Goal: Task Accomplishment & Management: Use online tool/utility

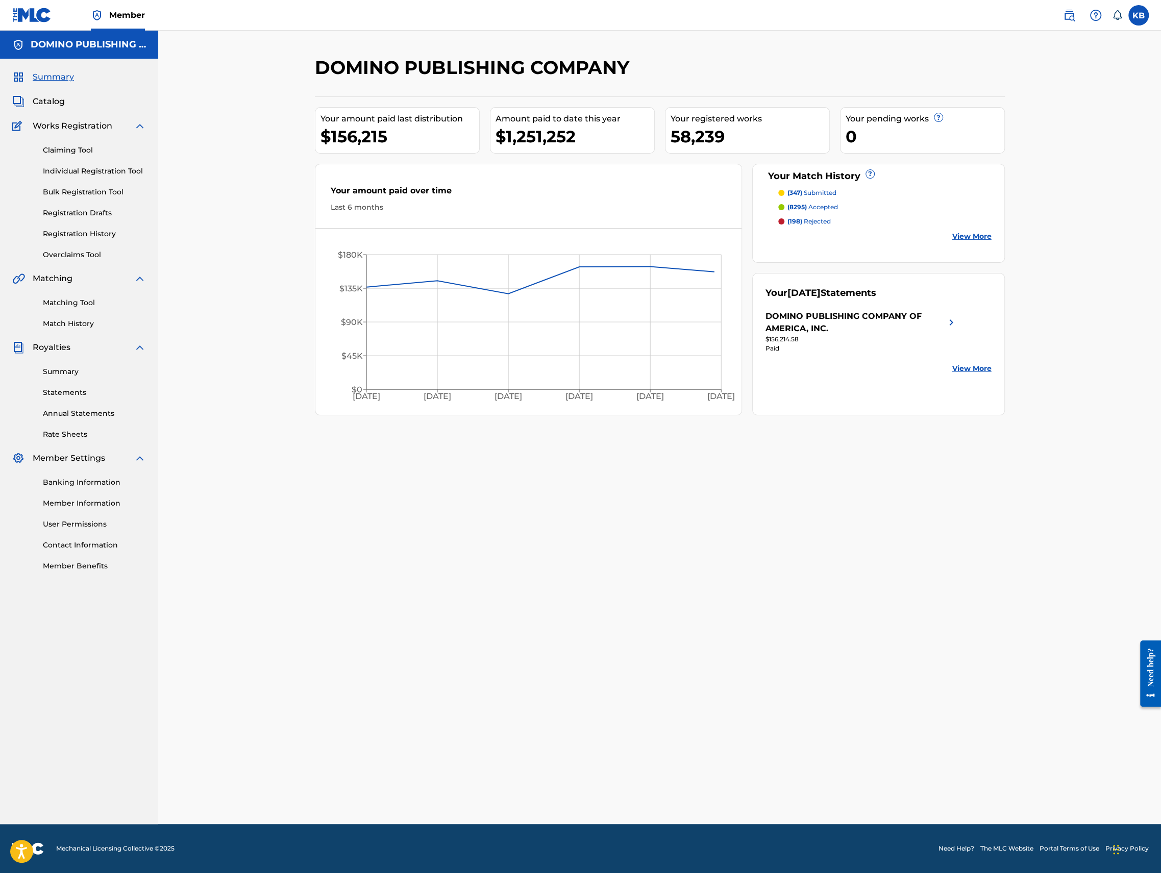
click at [77, 301] on link "Matching Tool" at bounding box center [94, 303] width 103 height 11
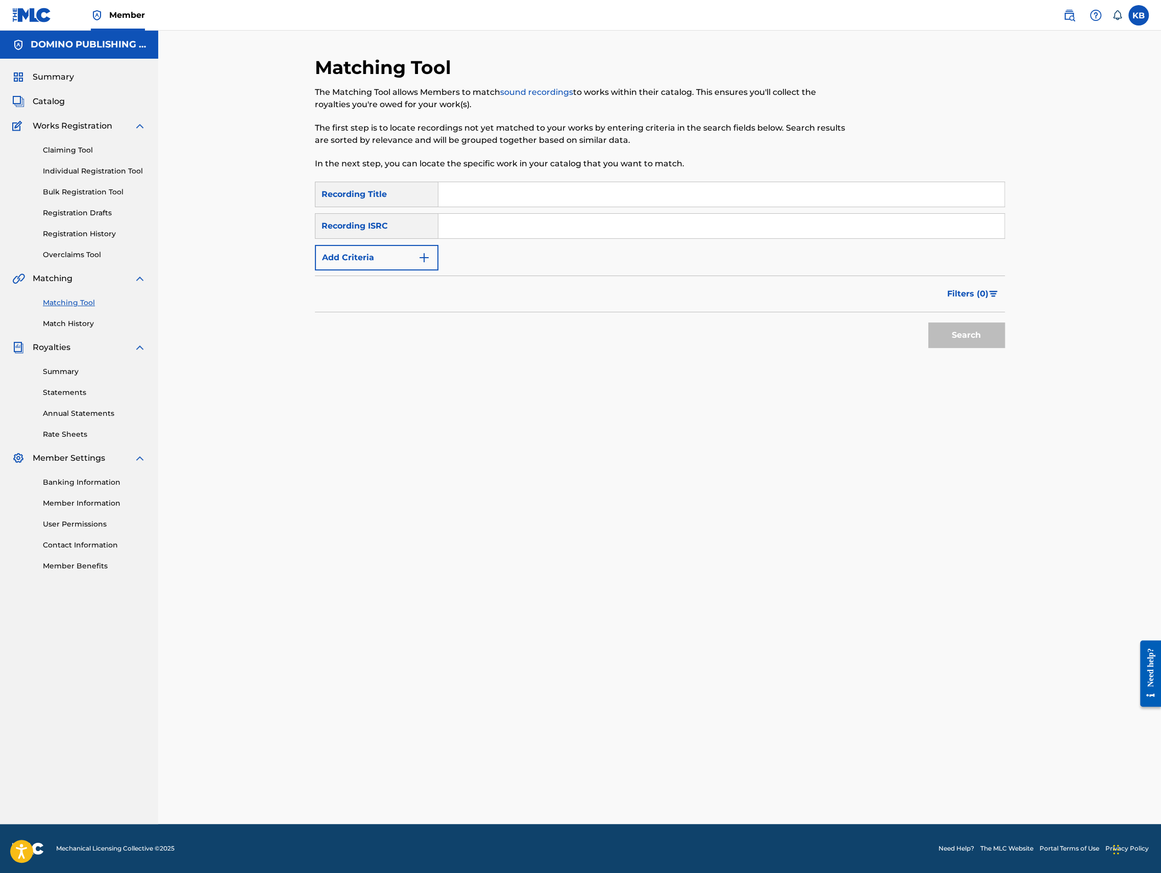
click at [836, 194] on input "Search Form" at bounding box center [721, 194] width 566 height 24
paste input "TOGETHER ([GEOGRAPHIC_DATA]/[PERSON_NAME]/[PERSON_NAME])"
type input "TOGETHER"
click at [369, 252] on button "Add Criteria" at bounding box center [377, 258] width 124 height 26
click at [501, 261] on input "Search Form" at bounding box center [711, 257] width 547 height 24
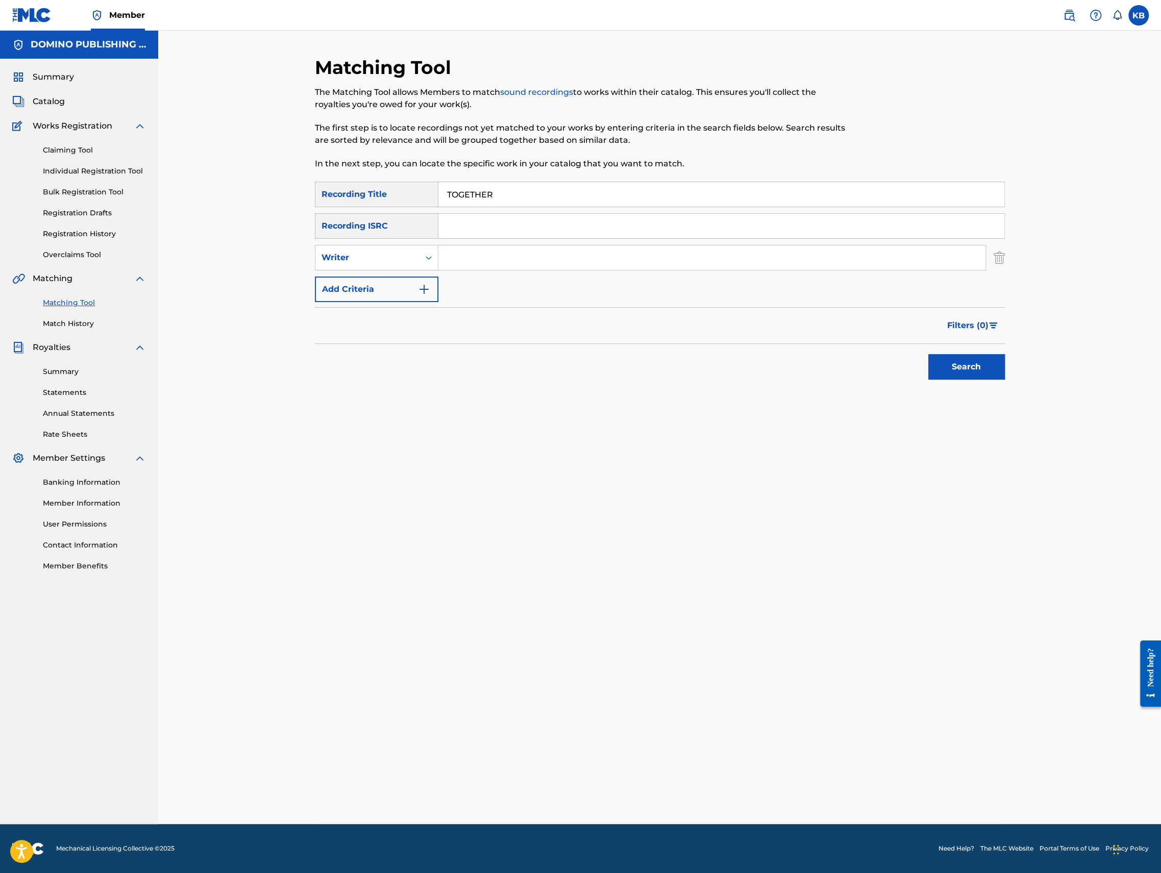
paste input "TOGETHER ([GEOGRAPHIC_DATA]/[PERSON_NAME]/[PERSON_NAME])"
type input "EASTGATE/[GEOGRAPHIC_DATA]/[PERSON_NAME]"
click at [928, 354] on button "Search" at bounding box center [966, 367] width 77 height 26
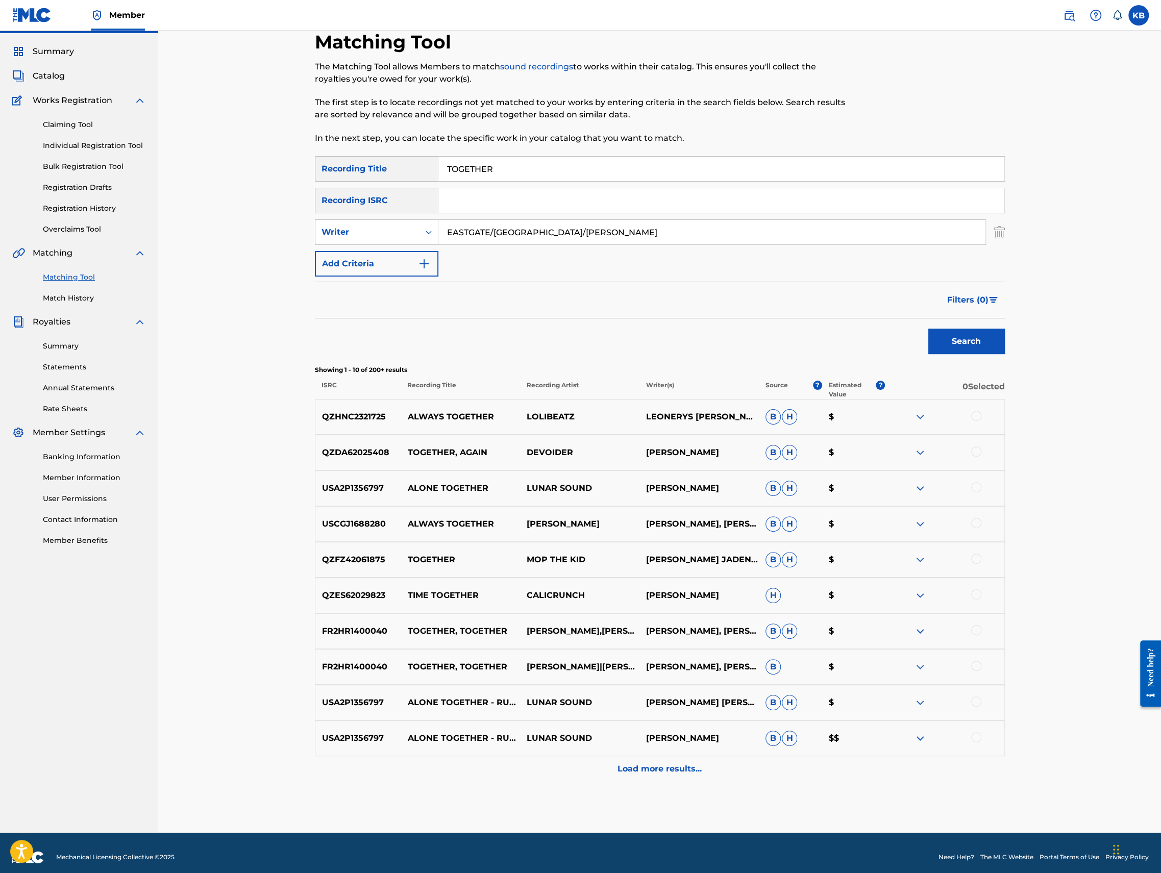
scroll to position [28, 0]
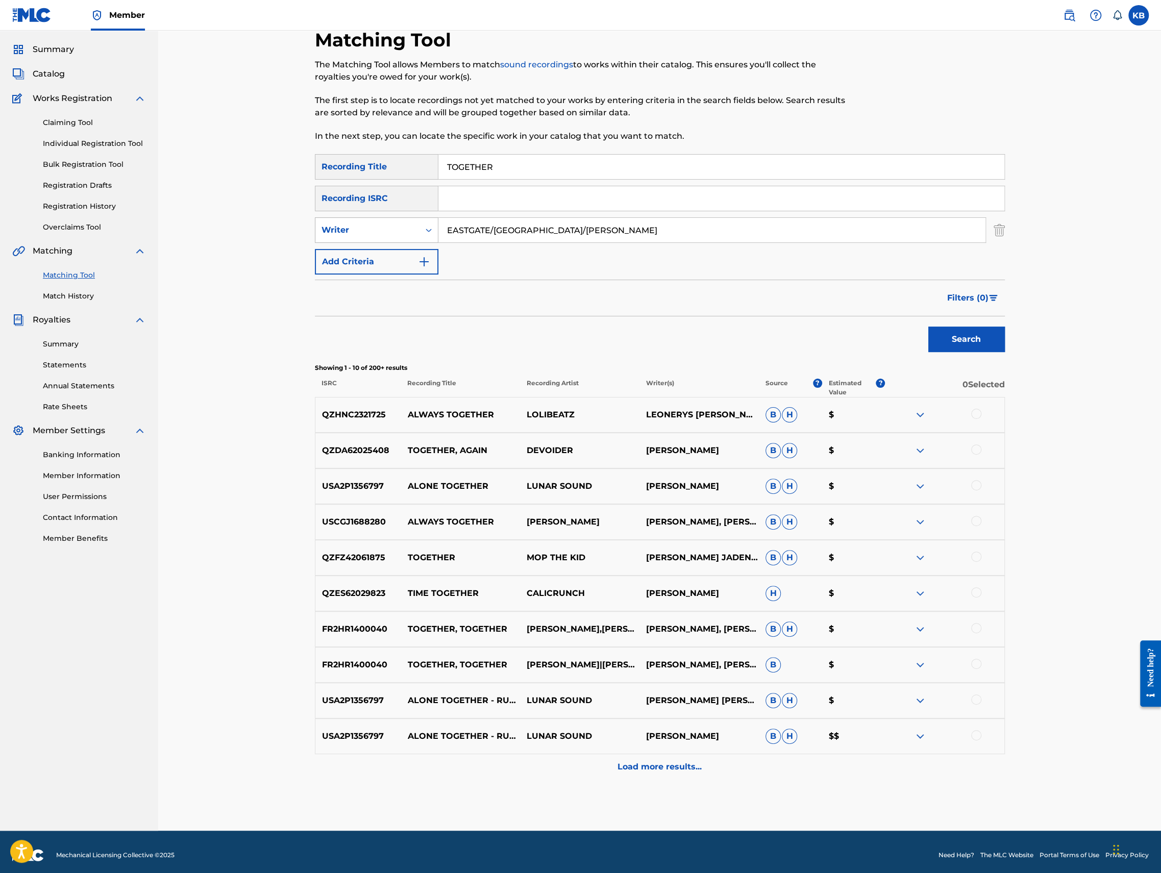
click at [392, 226] on div "Writer" at bounding box center [368, 230] width 92 height 12
click at [376, 262] on div "Recording Artist" at bounding box center [376, 256] width 122 height 26
click at [527, 230] on input "Search Form" at bounding box center [711, 230] width 547 height 24
type input "amine"
click at [928, 327] on button "Search" at bounding box center [966, 340] width 77 height 26
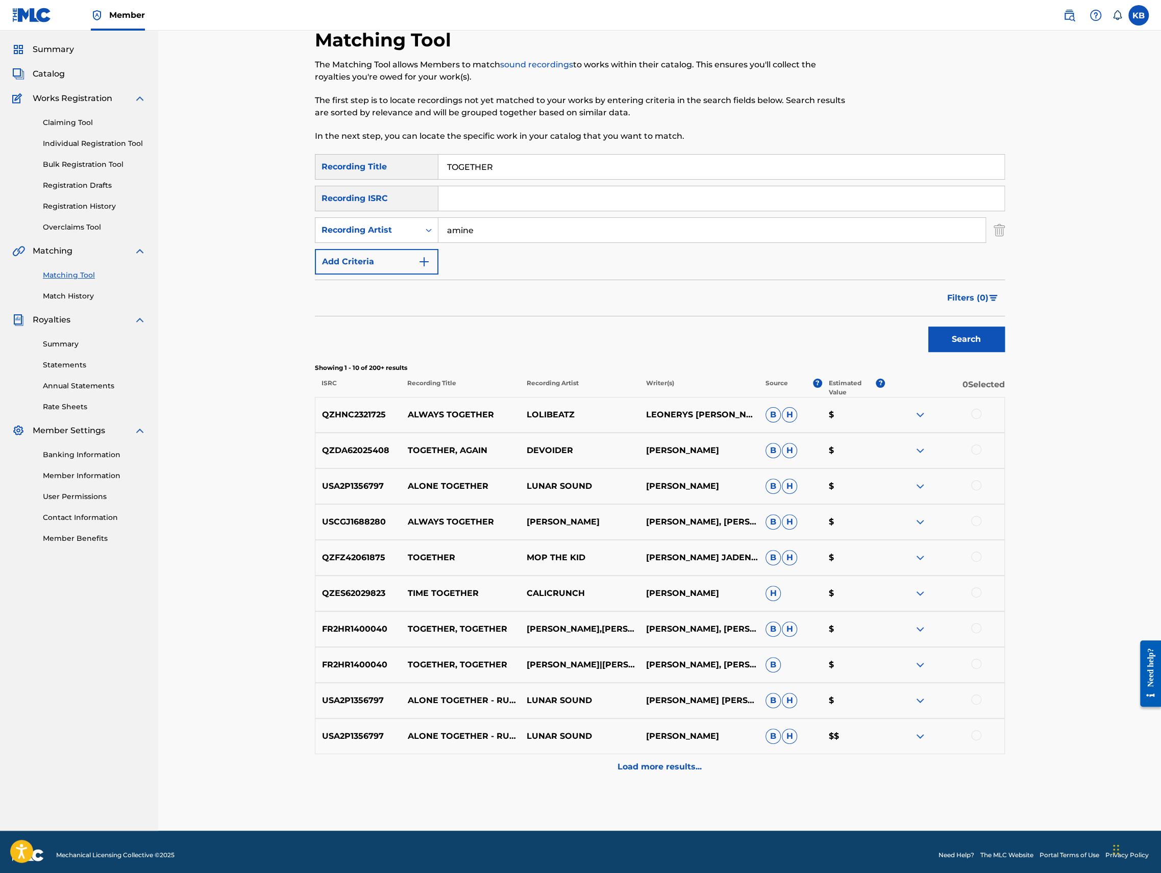
scroll to position [0, 0]
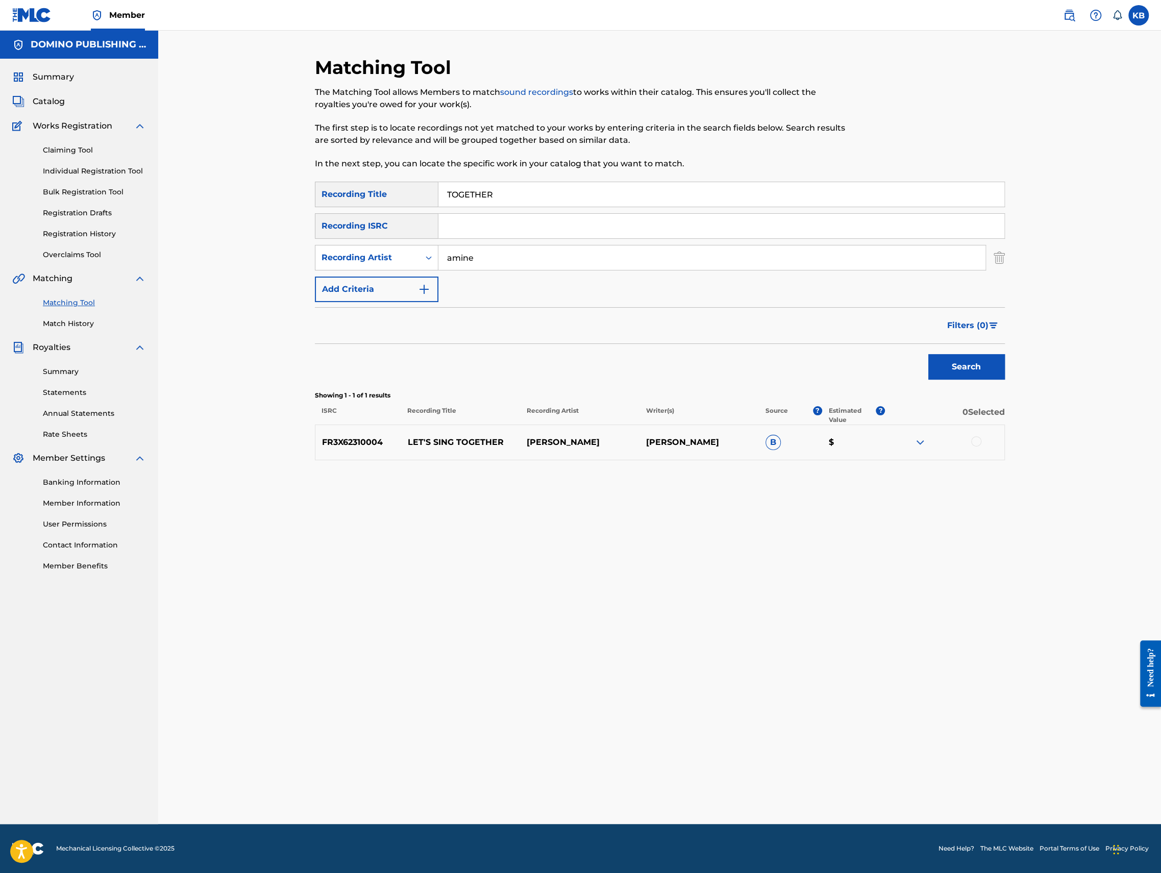
drag, startPoint x: 681, startPoint y: 198, endPoint x: 685, endPoint y: 163, distance: 35.0
click at [685, 164] on div "Matching Tool The Matching Tool allows Members to match sound recordings to wor…" at bounding box center [660, 440] width 690 height 768
paste input "EVERYONE ACTS CRAZY NOWADAYS ([PERSON_NAME]/[PERSON_NAME])"
type input "EVERYONE ACTS CRAZY NOWADAYS"
click at [410, 256] on div "Recording Artist" at bounding box center [368, 258] width 92 height 12
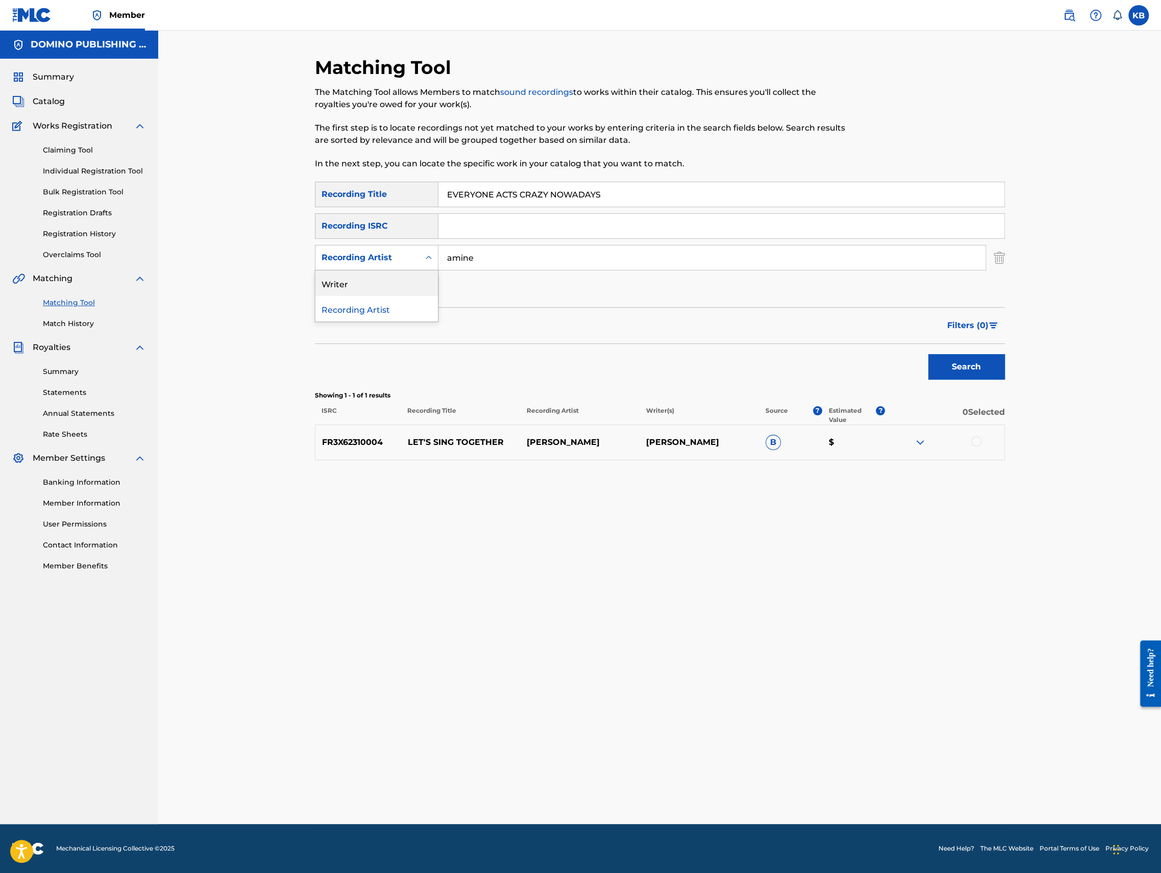
drag, startPoint x: 401, startPoint y: 278, endPoint x: 418, endPoint y: 278, distance: 16.8
click at [401, 279] on div "Writer" at bounding box center [376, 283] width 122 height 26
click at [476, 264] on input "Search Form" at bounding box center [711, 257] width 547 height 24
paste input "EVERYONE ACTS CRAZY NOWADAYS ([PERSON_NAME]/[PERSON_NAME])"
type input "[PERSON_NAME]/[PERSON_NAME]"
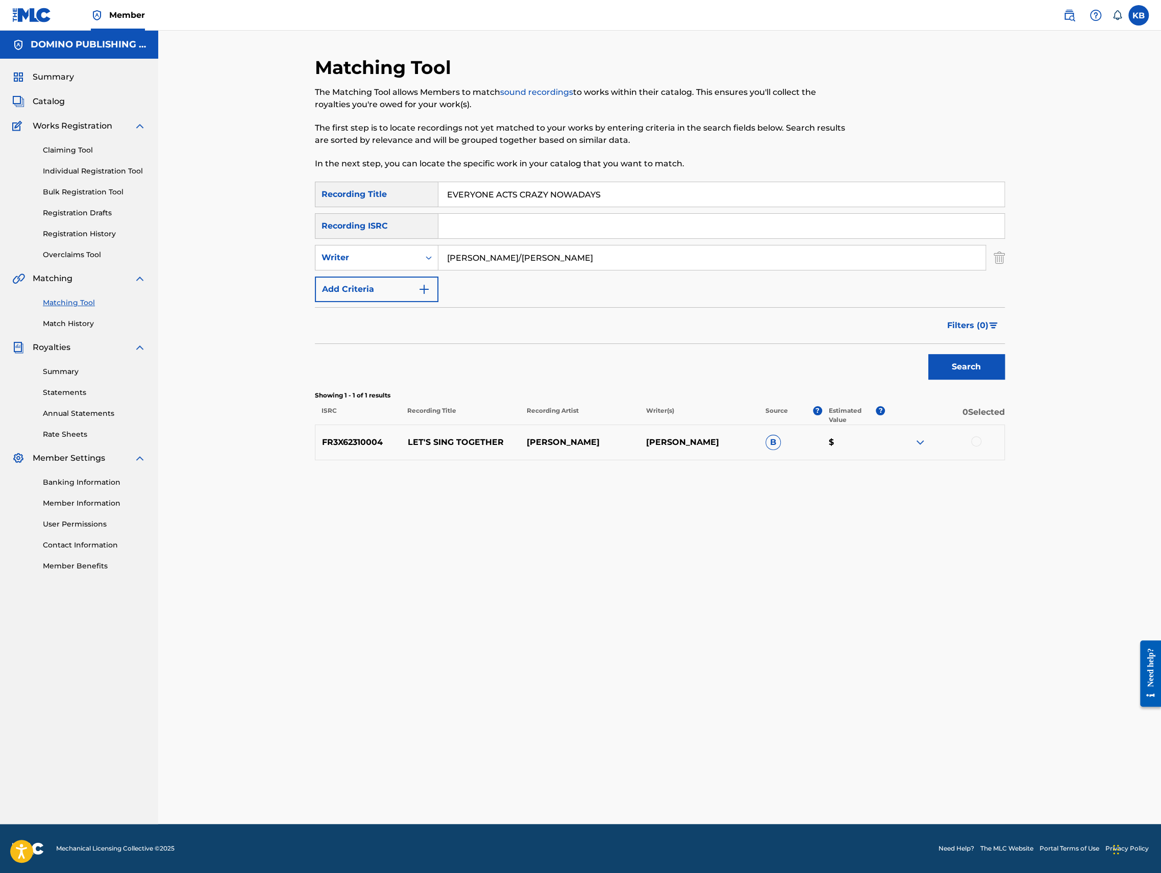
click at [928, 354] on button "Search" at bounding box center [966, 367] width 77 height 26
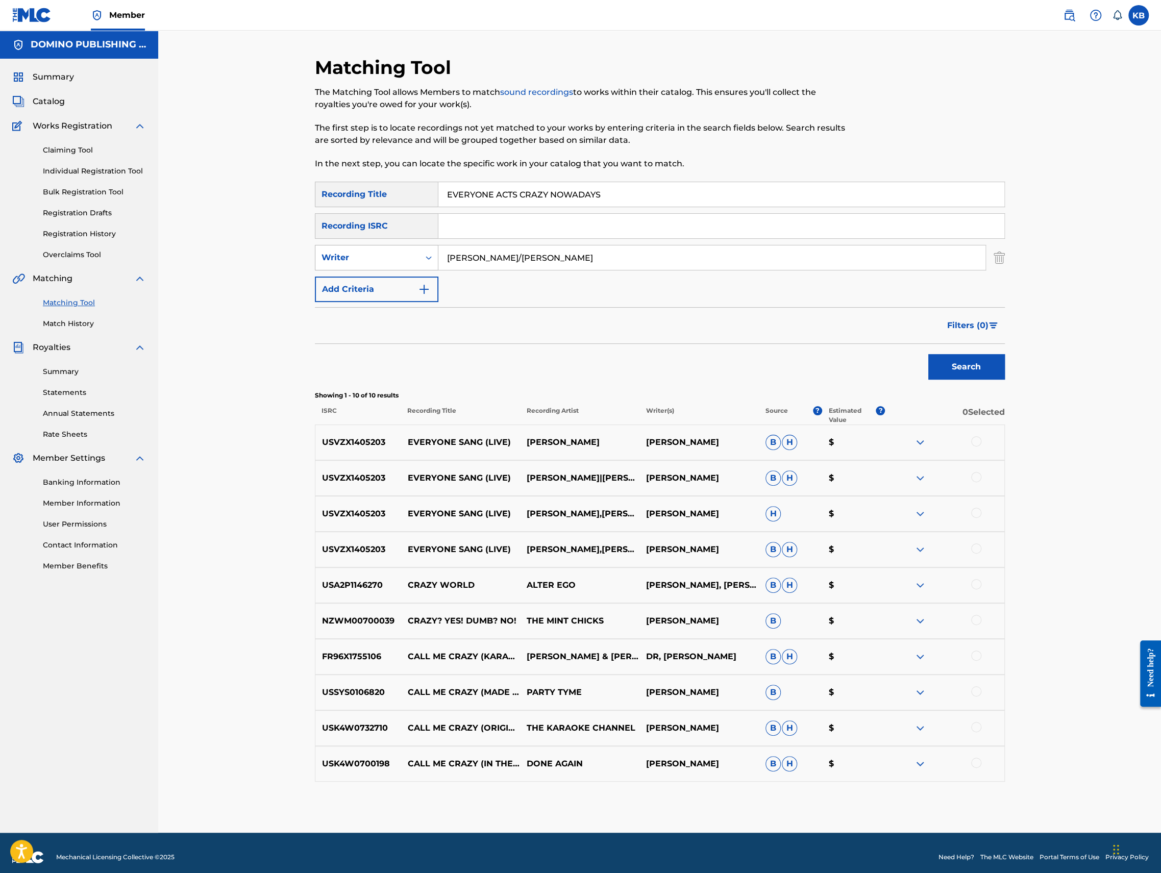
click at [390, 256] on div "Writer" at bounding box center [368, 258] width 92 height 12
click at [379, 285] on div "Recording Artist" at bounding box center [376, 283] width 122 height 26
click at [496, 251] on input "Search Form" at bounding box center [711, 257] width 547 height 24
type input "unknown mortal orchestra"
click at [928, 354] on button "Search" at bounding box center [966, 367] width 77 height 26
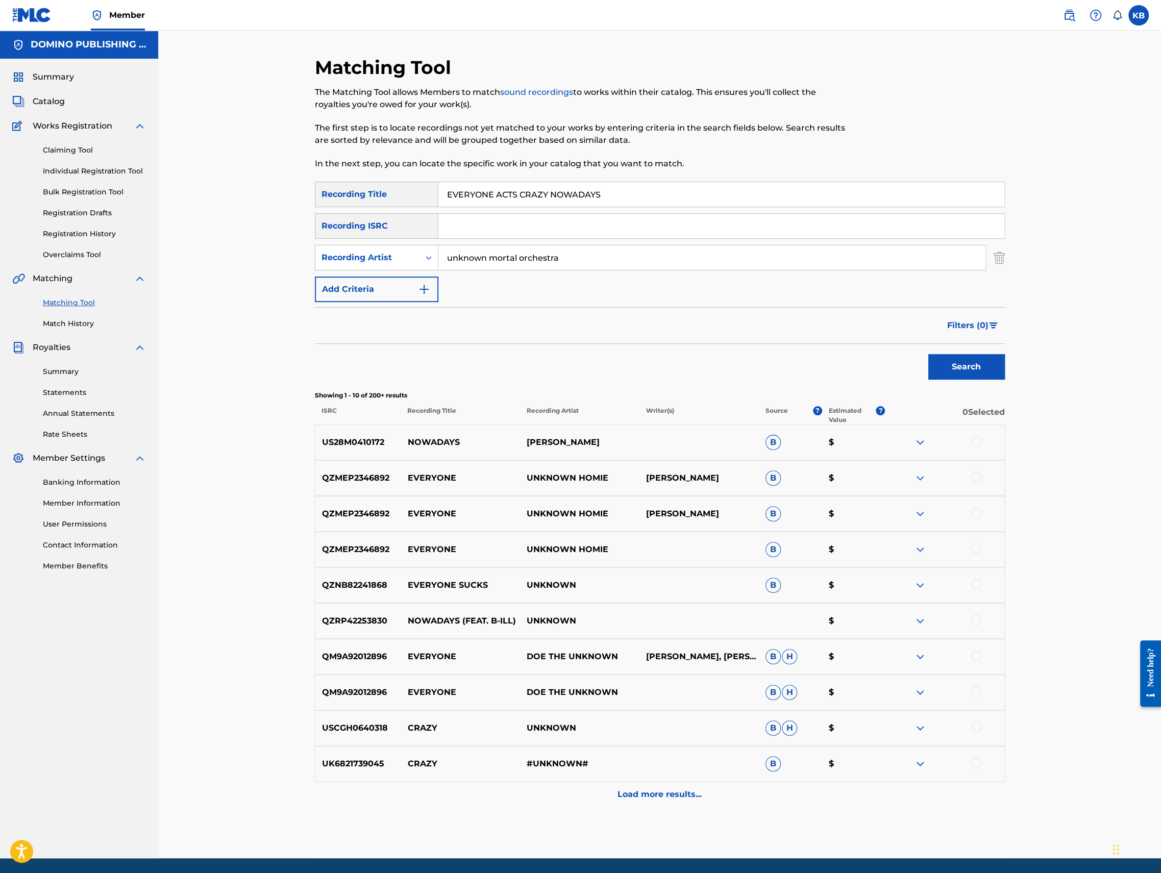
drag, startPoint x: 679, startPoint y: 193, endPoint x: 683, endPoint y: 163, distance: 29.9
click at [683, 165] on div "Matching Tool The Matching Tool allows Members to match sound recordings to wor…" at bounding box center [660, 457] width 690 height 802
paste input "I WISH YOU LONELY (BOORER/[PERSON_NAME])"
type input "I WISH YOU LONELY"
click at [397, 260] on div "Recording Artist" at bounding box center [368, 258] width 92 height 12
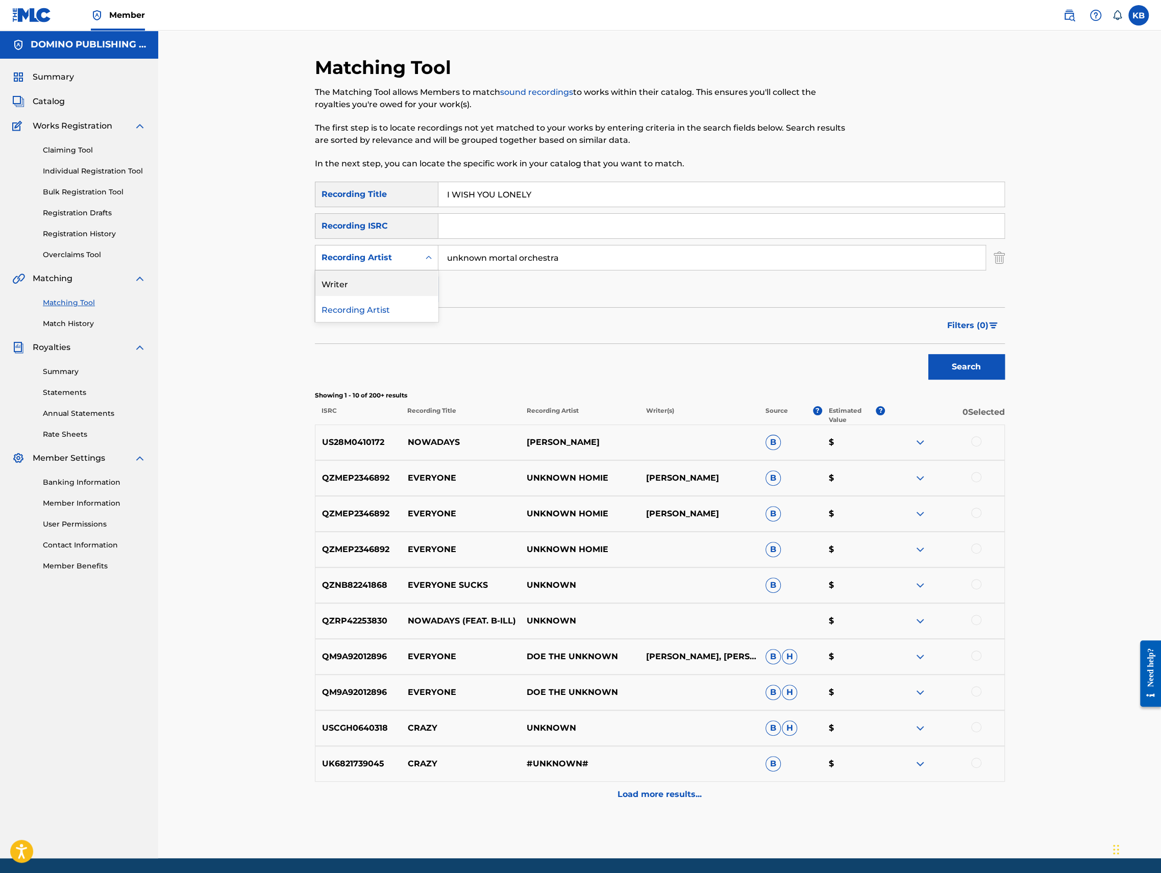
click at [393, 283] on div "Writer" at bounding box center [376, 283] width 122 height 26
click at [514, 264] on input "Search Form" at bounding box center [711, 257] width 547 height 24
paste input "I WISH YOU LONELY (BOORER/[PERSON_NAME])"
type input "BOORER/[PERSON_NAME]"
click at [928, 354] on button "Search" at bounding box center [966, 367] width 77 height 26
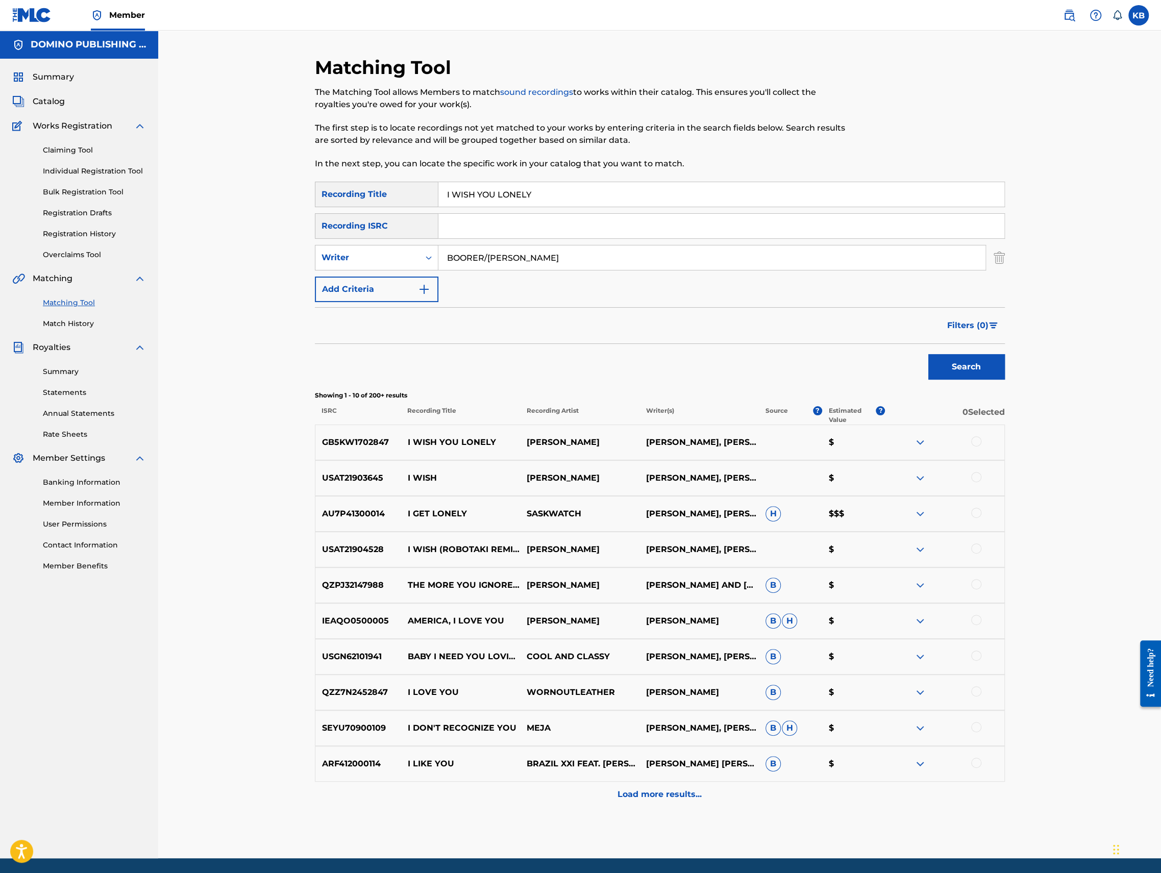
click at [975, 441] on div at bounding box center [976, 441] width 10 height 10
click at [369, 263] on div "Writer" at bounding box center [368, 258] width 92 height 12
click at [369, 285] on div "Recording Artist" at bounding box center [376, 283] width 122 height 26
click at [520, 260] on input "Search Form" at bounding box center [711, 257] width 547 height 24
type input "[PERSON_NAME]"
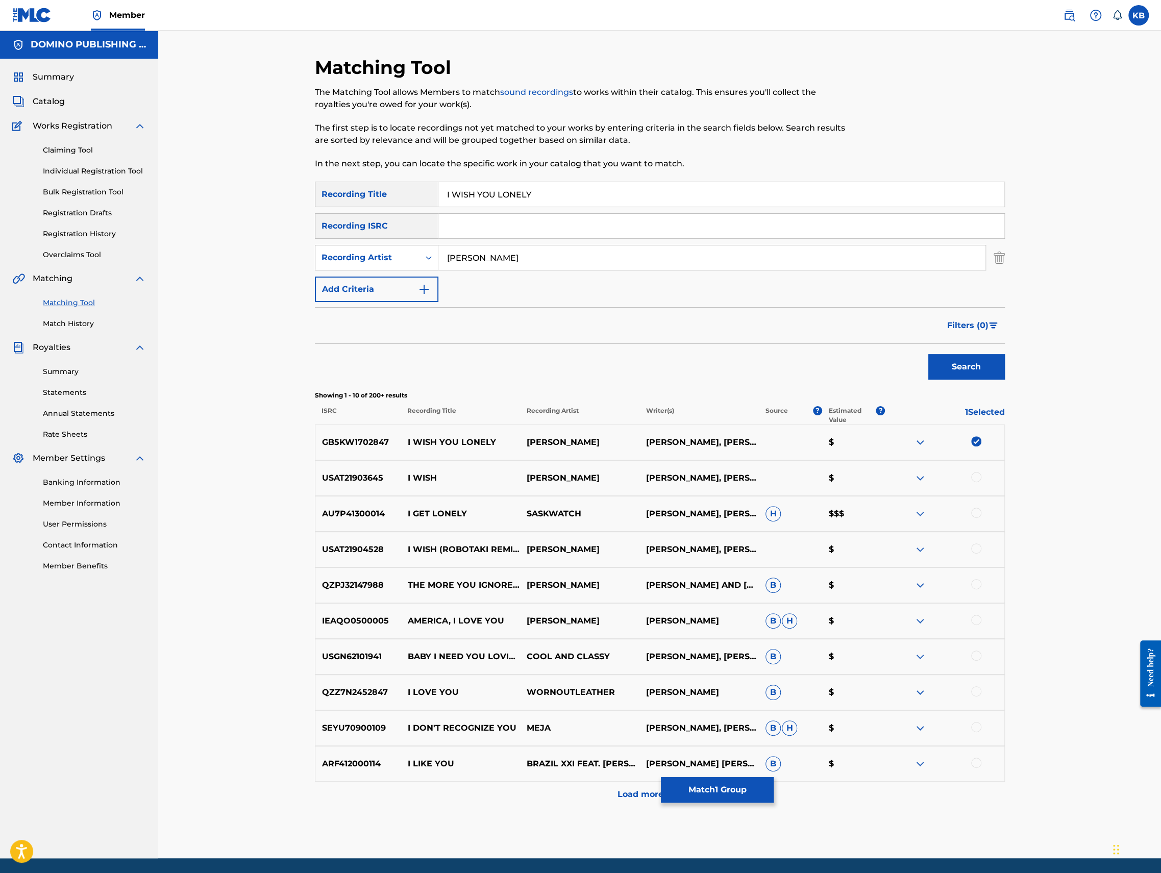
click at [928, 354] on button "Search" at bounding box center [966, 367] width 77 height 26
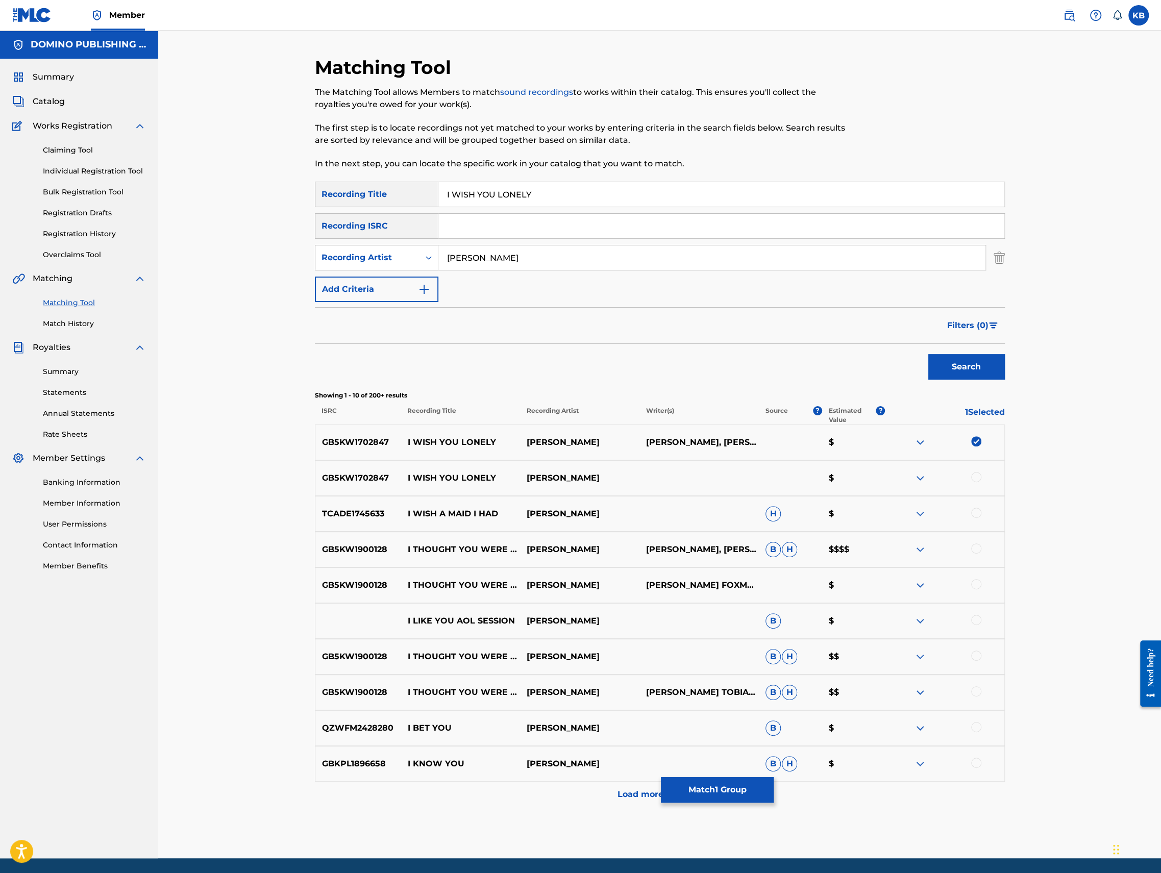
click at [974, 478] on div at bounding box center [976, 477] width 10 height 10
click at [715, 795] on button "Match 2 Groups" at bounding box center [717, 790] width 113 height 26
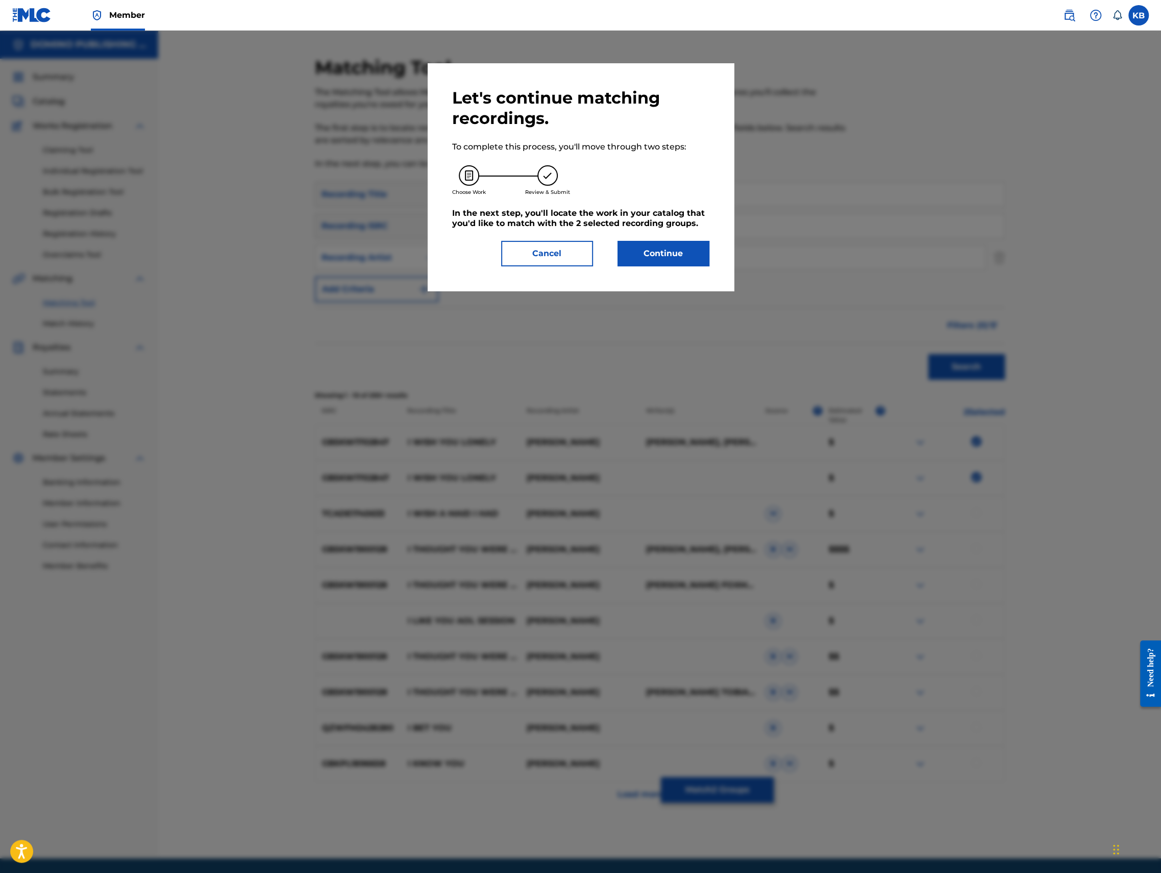
click at [671, 247] on button "Continue" at bounding box center [664, 254] width 92 height 26
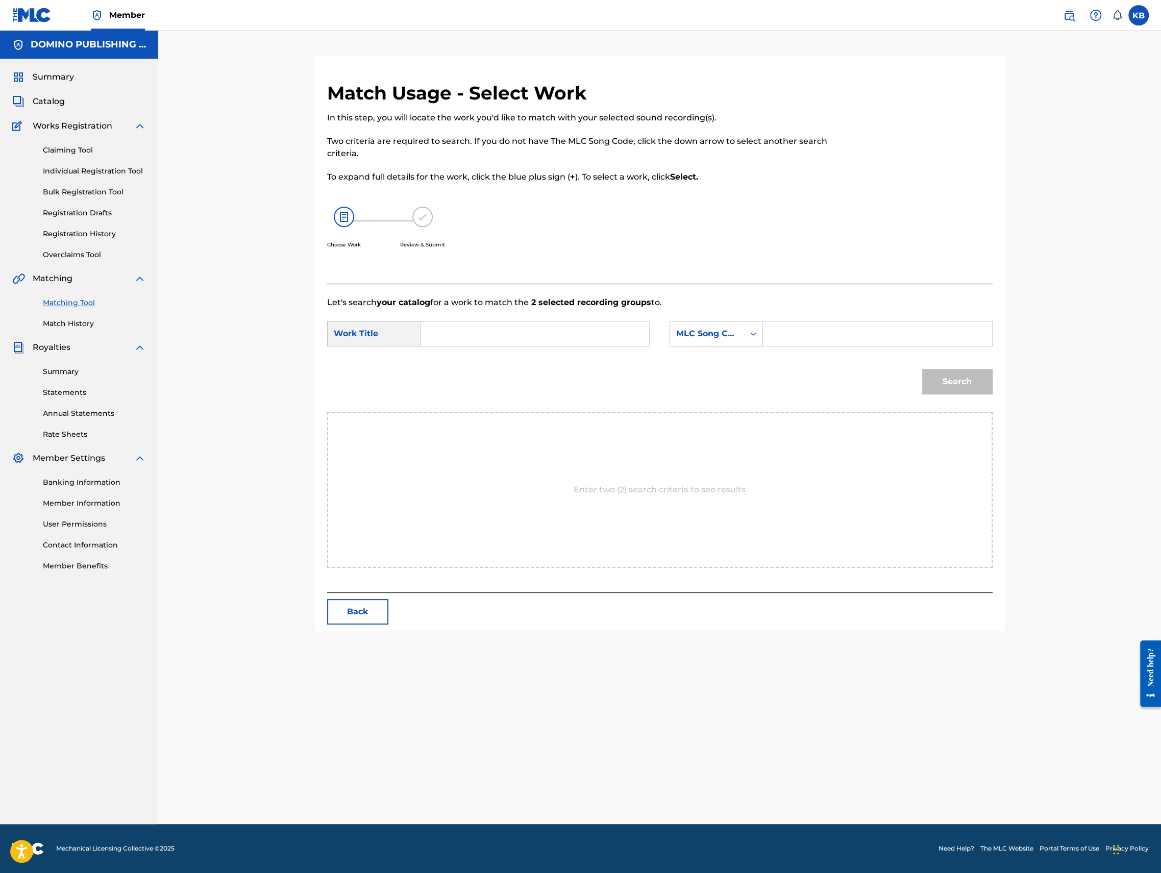
click at [530, 326] on input "Search Form" at bounding box center [534, 334] width 211 height 24
paste input "I WISH YOU LONELY (BOORER/[PERSON_NAME])"
type input "I WISH YOU LONELY"
click at [689, 338] on div "MLC Song Code" at bounding box center [707, 334] width 62 height 12
click at [692, 352] on div "Writer Name" at bounding box center [716, 360] width 92 height 26
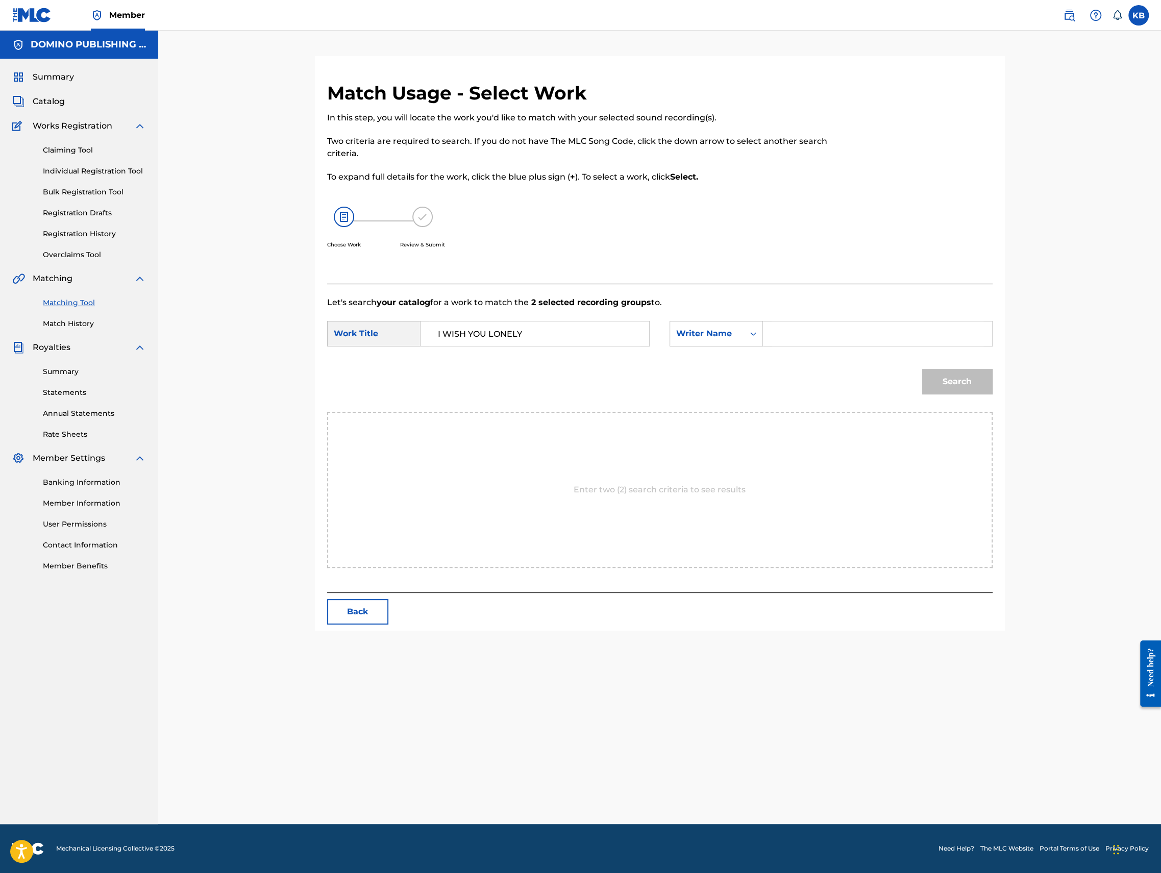
click at [804, 333] on input "Search Form" at bounding box center [877, 334] width 211 height 24
paste input "I WISH YOU LONELY (BOORER/[PERSON_NAME])"
type input "[PERSON_NAME]"
click at [922, 369] on button "Search" at bounding box center [957, 382] width 70 height 26
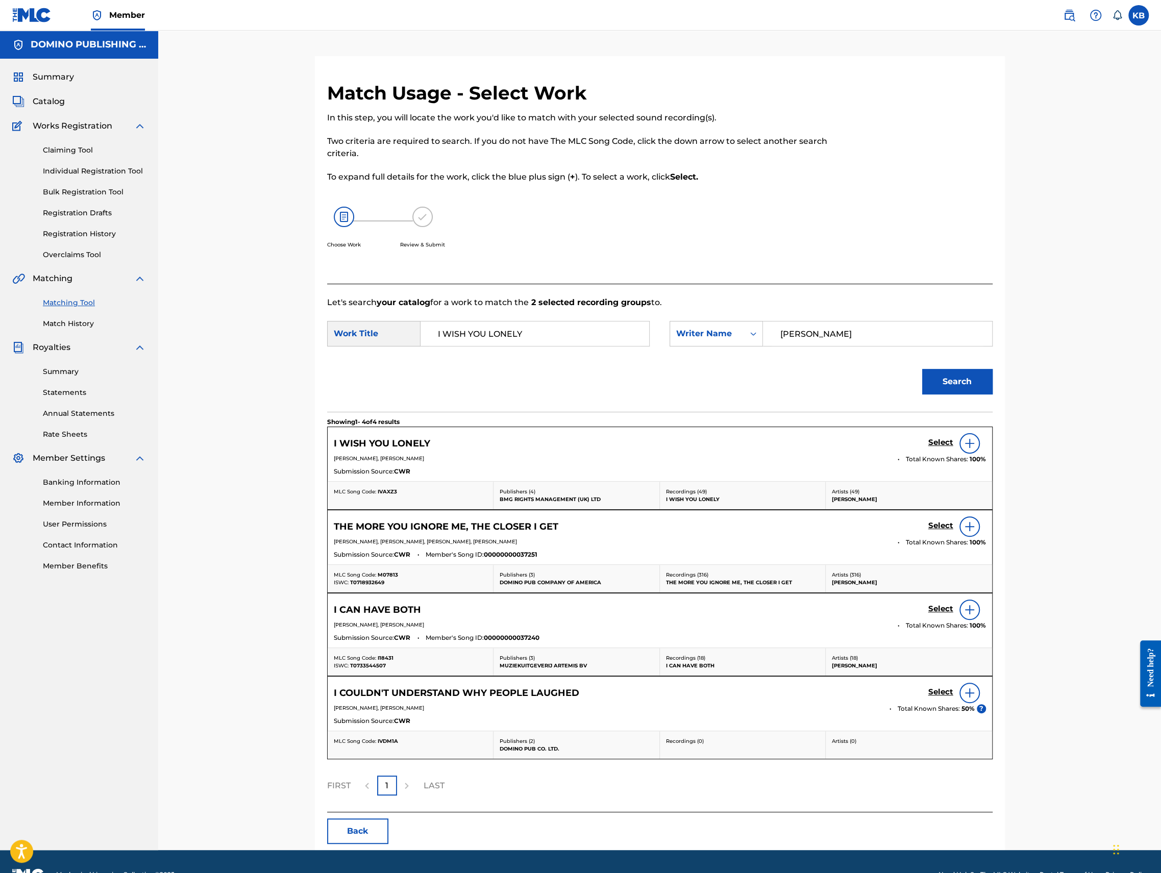
click at [941, 443] on h5 "Select" at bounding box center [940, 443] width 25 height 10
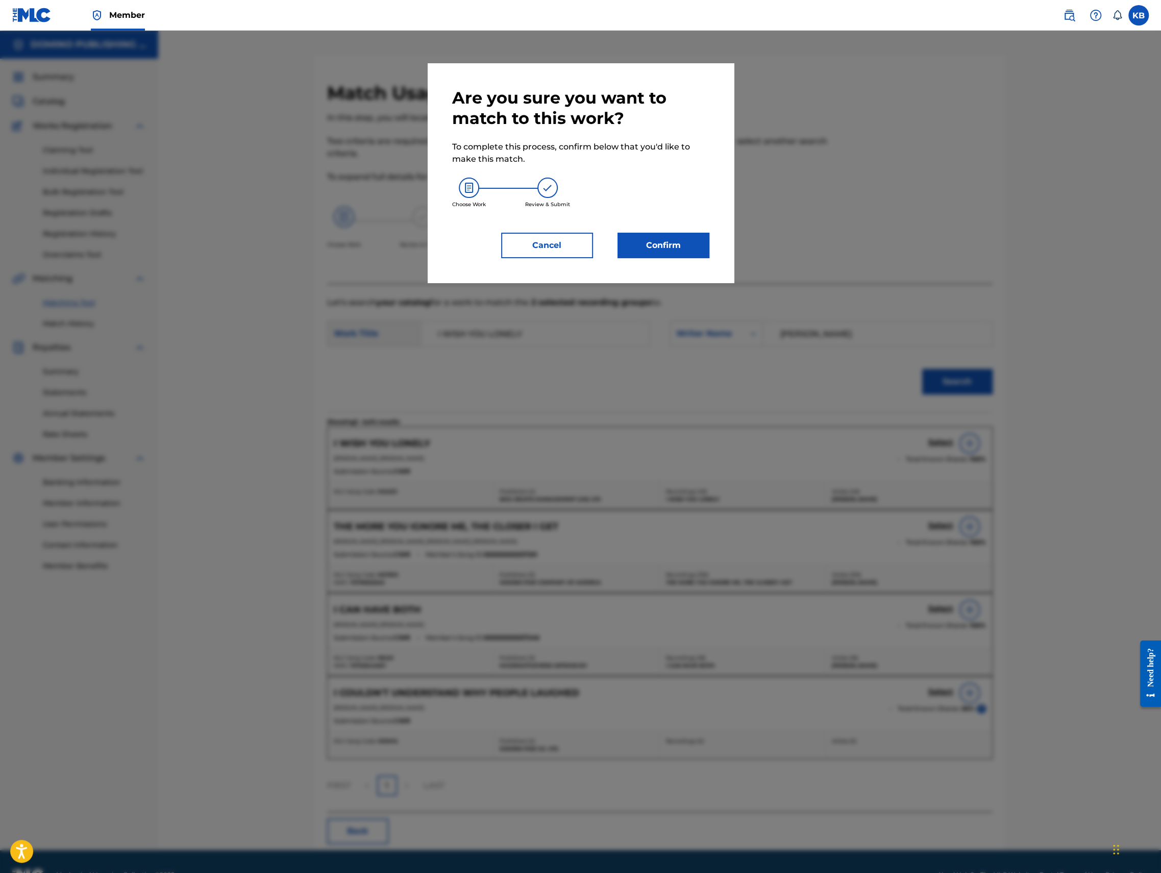
click at [655, 248] on button "Confirm" at bounding box center [664, 246] width 92 height 26
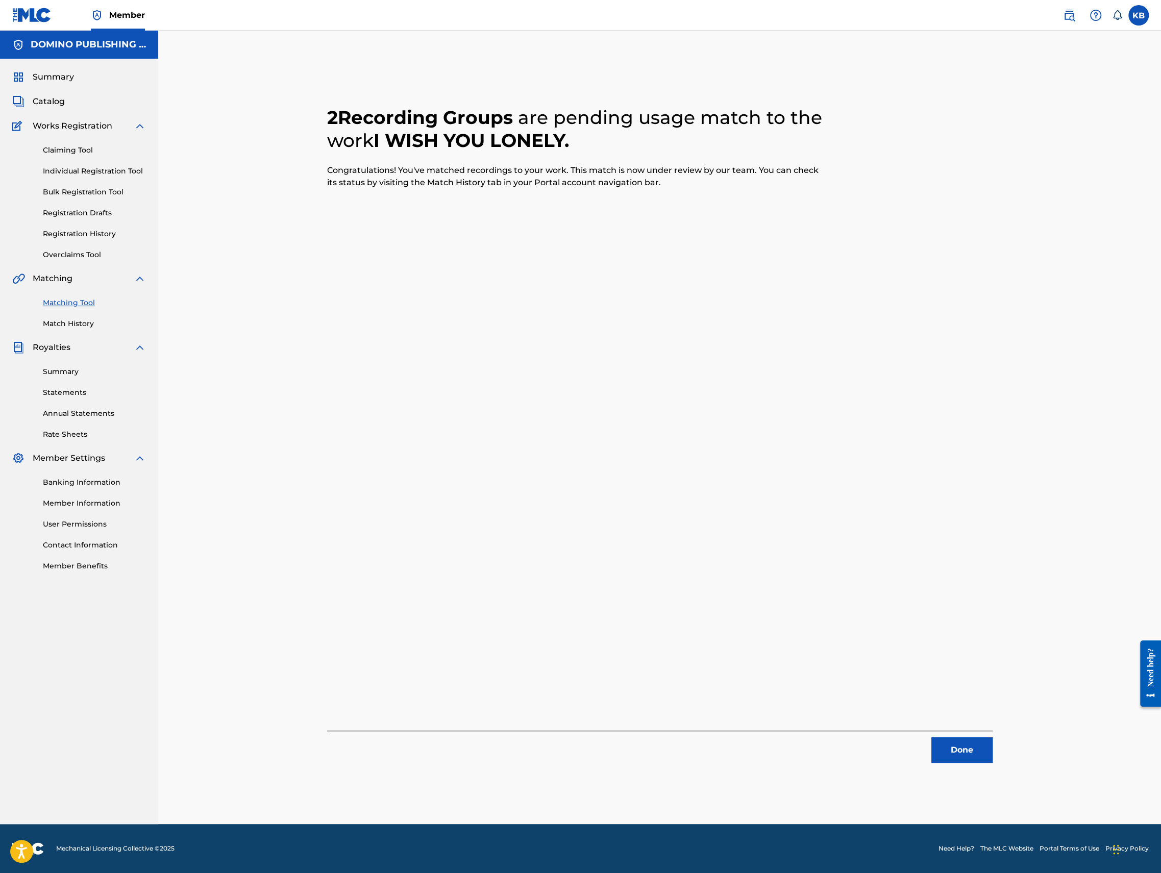
click at [954, 751] on button "Done" at bounding box center [961, 750] width 61 height 26
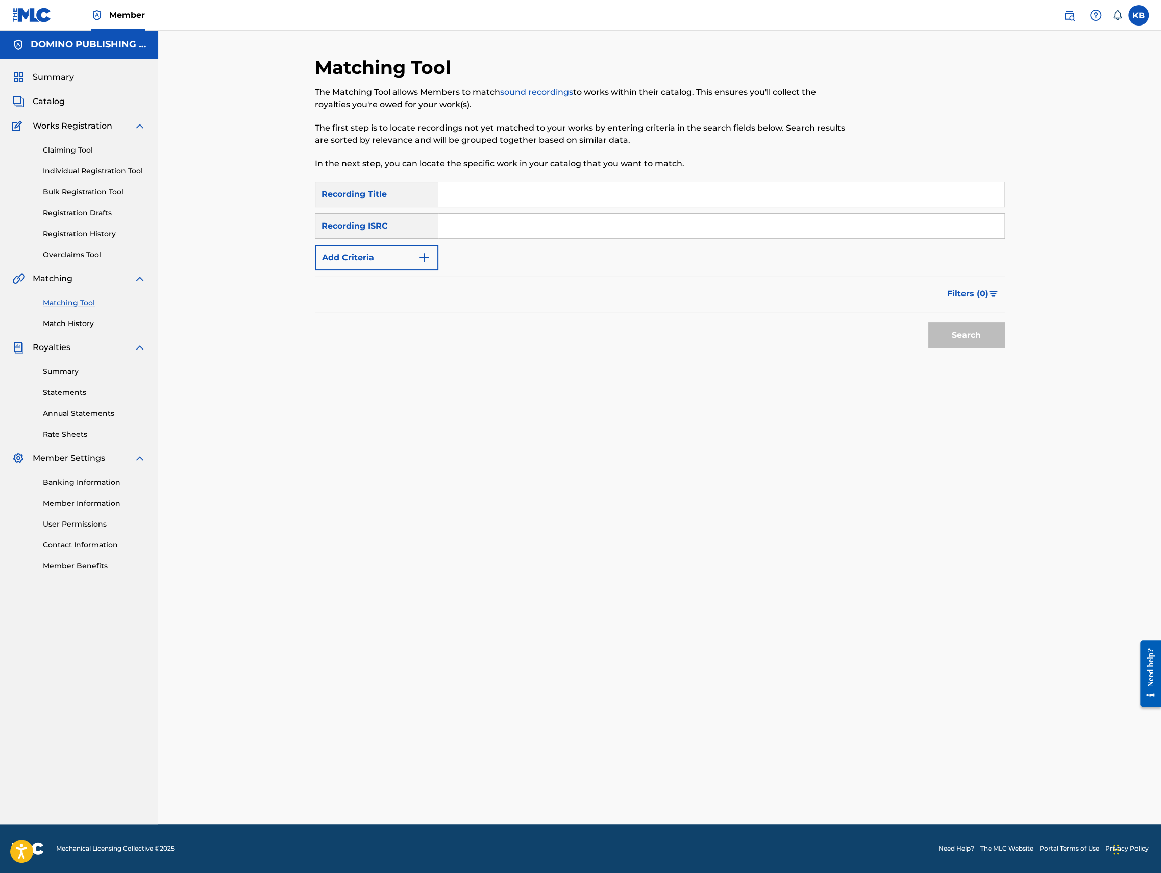
click at [634, 190] on input "Search Form" at bounding box center [721, 194] width 566 height 24
paste input "PAY NO MIND ([PERSON_NAME]/[PERSON_NAME]/[PERSON_NAME])"
type input "PAY NO MIND"
click at [401, 261] on button "Add Criteria" at bounding box center [377, 258] width 124 height 26
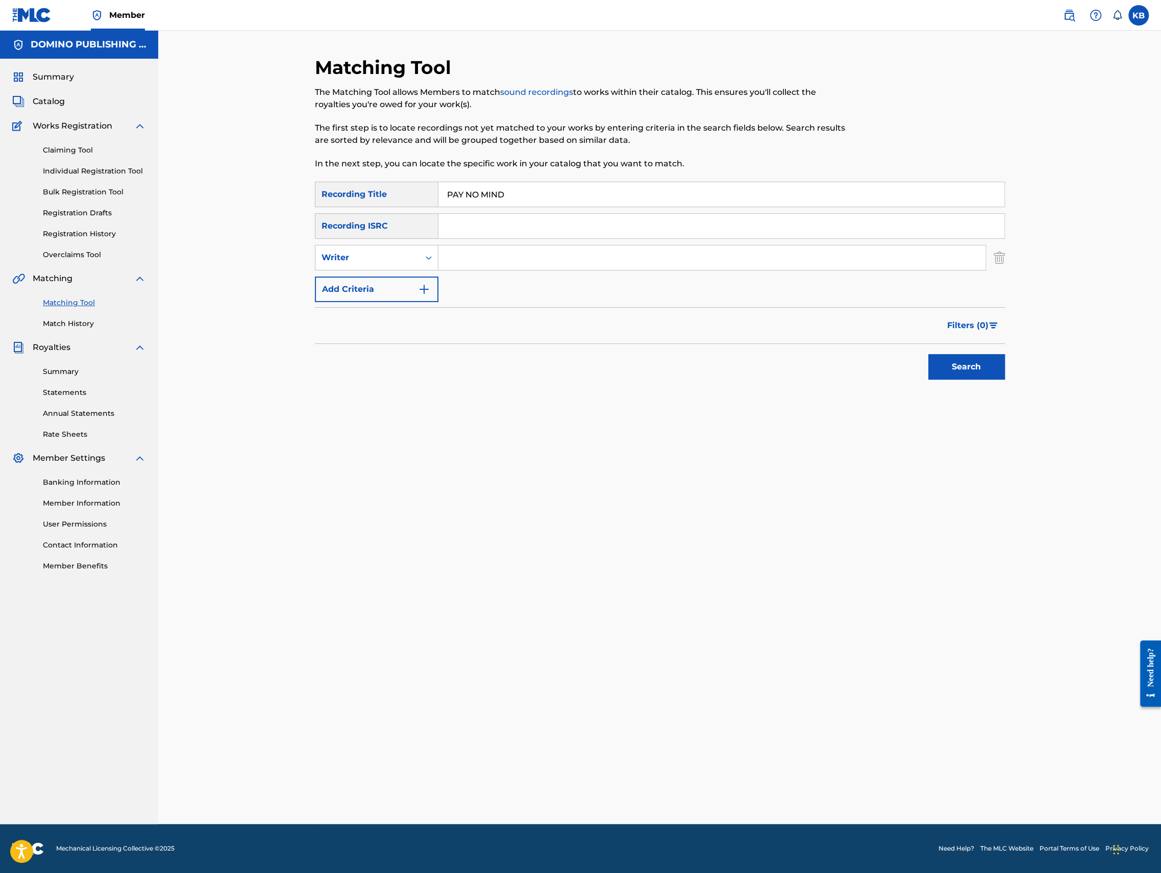
click at [523, 264] on input "Search Form" at bounding box center [711, 257] width 547 height 24
paste input "PAY NO MIND ([PERSON_NAME]/[PERSON_NAME]/[PERSON_NAME])"
type input "[PERSON_NAME]/[PERSON_NAME]/[PERSON_NAME]"
click at [928, 354] on button "Search" at bounding box center [966, 367] width 77 height 26
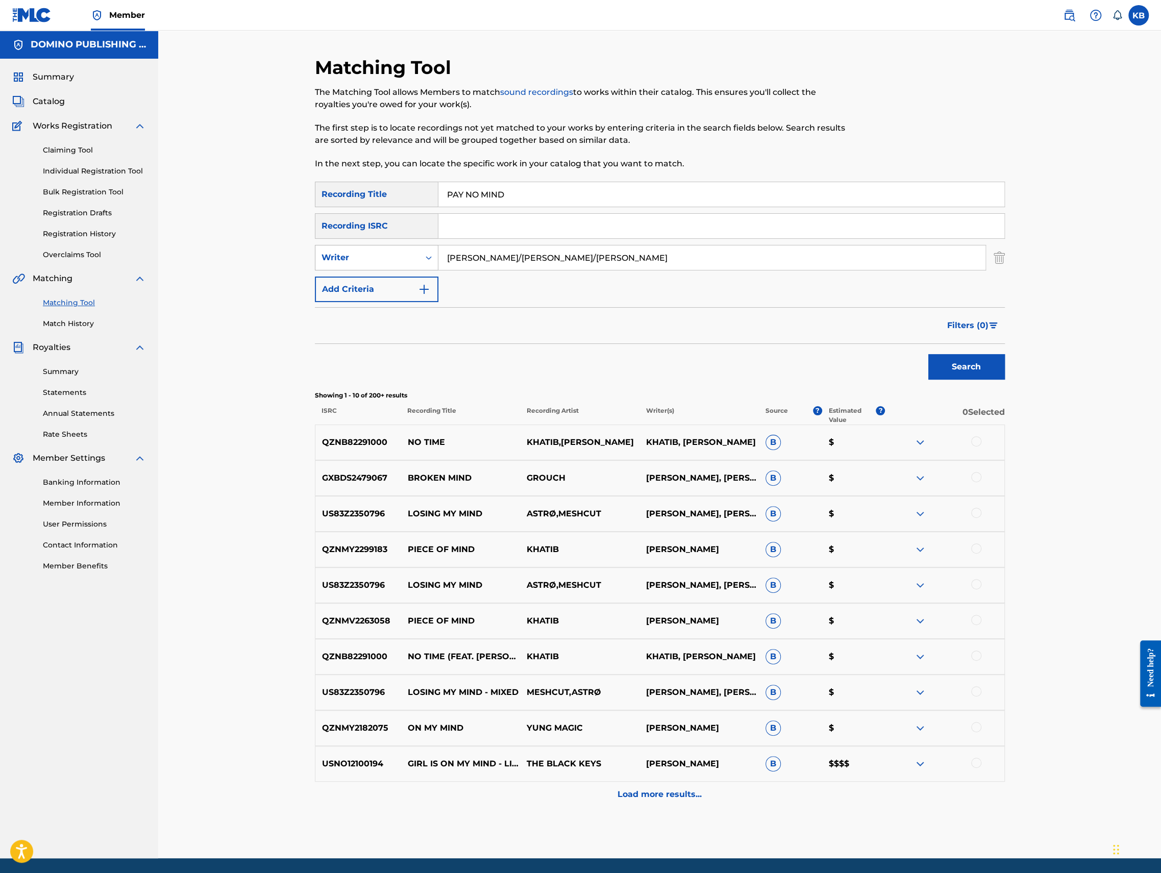
click at [373, 257] on div "Writer" at bounding box center [368, 258] width 92 height 12
click at [379, 283] on div "Recording Artist" at bounding box center [376, 283] width 122 height 26
click at [478, 254] on input "Search Form" at bounding box center [711, 257] width 547 height 24
paste input "[PERSON_NAME] El [PERSON_NAME] - Letras de Pay No Mind"
drag, startPoint x: 640, startPoint y: 261, endPoint x: 511, endPoint y: 261, distance: 129.1
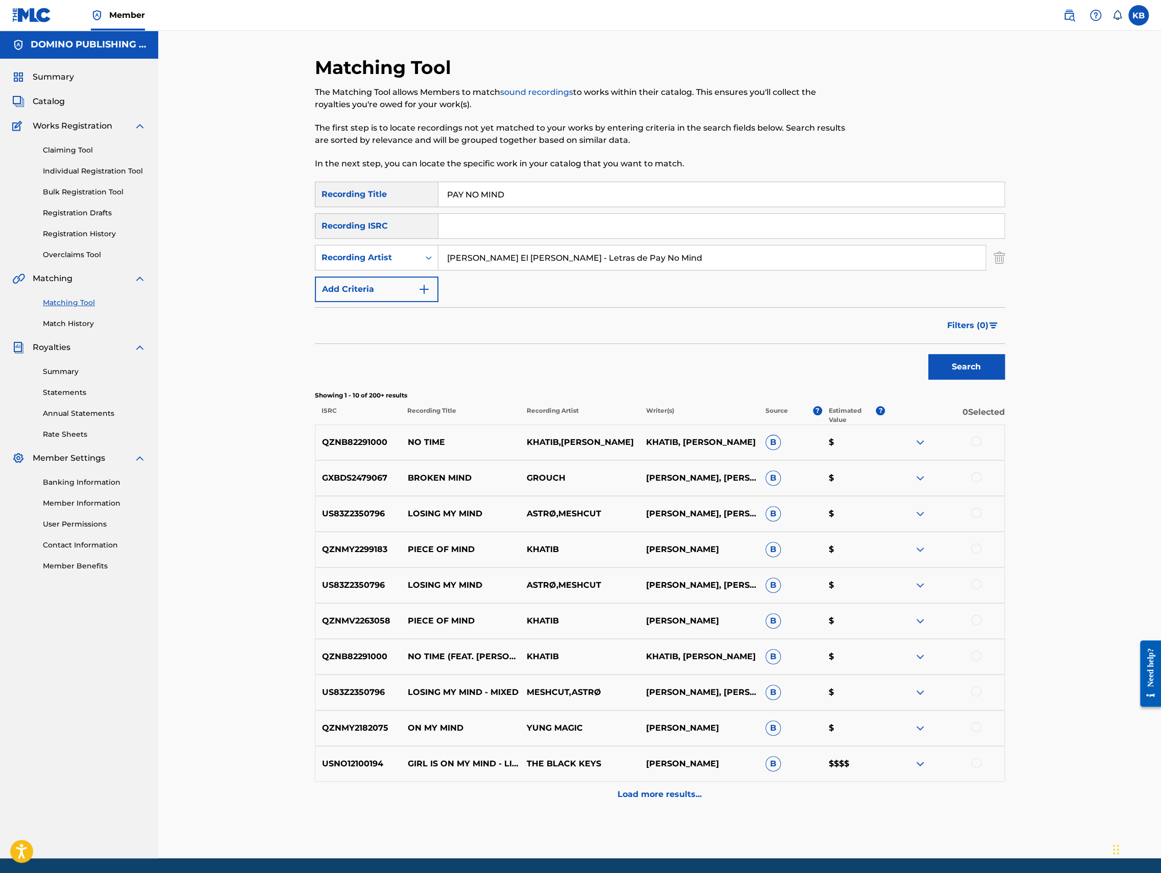
click at [511, 261] on input "[PERSON_NAME] El [PERSON_NAME] - Letras de Pay No Mind" at bounding box center [711, 257] width 547 height 24
type input "[PERSON_NAME] El [PERSON_NAME]"
click at [928, 354] on button "Search" at bounding box center [966, 367] width 77 height 26
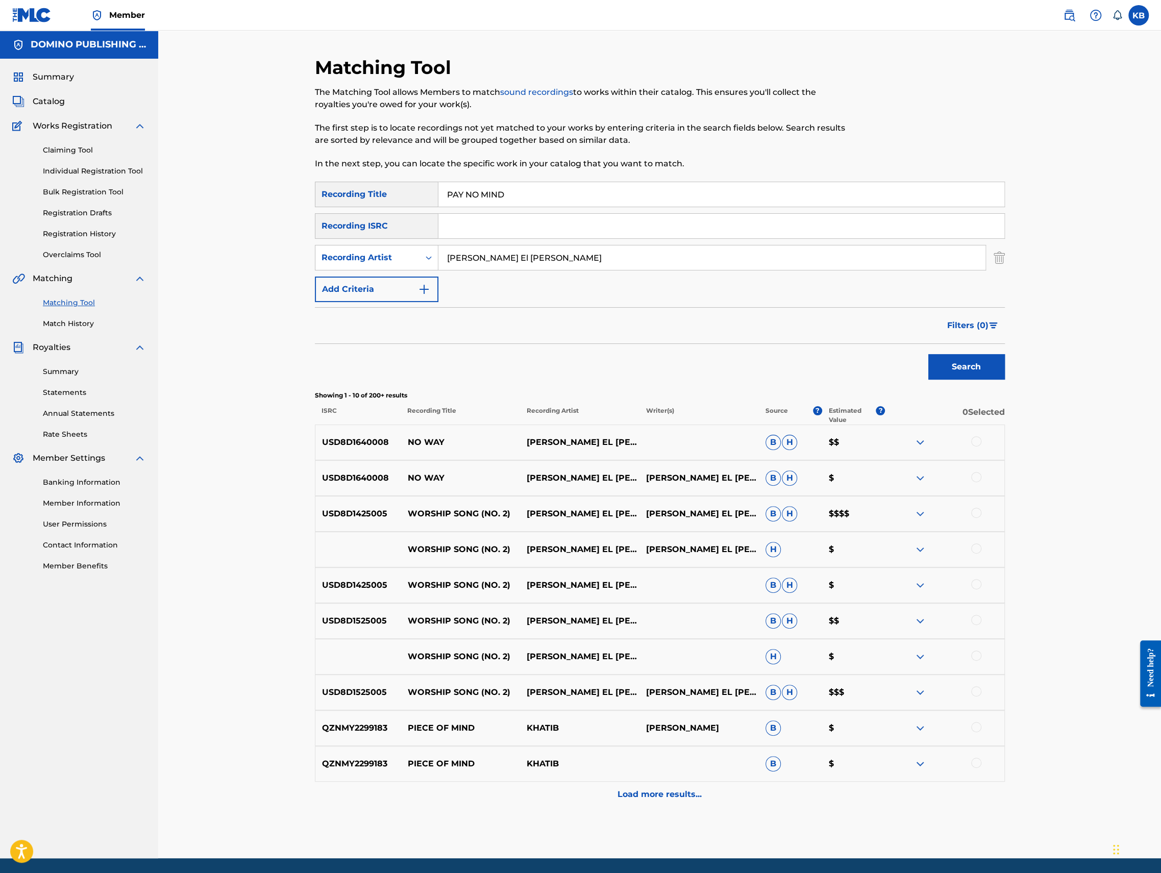
drag, startPoint x: 673, startPoint y: 194, endPoint x: 682, endPoint y: 162, distance: 33.8
click at [682, 162] on div "Matching Tool The Matching Tool allows Members to match sound recordings to wor…" at bounding box center [660, 457] width 690 height 802
paste input "BRAZOS (WHITE)"
type input "BRAZOS"
drag, startPoint x: 586, startPoint y: 229, endPoint x: 597, endPoint y: 194, distance: 37.0
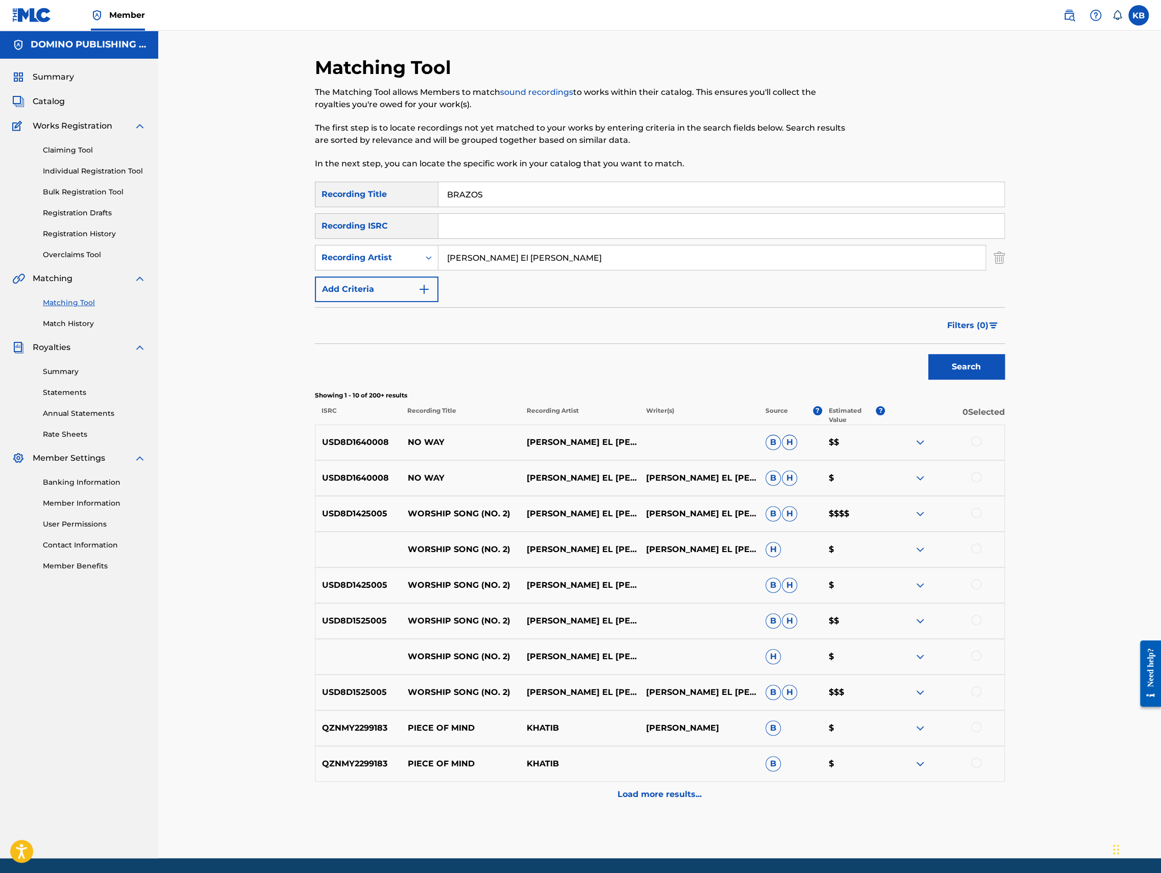
click at [596, 202] on div "SearchWithCriteria2f3bcbcc-3992-44b6-b3da-41e1b01f5e52 Recording Title BRAZOS S…" at bounding box center [660, 242] width 690 height 120
type input "[PERSON_NAME]"
click at [951, 361] on button "Search" at bounding box center [966, 367] width 77 height 26
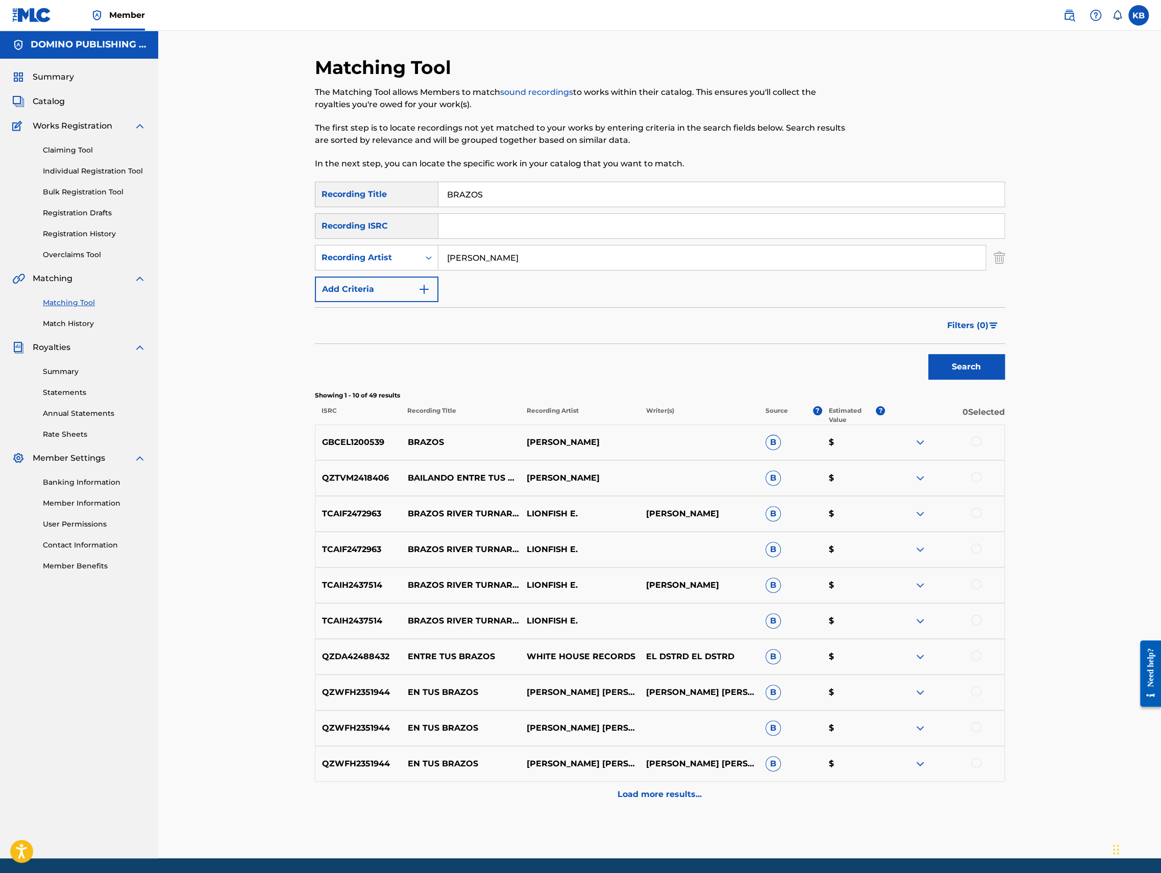
click at [977, 442] on div at bounding box center [976, 441] width 10 height 10
click at [394, 257] on div "Recording Artist" at bounding box center [368, 258] width 92 height 12
click at [380, 285] on div "Writer" at bounding box center [376, 283] width 122 height 26
click at [464, 257] on input "Search Form" at bounding box center [711, 257] width 547 height 24
type input "[PERSON_NAME]"
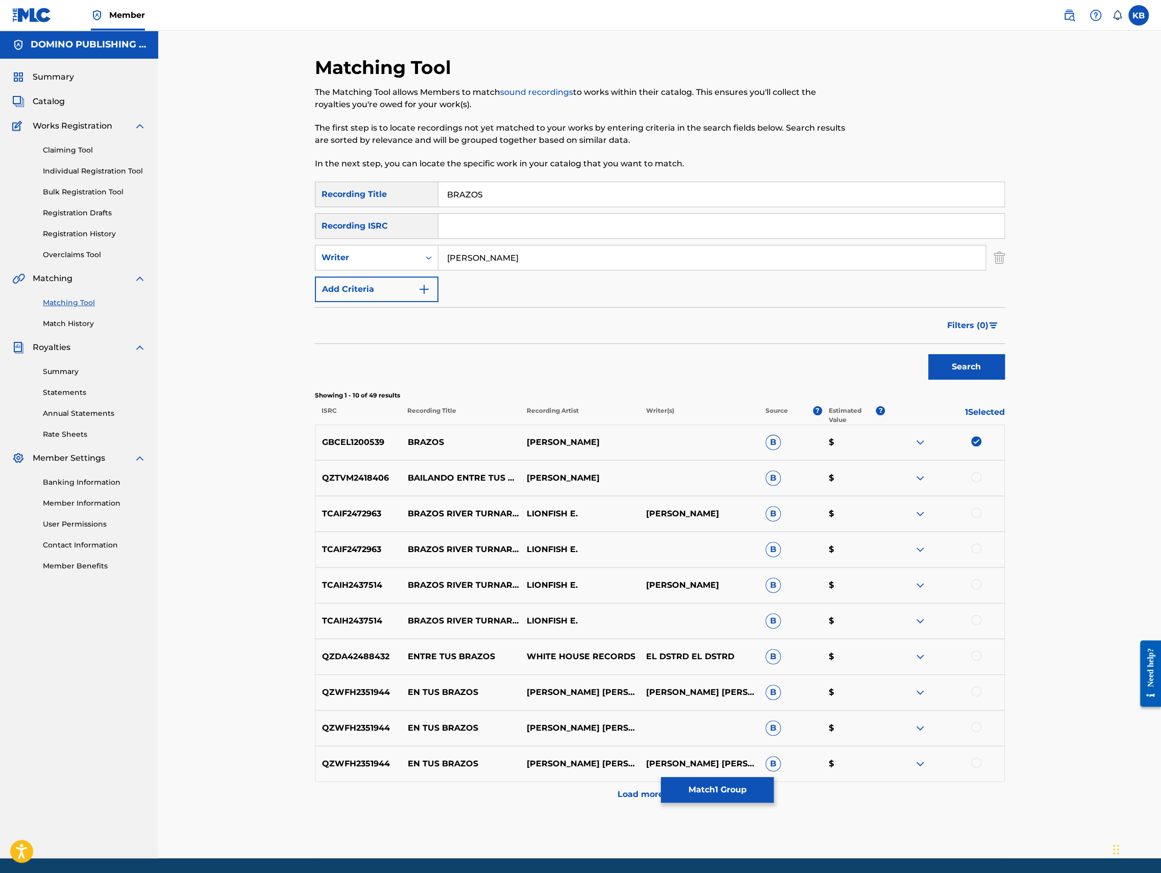
click at [980, 371] on button "Search" at bounding box center [966, 367] width 77 height 26
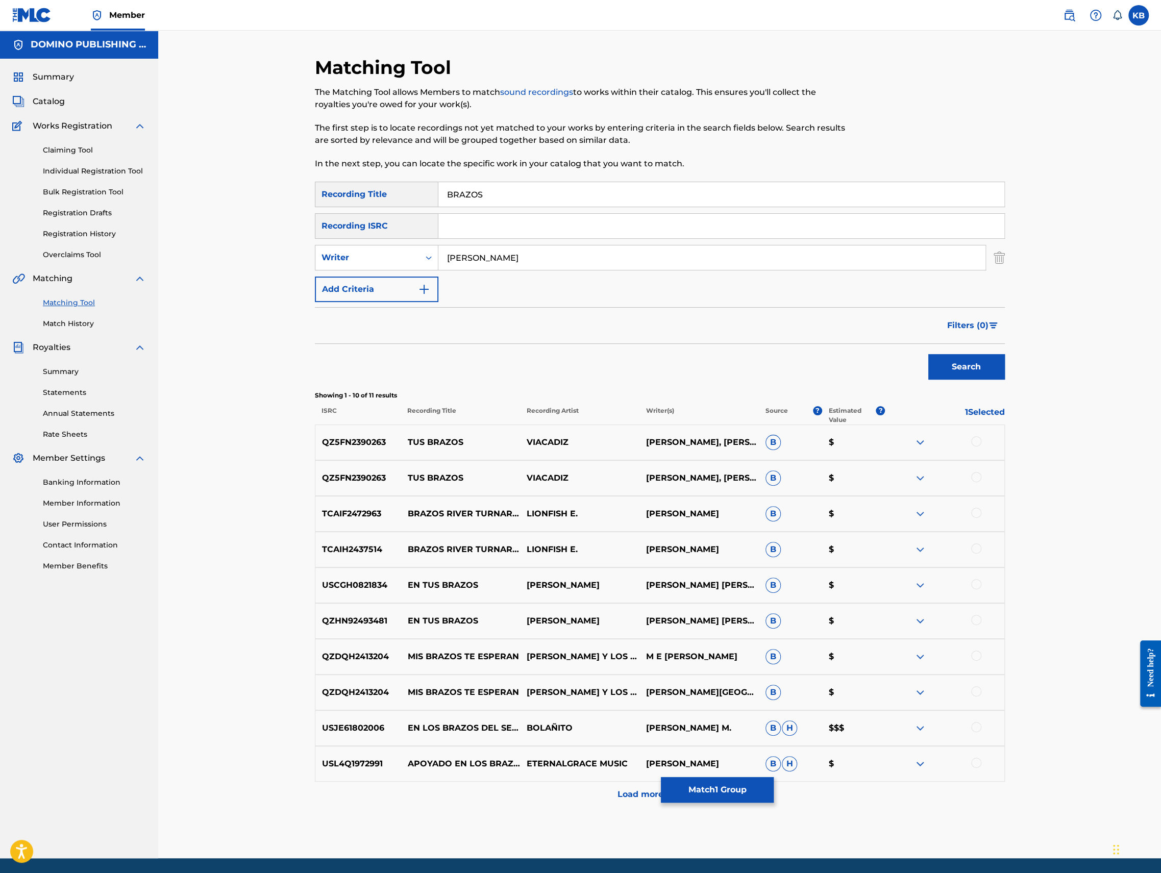
click at [713, 785] on button "Match 1 Group" at bounding box center [717, 790] width 113 height 26
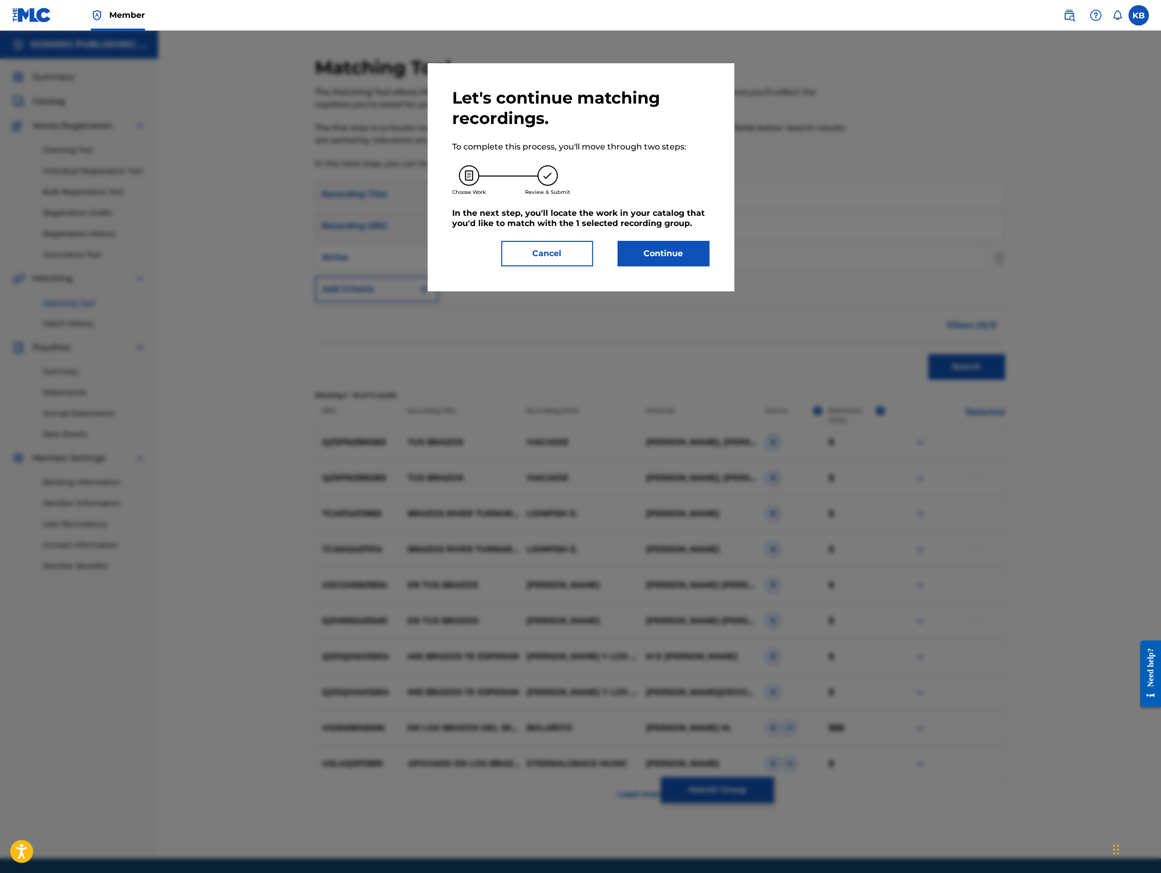
click at [676, 250] on button "Continue" at bounding box center [664, 254] width 92 height 26
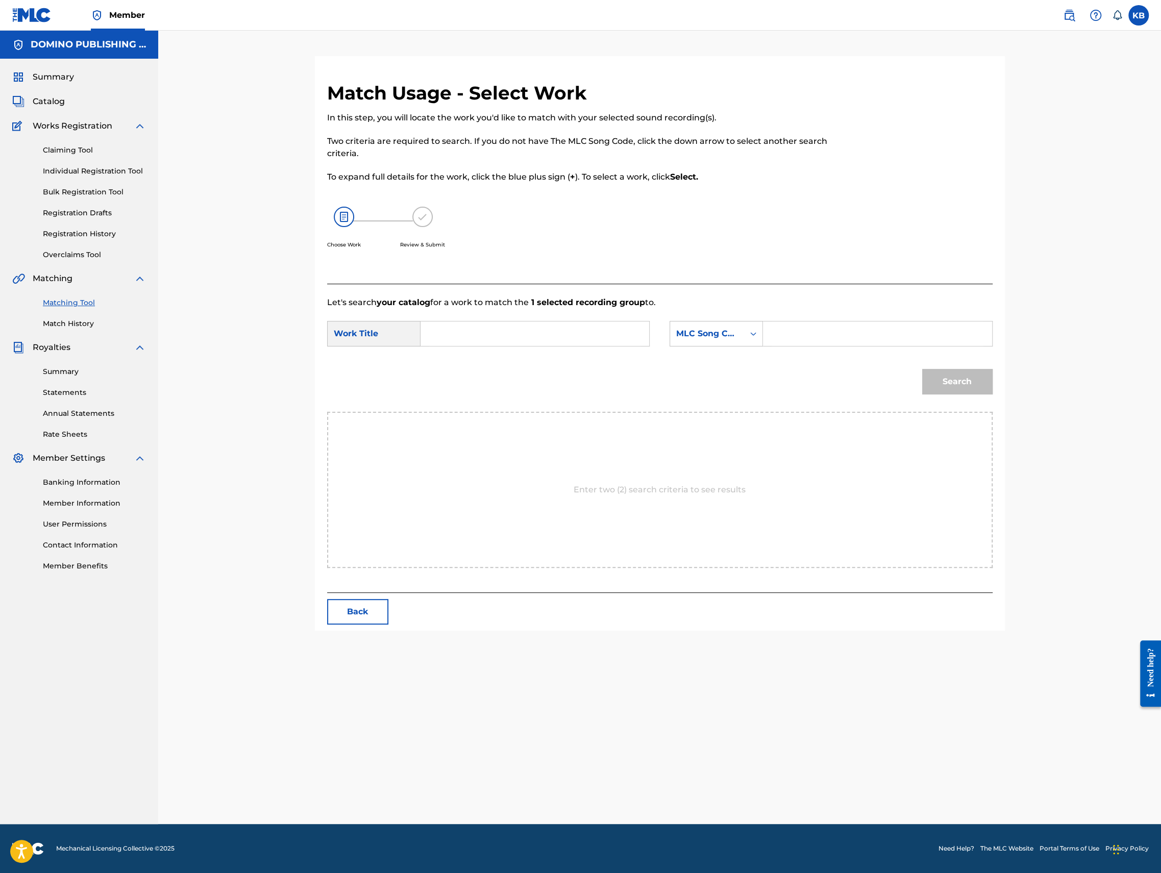
click at [550, 332] on input "Search Form" at bounding box center [534, 334] width 211 height 24
paste input "BRAZOS (WHITE)"
type input "BRAZOS"
click at [712, 335] on div "MLC Song Code" at bounding box center [707, 334] width 62 height 12
click at [709, 356] on div "Writer Name" at bounding box center [716, 360] width 92 height 26
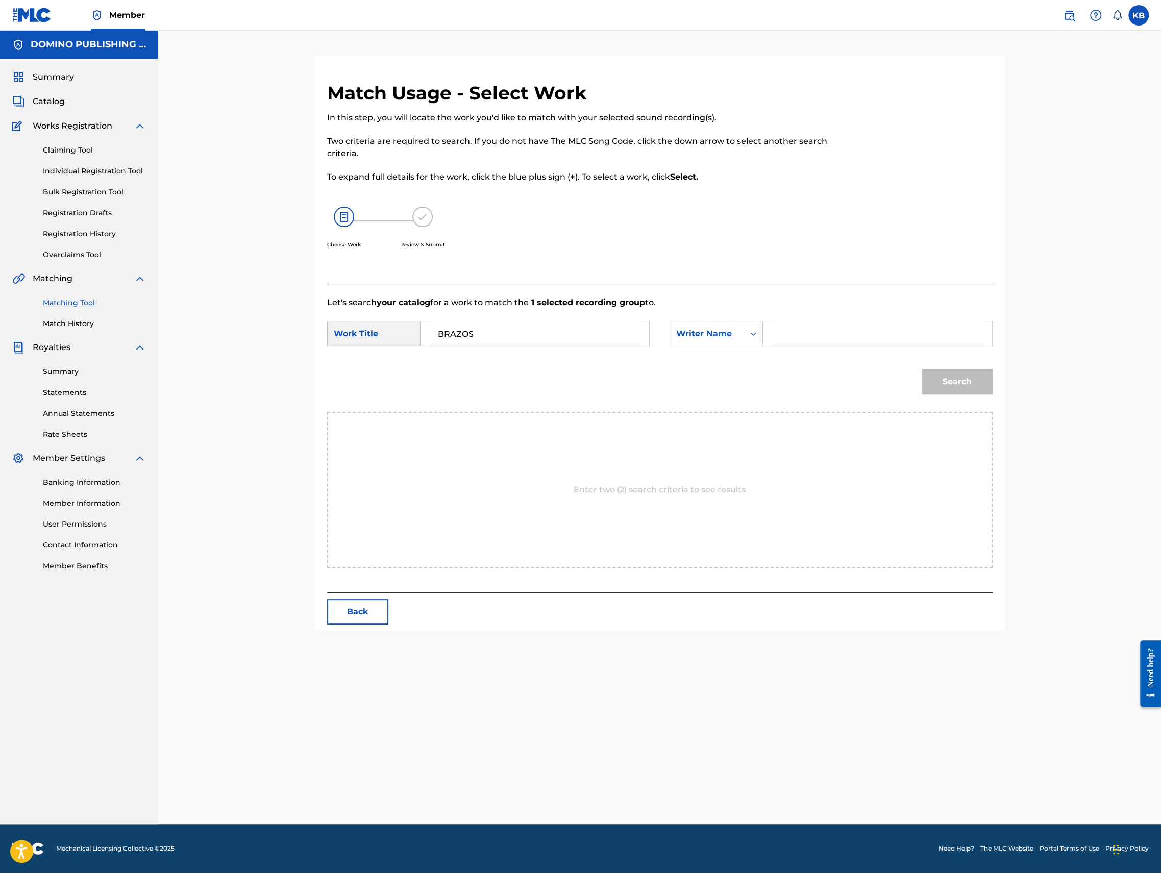
click at [817, 334] on input "Search Form" at bounding box center [877, 334] width 211 height 24
type input "white"
click at [922, 369] on button "Search" at bounding box center [957, 382] width 70 height 26
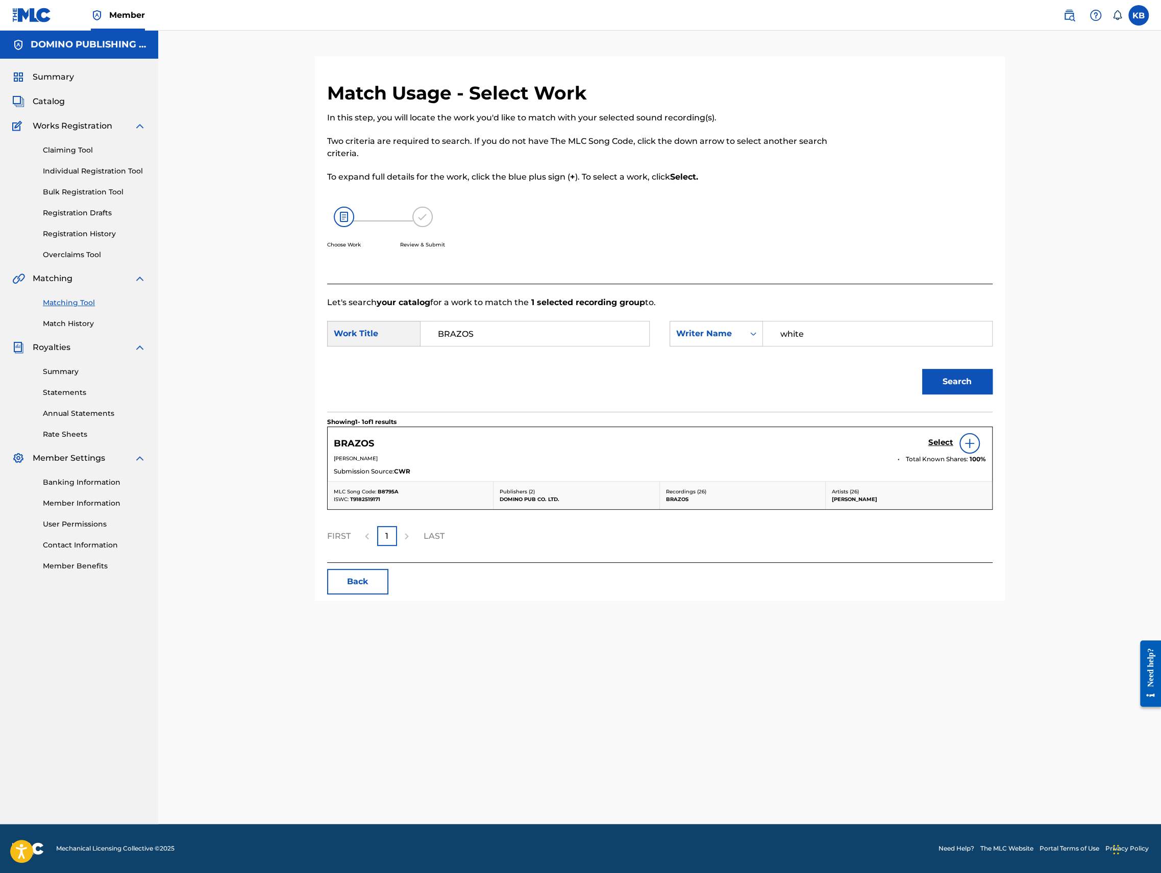
click at [942, 443] on h5 "Select" at bounding box center [940, 443] width 25 height 10
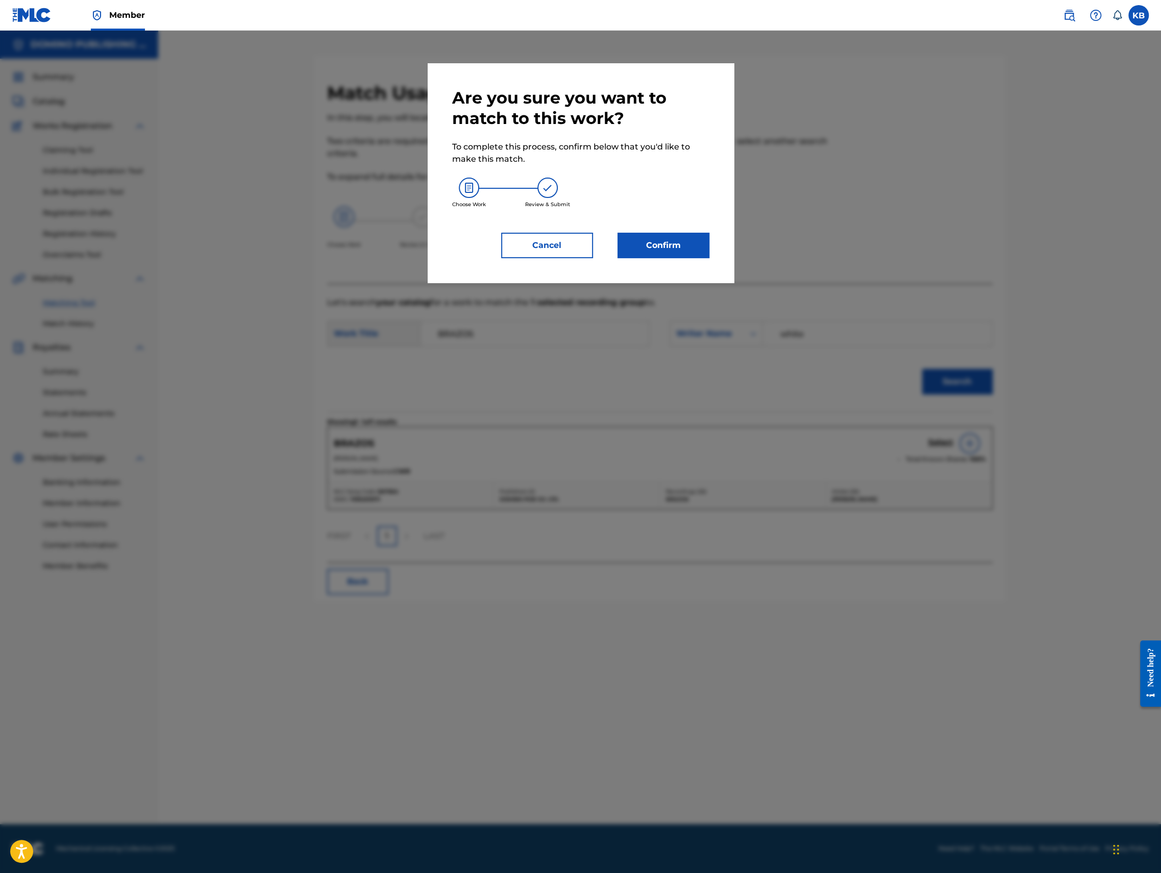
click at [647, 234] on button "Confirm" at bounding box center [664, 246] width 92 height 26
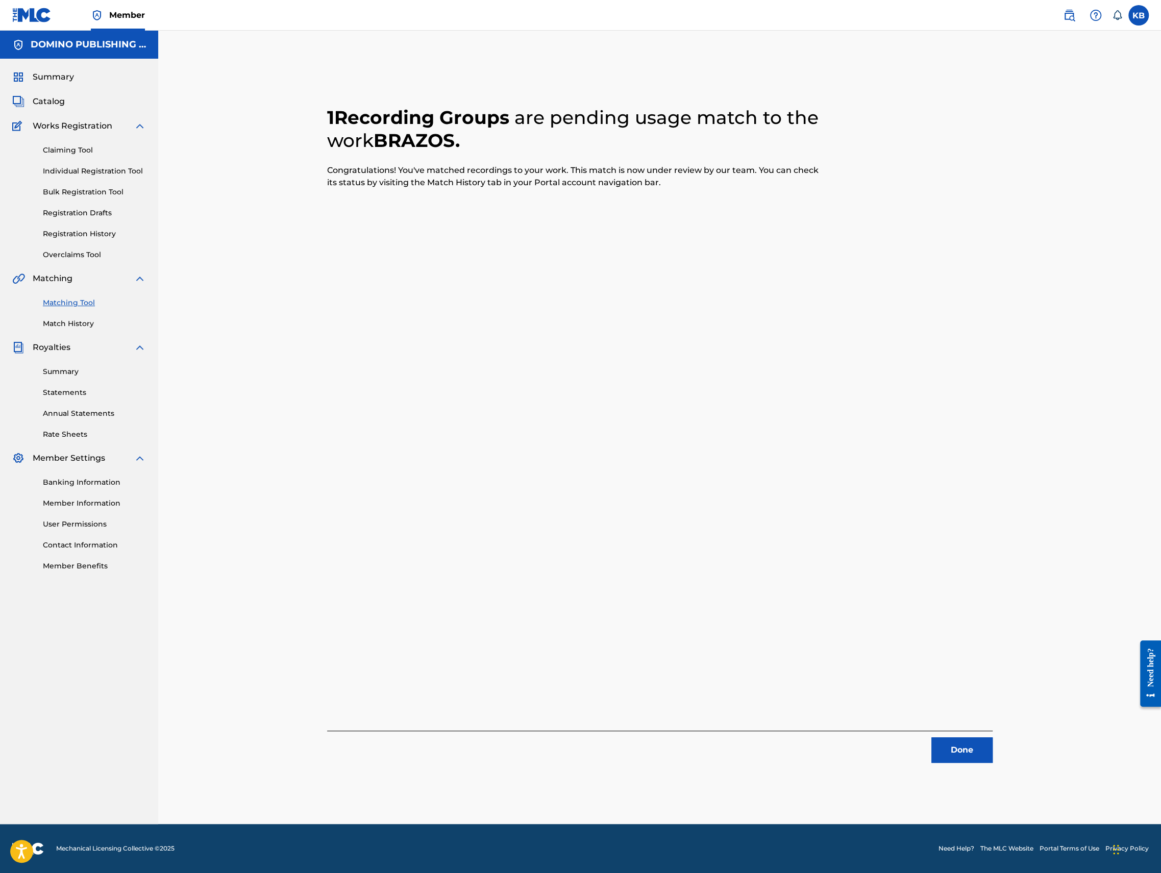
click at [950, 752] on button "Done" at bounding box center [961, 750] width 61 height 26
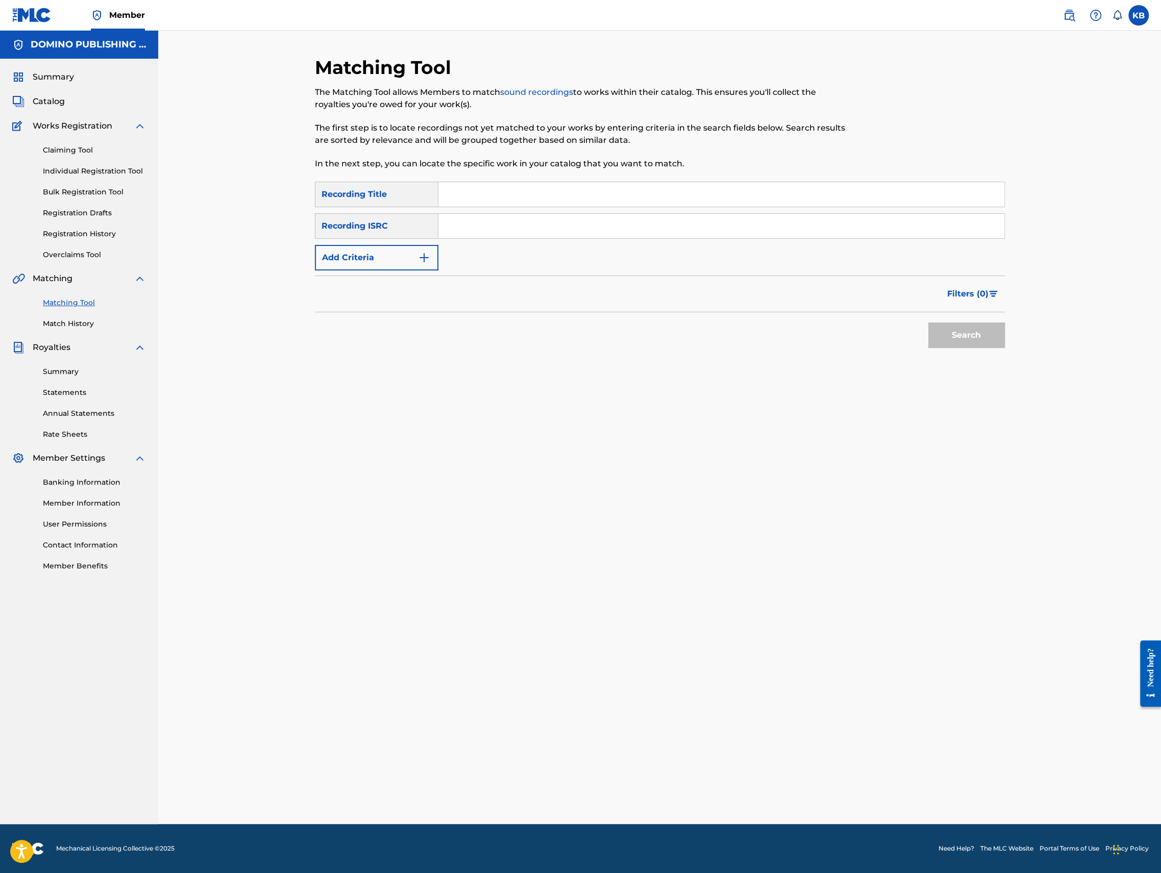
click at [667, 192] on input "Search Form" at bounding box center [721, 194] width 566 height 24
paste input "PROBLEM WITH IT ([PERSON_NAME])"
type input "PROBLEM WITH IT"
click at [391, 263] on button "Add Criteria" at bounding box center [377, 258] width 124 height 26
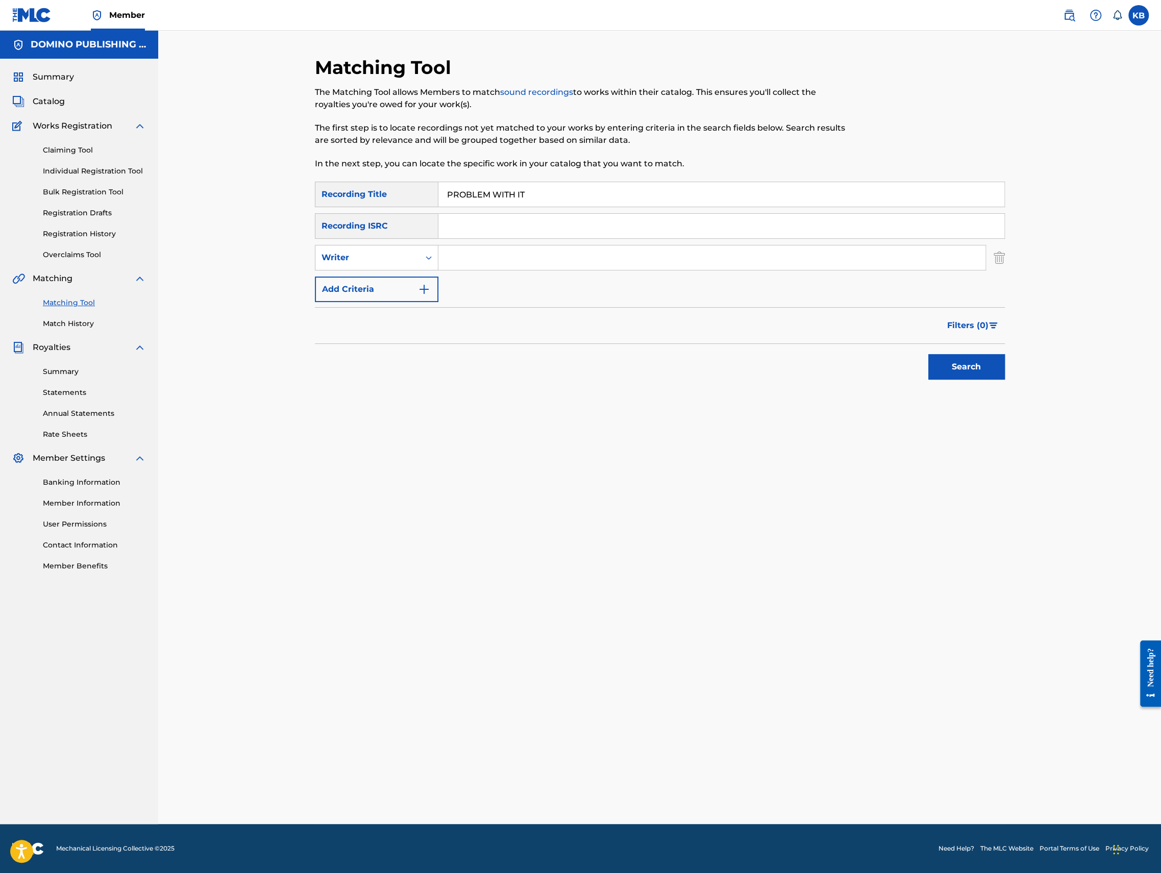
click at [511, 265] on input "Search Form" at bounding box center [711, 257] width 547 height 24
paste input "PROBLEM WITH IT ([PERSON_NAME])"
type input "[PERSON_NAME]"
click at [928, 354] on button "Search" at bounding box center [966, 367] width 77 height 26
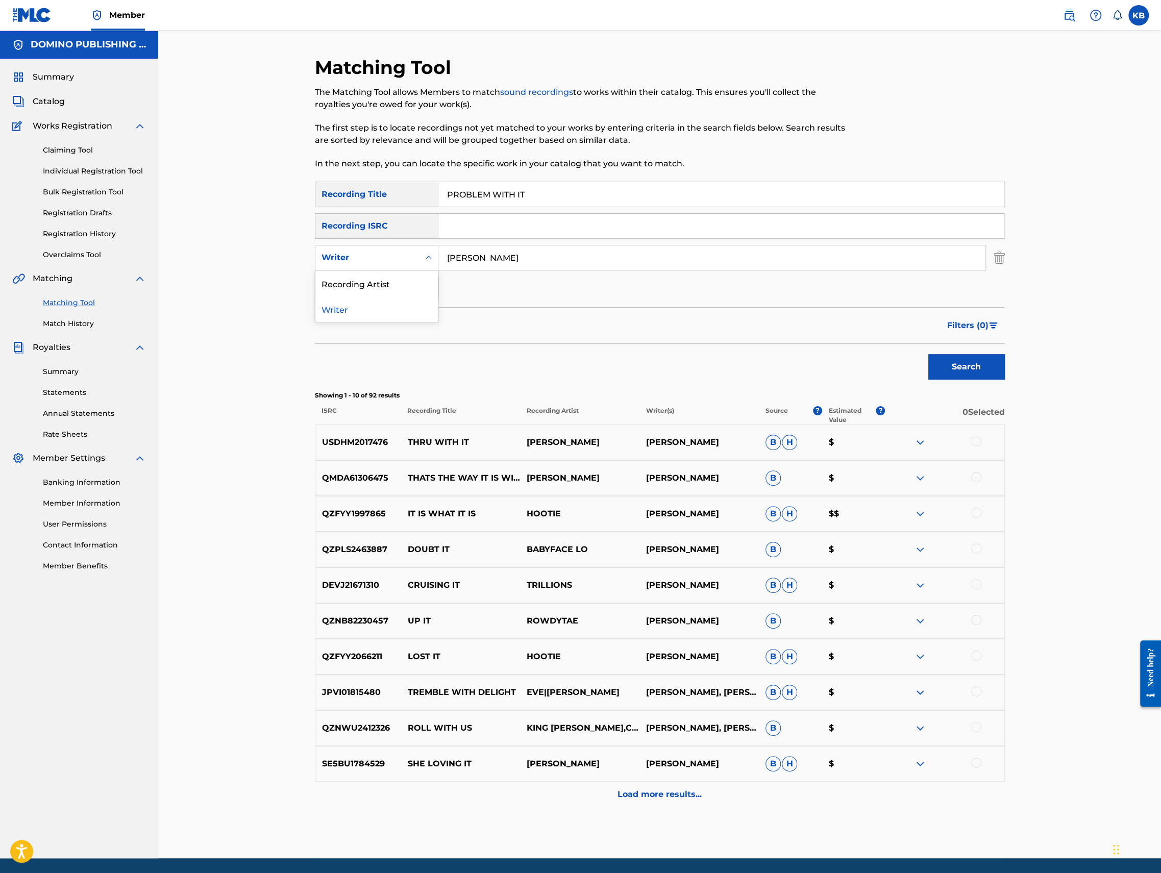
click at [383, 259] on div "Writer" at bounding box center [368, 258] width 92 height 12
click at [383, 286] on div "Recording Artist" at bounding box center [376, 283] width 122 height 26
click at [541, 254] on input "Search Form" at bounding box center [711, 257] width 547 height 24
type input "waxahatchee"
click at [928, 354] on button "Search" at bounding box center [966, 367] width 77 height 26
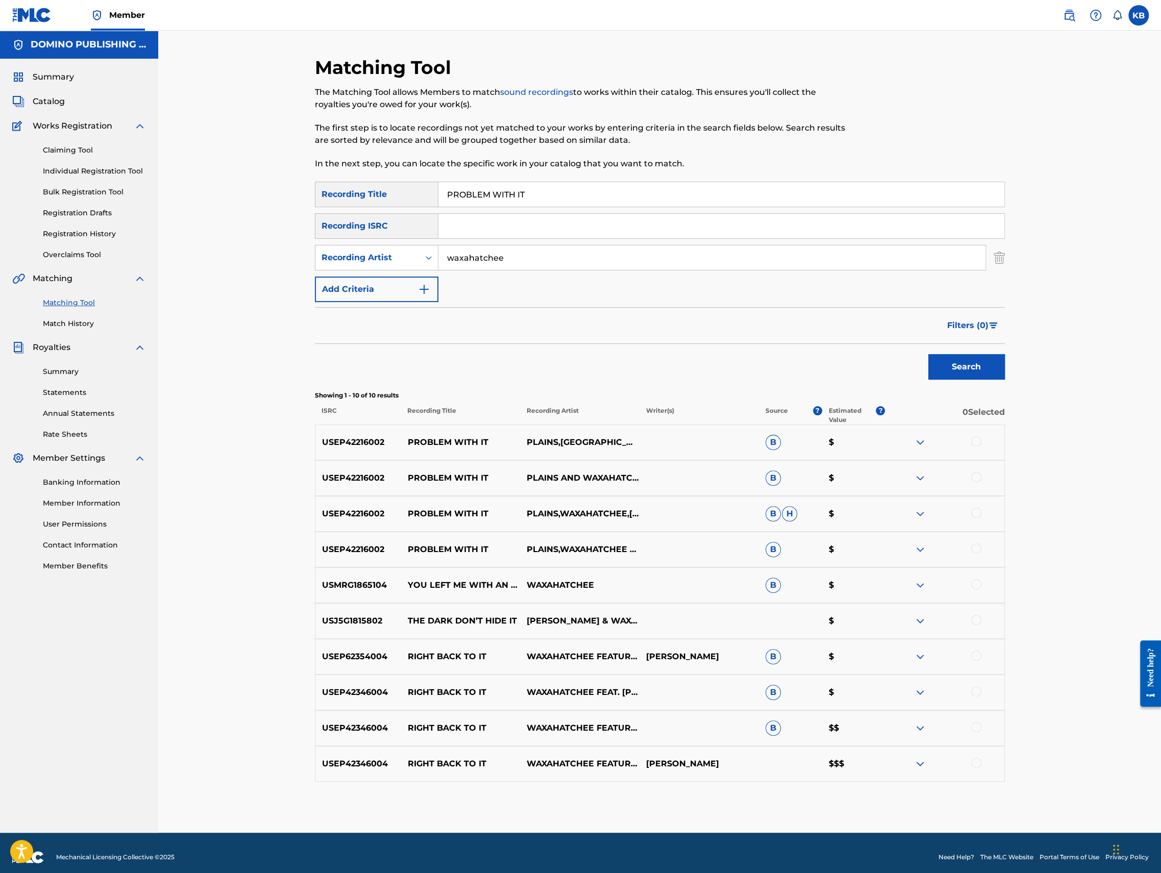
click at [572, 550] on p "PLAINS,WAXAHATCHEE AND [PERSON_NAME]" at bounding box center [579, 550] width 119 height 12
click at [979, 548] on div at bounding box center [976, 549] width 10 height 10
click at [978, 513] on div at bounding box center [976, 513] width 10 height 10
click at [976, 477] on div at bounding box center [976, 477] width 10 height 10
click at [975, 439] on div at bounding box center [976, 441] width 10 height 10
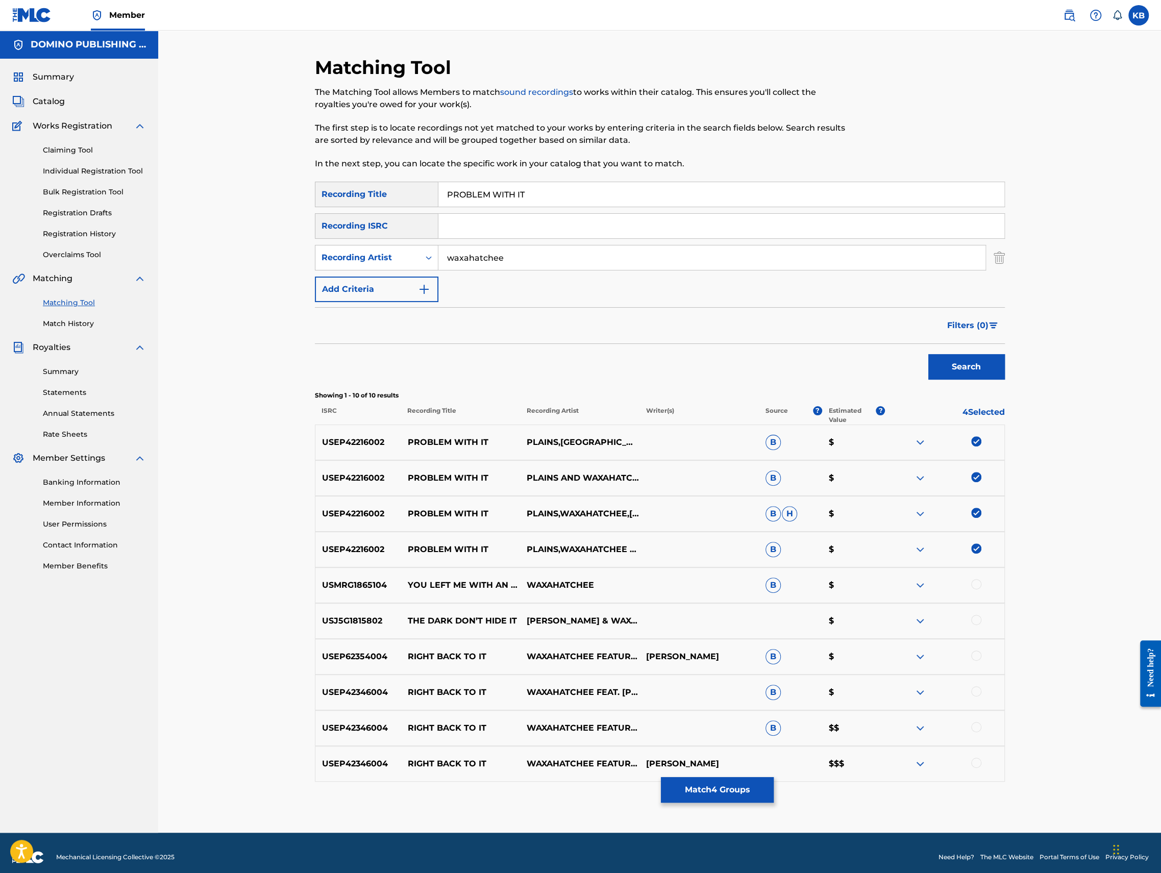
click at [704, 799] on button "Match 4 Groups" at bounding box center [717, 790] width 113 height 26
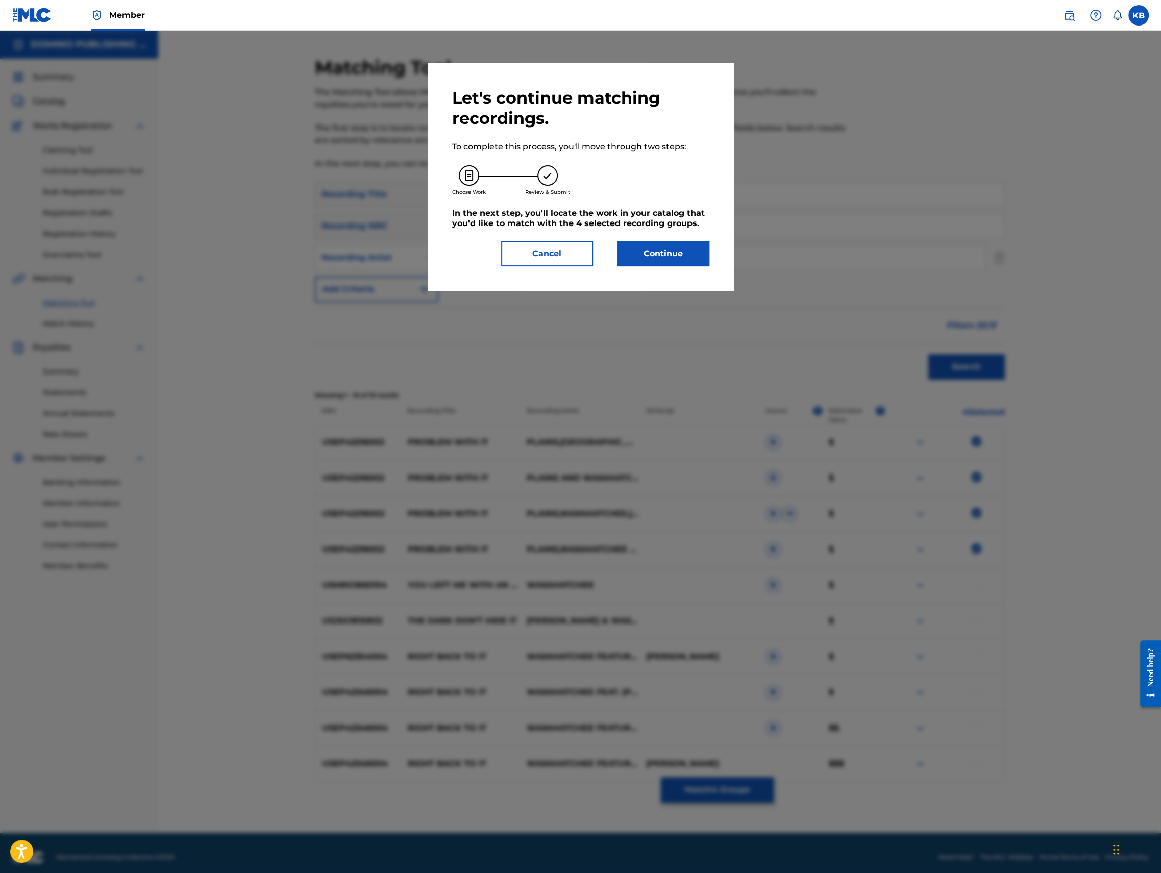
click at [643, 252] on button "Continue" at bounding box center [664, 254] width 92 height 26
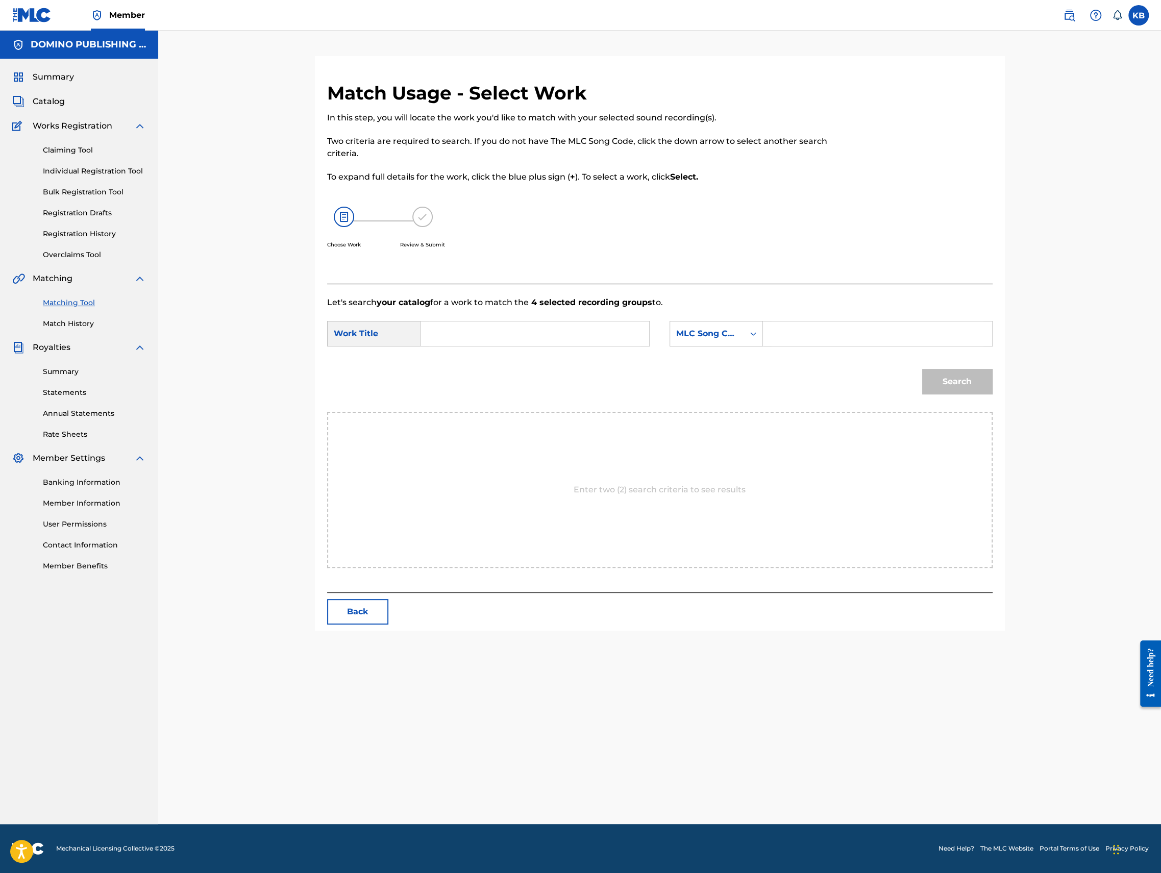
click at [568, 338] on input "Search Form" at bounding box center [534, 334] width 211 height 24
paste input "PROBLEM WITH IT ([PERSON_NAME])"
type input "PROBLEM WITH IT"
click at [696, 343] on div "MLC Song Code" at bounding box center [716, 334] width 93 height 26
click at [703, 357] on div "Writer Name" at bounding box center [716, 360] width 92 height 26
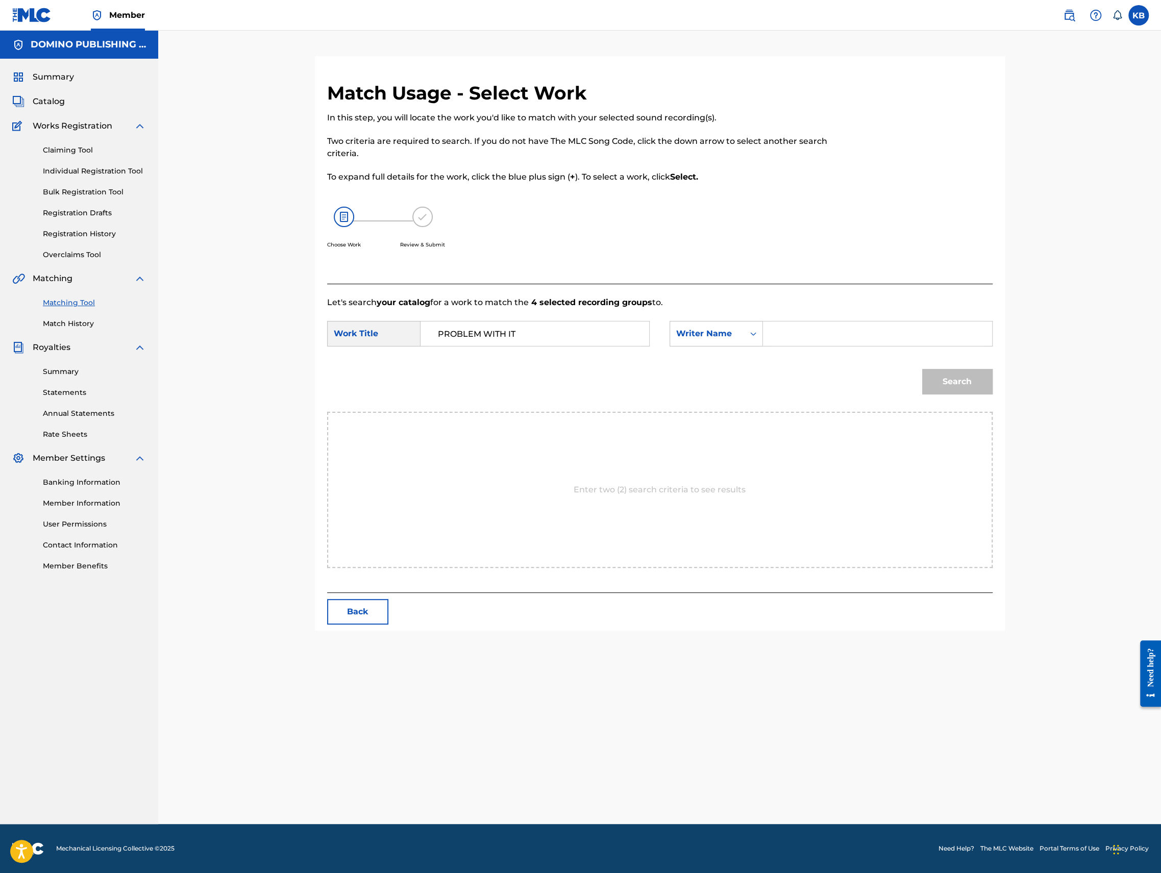
click at [809, 339] on input "Search Form" at bounding box center [877, 334] width 211 height 24
paste input "PROBLEM WITH IT ([PERSON_NAME])"
type input "[PERSON_NAME]"
click at [922, 369] on button "Search" at bounding box center [957, 382] width 70 height 26
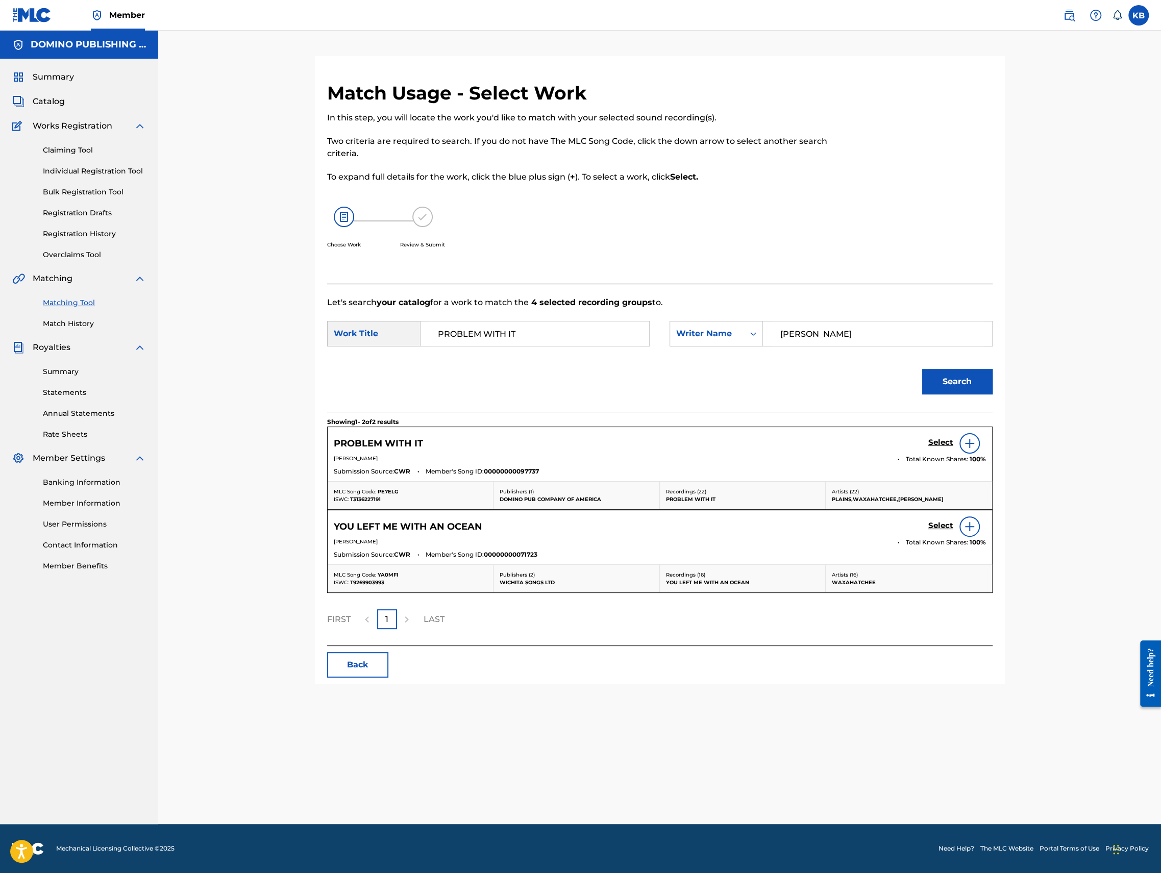
click at [945, 440] on h5 "Select" at bounding box center [940, 443] width 25 height 10
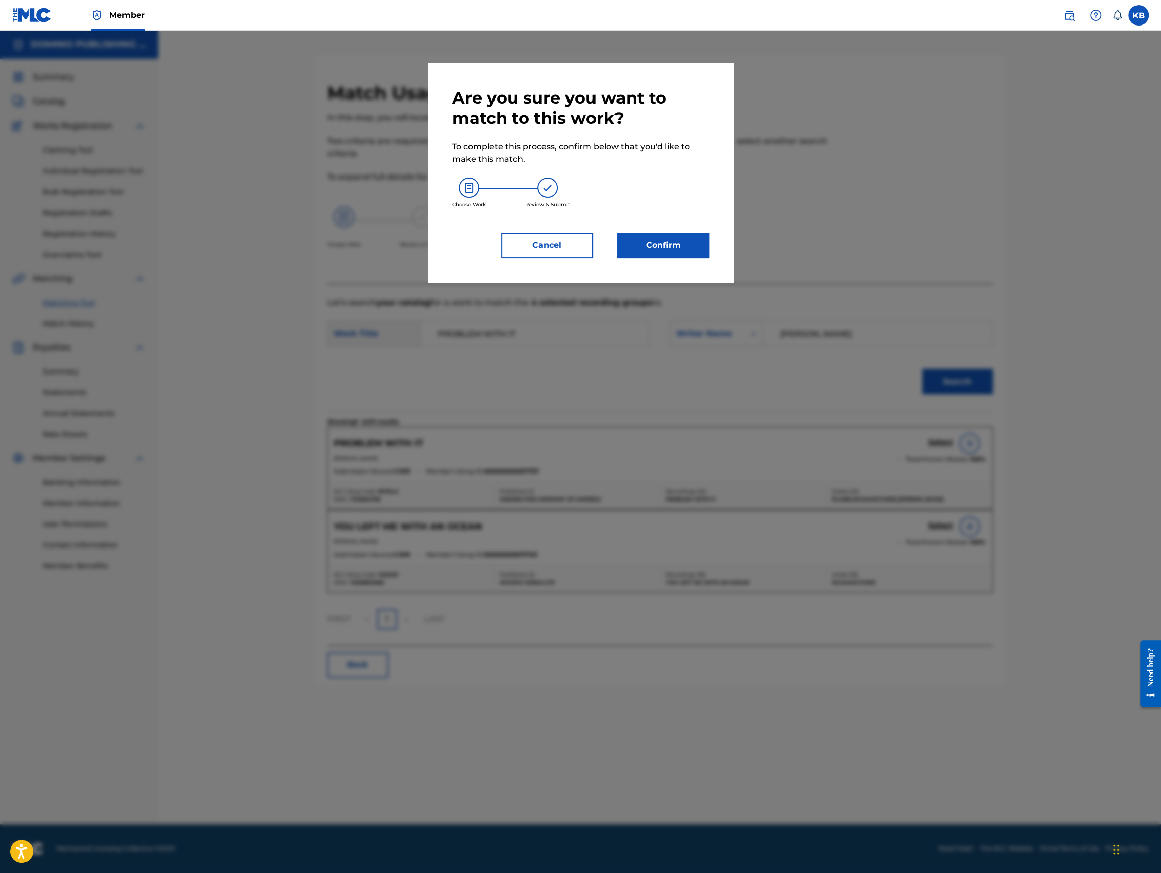
click at [674, 252] on button "Confirm" at bounding box center [664, 246] width 92 height 26
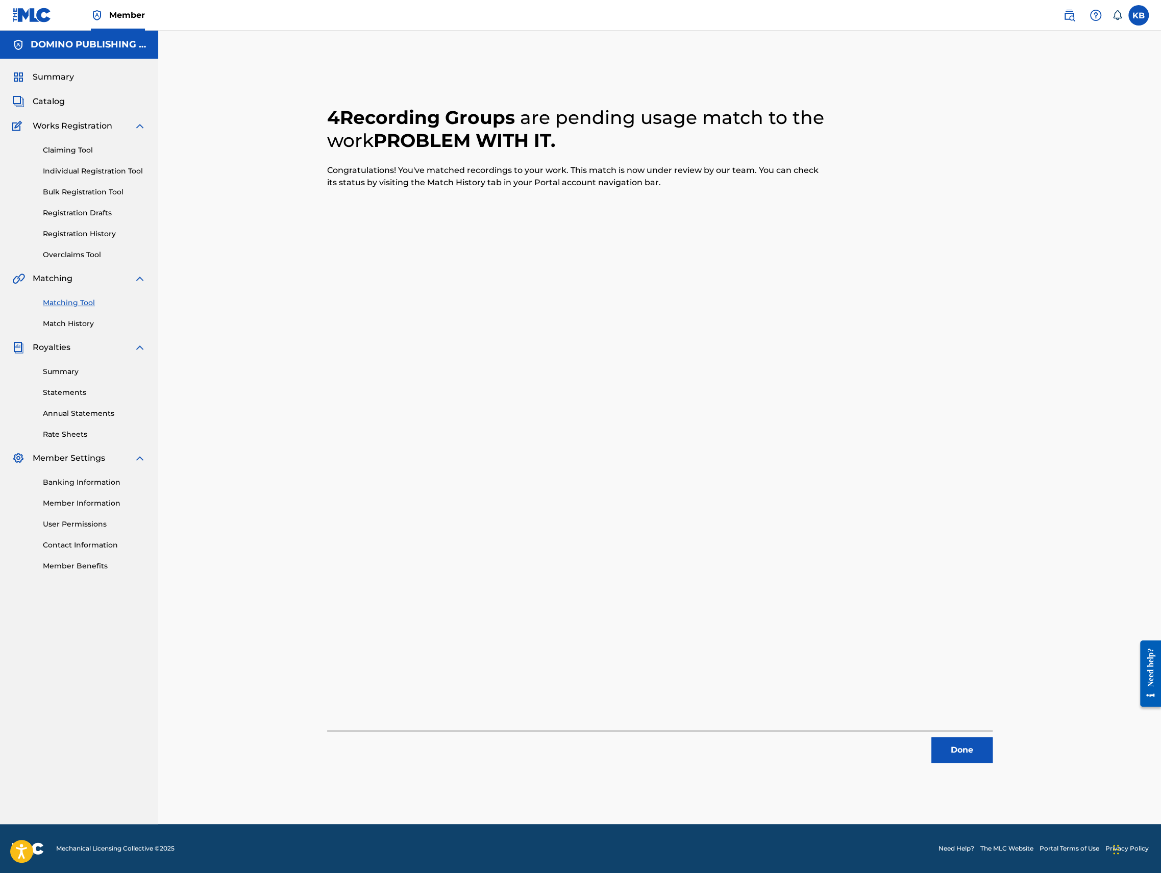
click at [977, 761] on button "Done" at bounding box center [961, 750] width 61 height 26
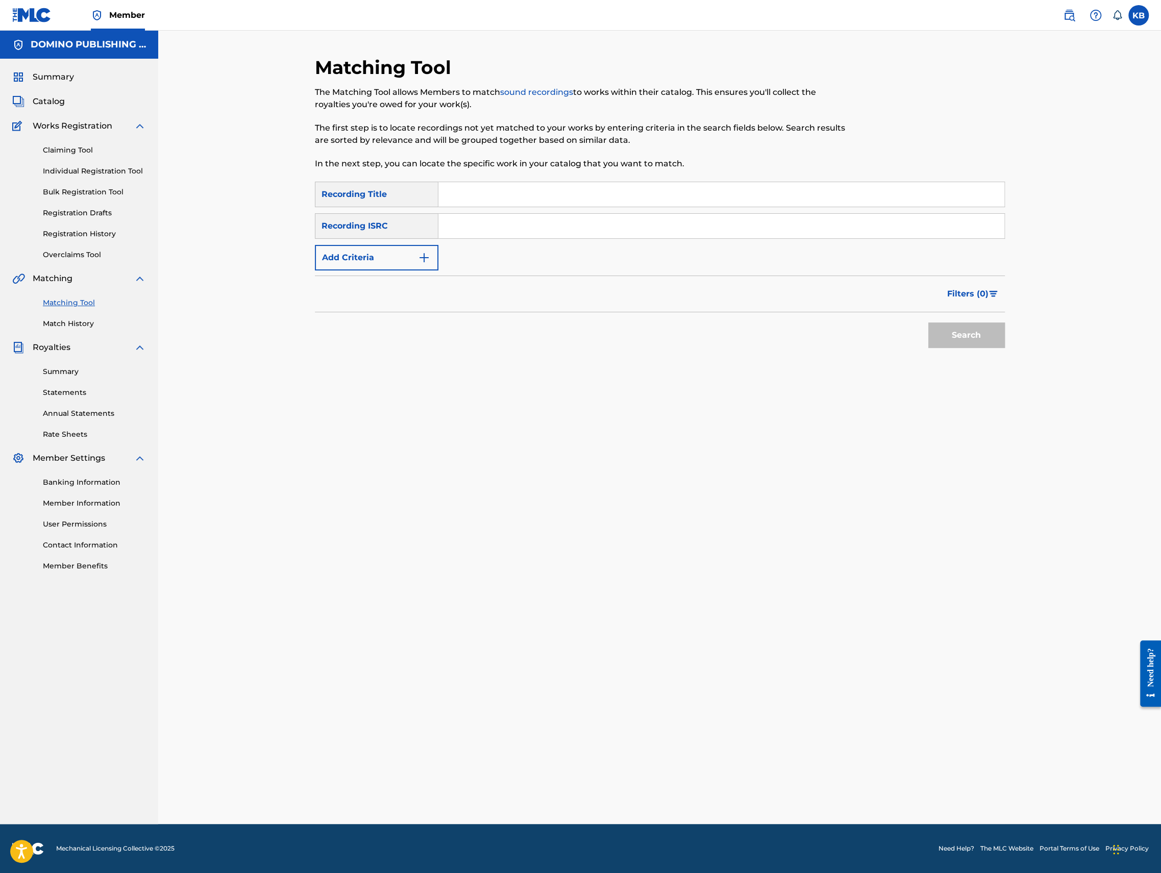
click at [791, 201] on input "Search Form" at bounding box center [721, 194] width 566 height 24
paste input "NOTHING SOLUTIONS ([PERSON_NAME])"
type input "NOTHING SOLUTIONS"
click at [368, 260] on button "Add Criteria" at bounding box center [377, 258] width 124 height 26
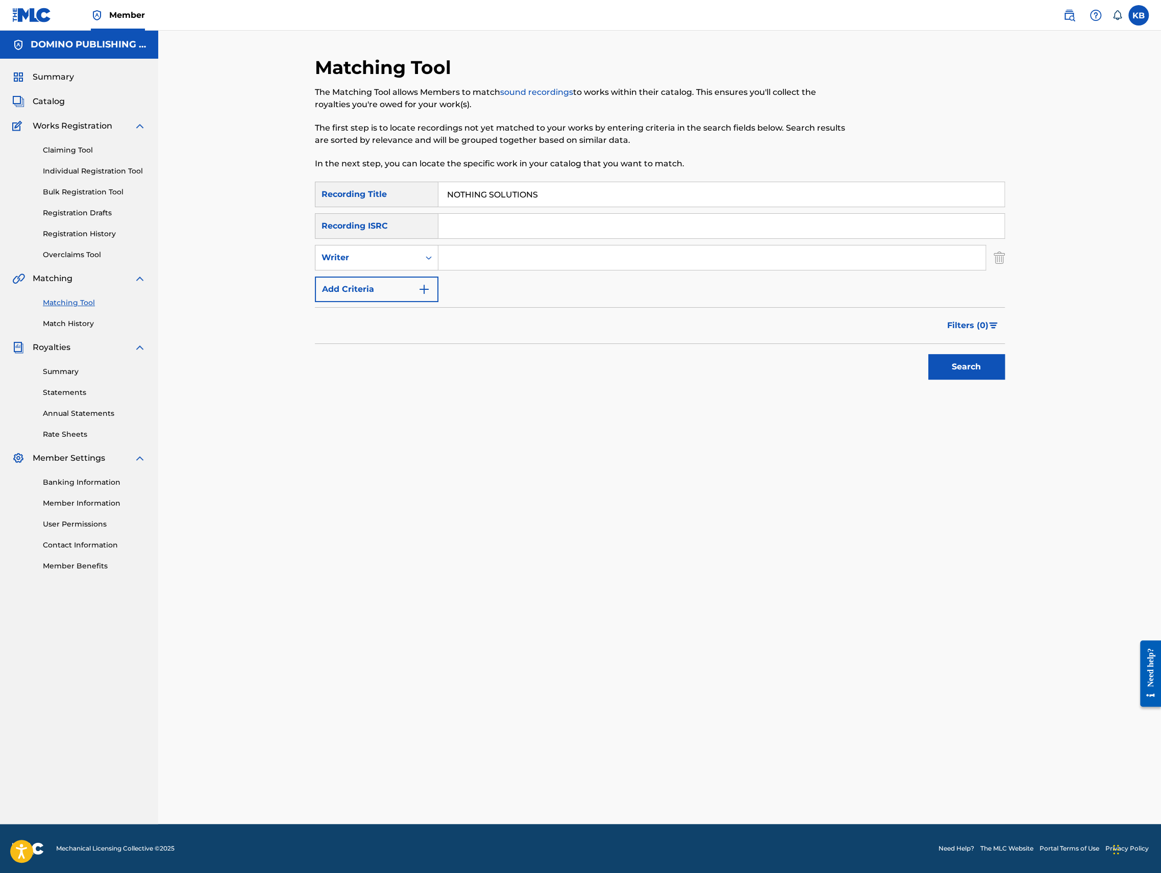
click at [493, 259] on input "Search Form" at bounding box center [711, 257] width 547 height 24
type input "[US_STATE][PERSON_NAME]"
click at [928, 354] on button "Search" at bounding box center [966, 367] width 77 height 26
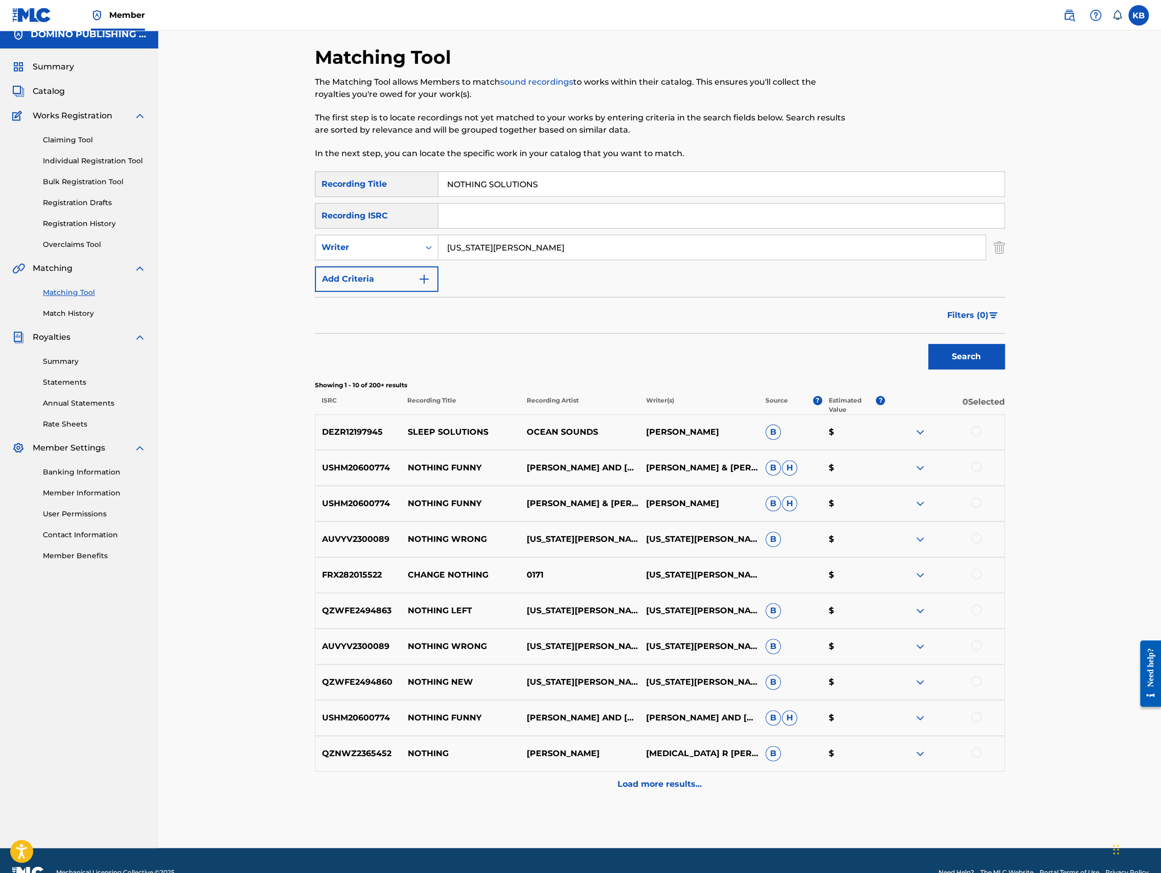
scroll to position [11, 0]
click at [403, 255] on div "Writer" at bounding box center [367, 246] width 104 height 19
click at [400, 268] on div "Recording Artist" at bounding box center [376, 273] width 122 height 26
click at [497, 241] on input "Search Form" at bounding box center [711, 247] width 547 height 24
type input "[US_STATE]"
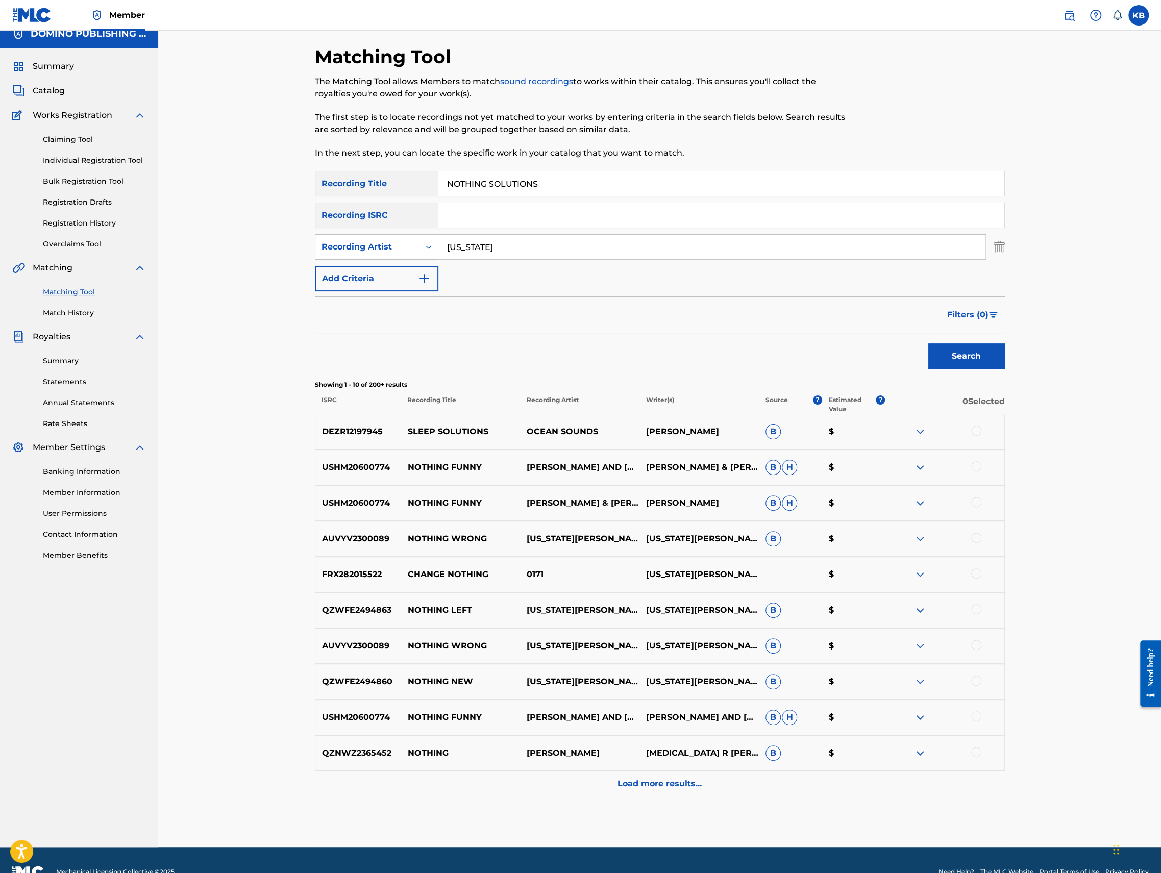
click at [928, 343] on button "Search" at bounding box center [966, 356] width 77 height 26
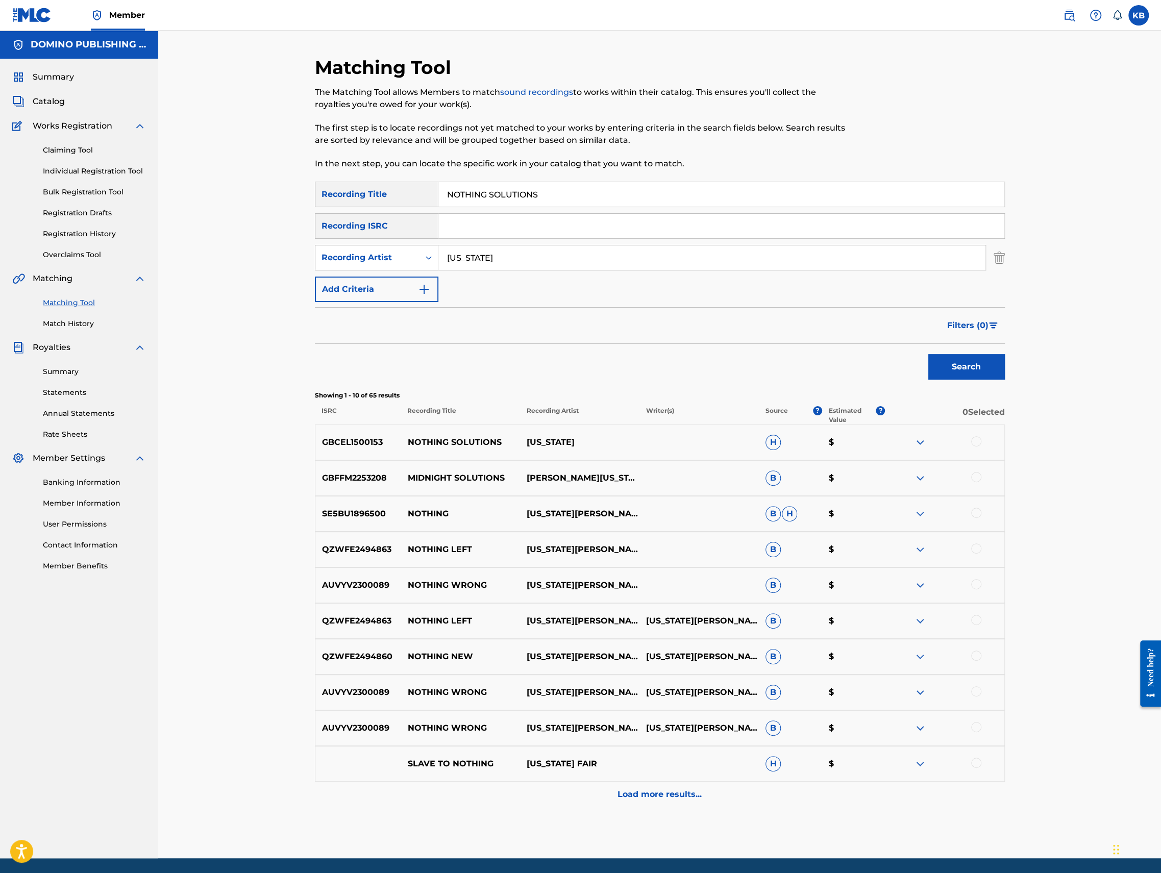
click at [979, 441] on div at bounding box center [976, 441] width 10 height 10
click at [725, 794] on button "Match 1 Group" at bounding box center [717, 790] width 113 height 26
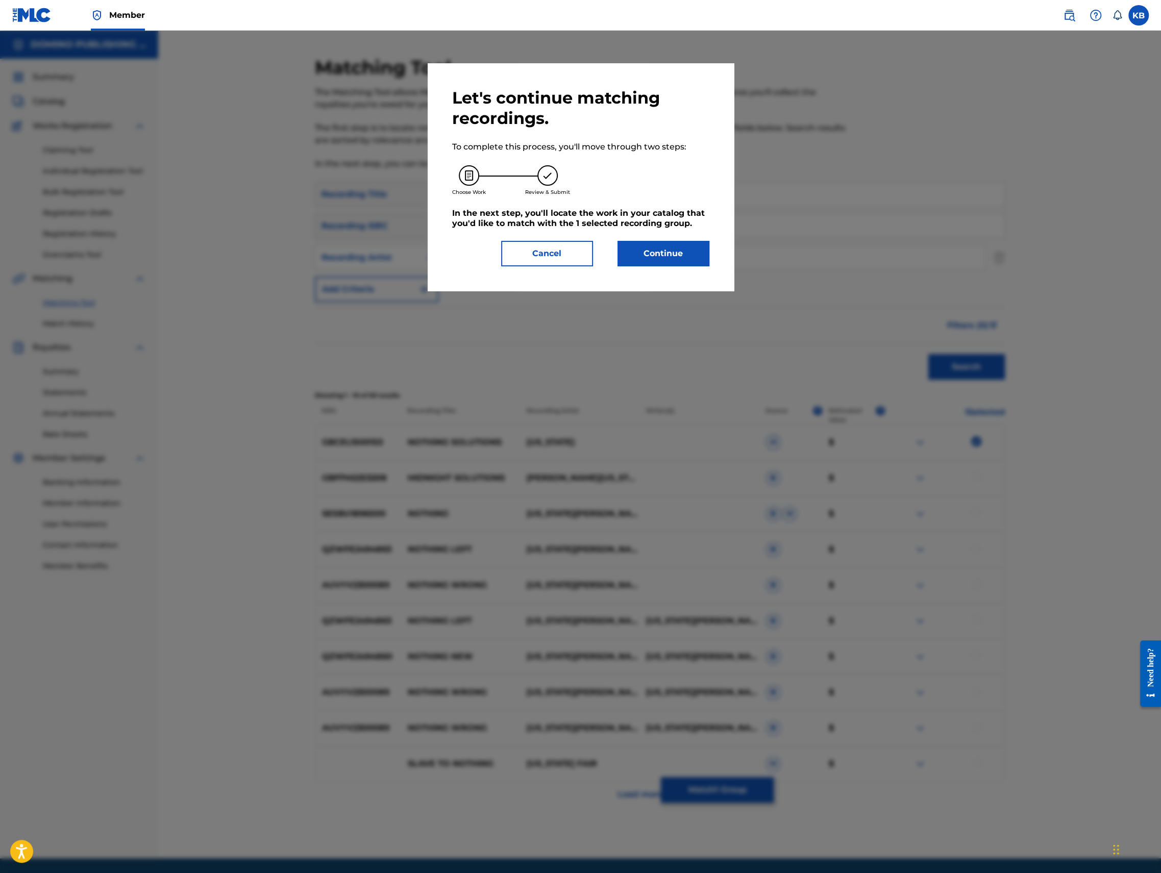
click at [675, 254] on button "Continue" at bounding box center [664, 254] width 92 height 26
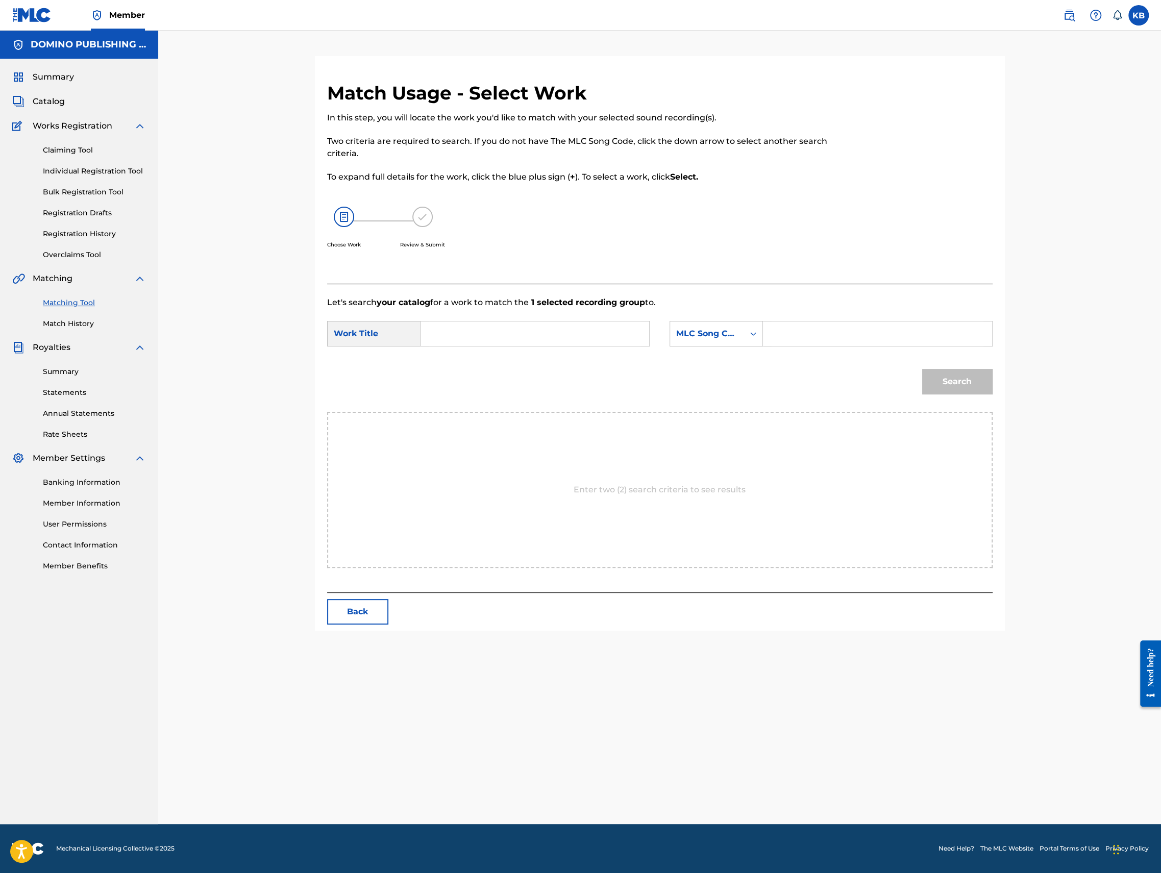
click at [476, 340] on input "Search Form" at bounding box center [534, 334] width 211 height 24
paste input "NOTHING SOLUTIONS ([PERSON_NAME])"
type input "NOTHING SOLUTIONS"
click at [710, 337] on div "MLC Song Code" at bounding box center [707, 334] width 62 height 12
click at [705, 356] on div "Writer Name" at bounding box center [716, 360] width 92 height 26
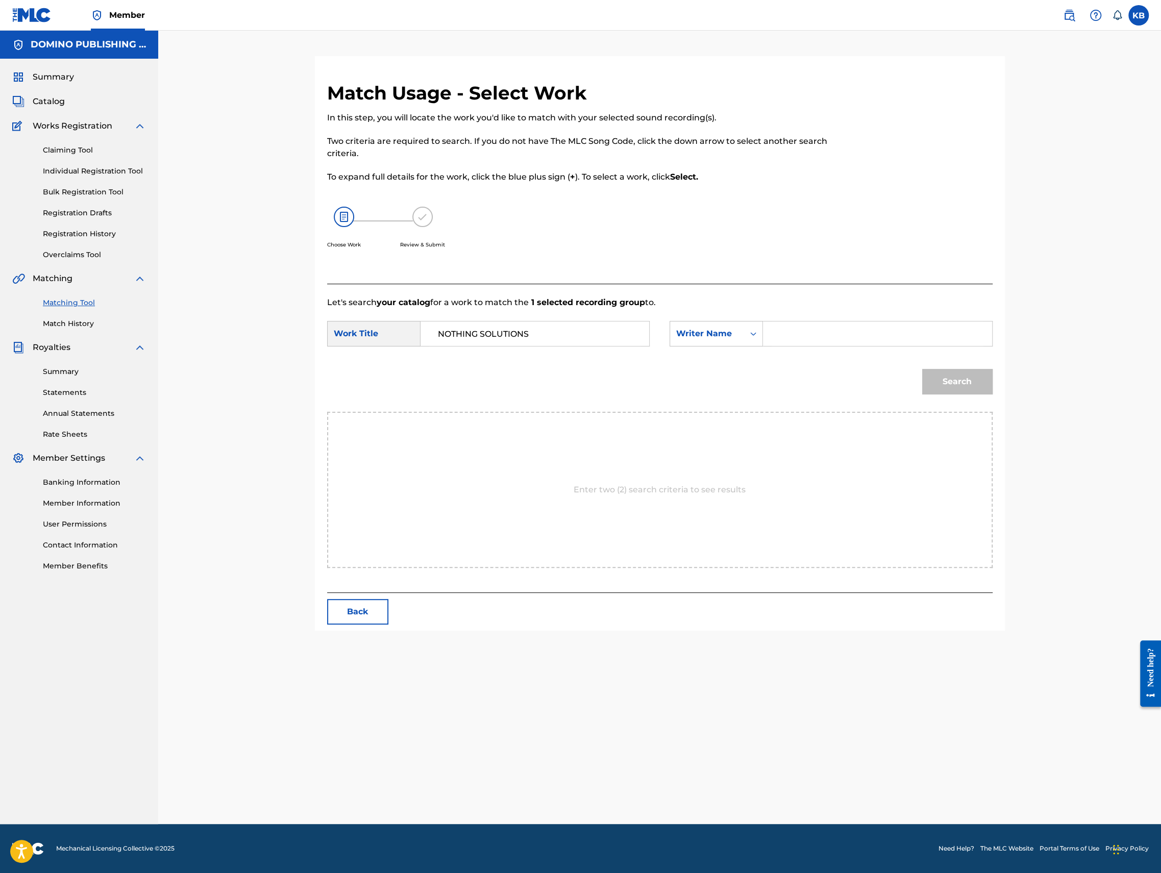
click at [832, 337] on input "Search Form" at bounding box center [877, 334] width 211 height 24
paste input "NOTHING SOLUTIONS ([PERSON_NAME])"
type input "[PERSON_NAME]"
click at [922, 369] on button "Search" at bounding box center [957, 382] width 70 height 26
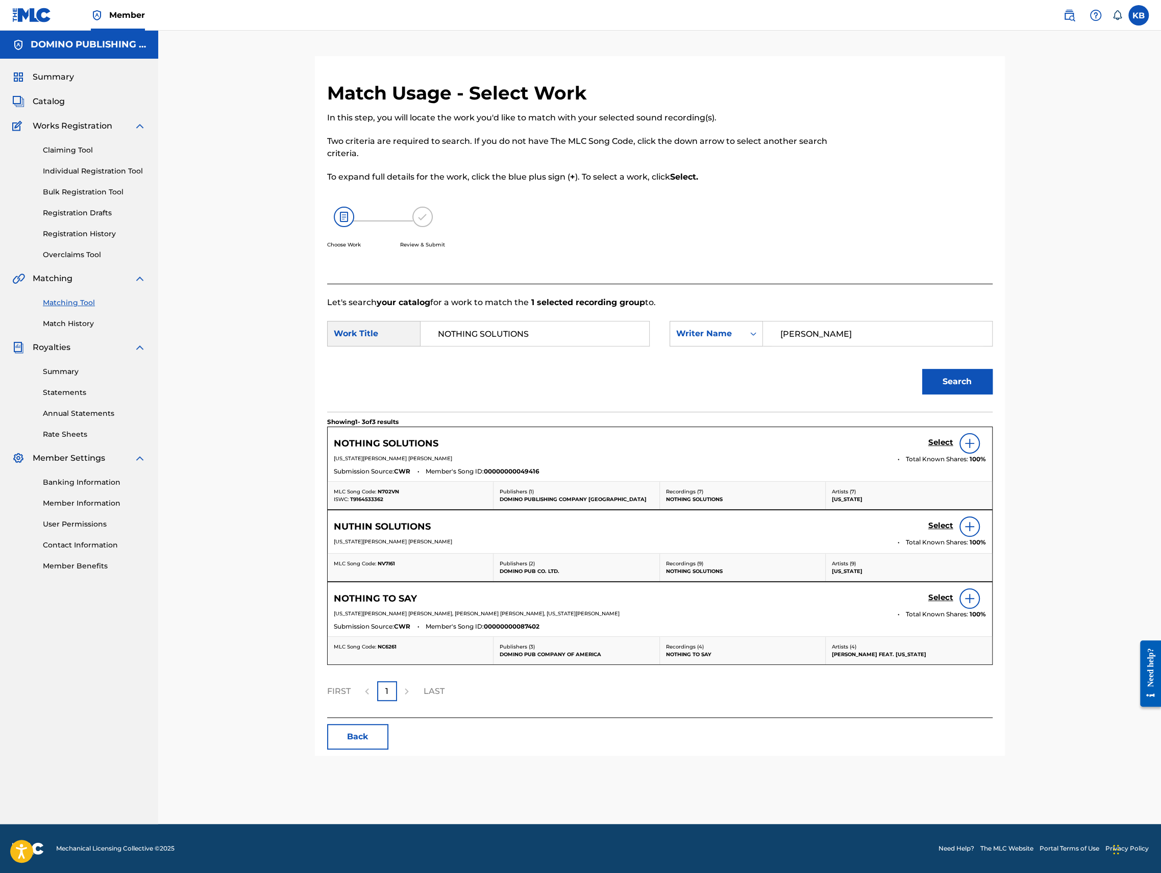
click at [940, 442] on h5 "Select" at bounding box center [940, 443] width 25 height 10
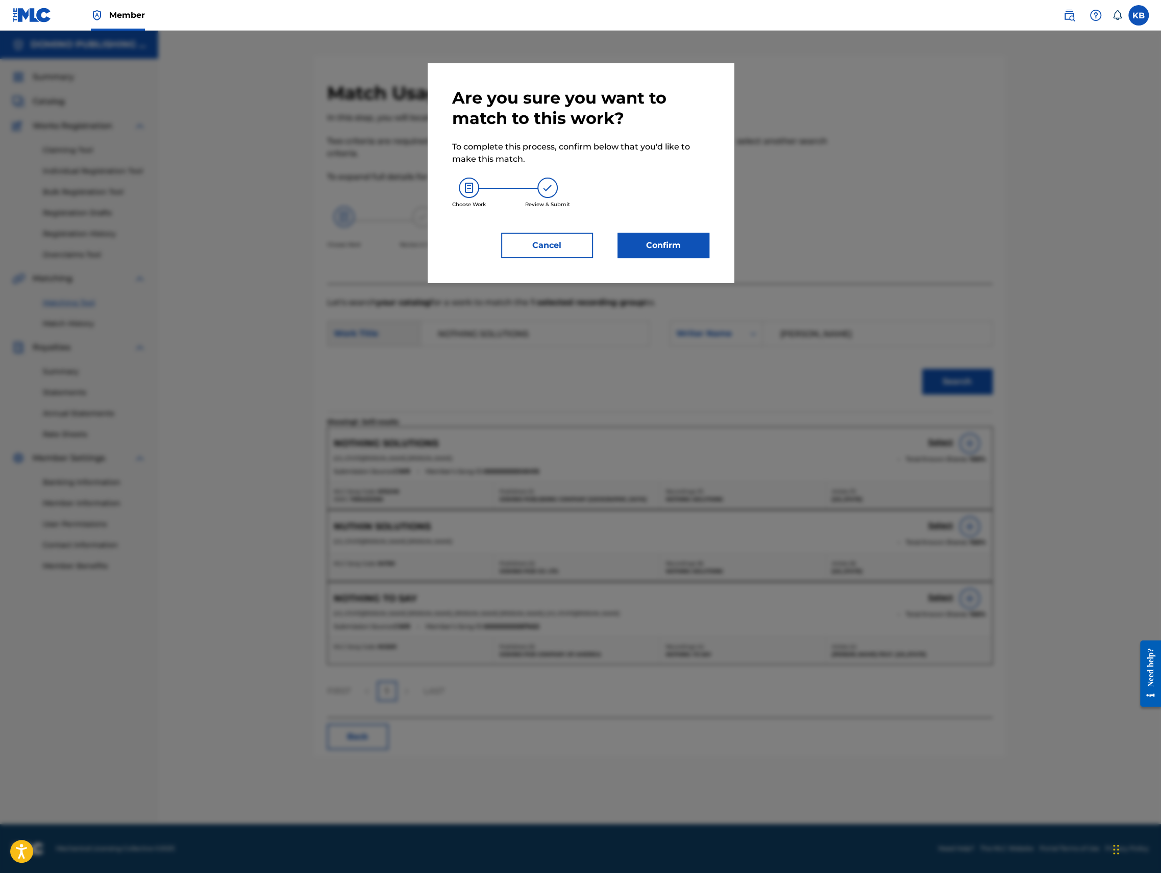
click at [654, 246] on button "Confirm" at bounding box center [664, 246] width 92 height 26
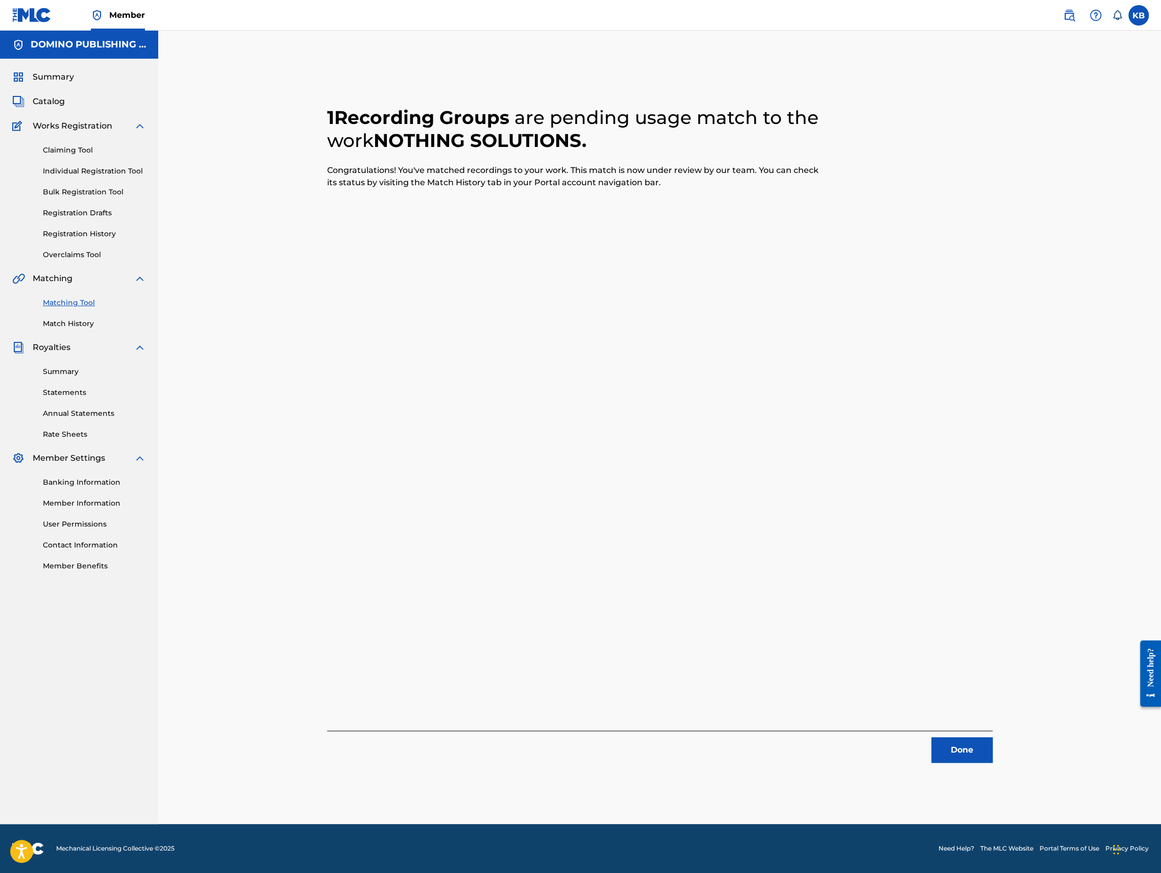
click at [953, 739] on button "Done" at bounding box center [961, 750] width 61 height 26
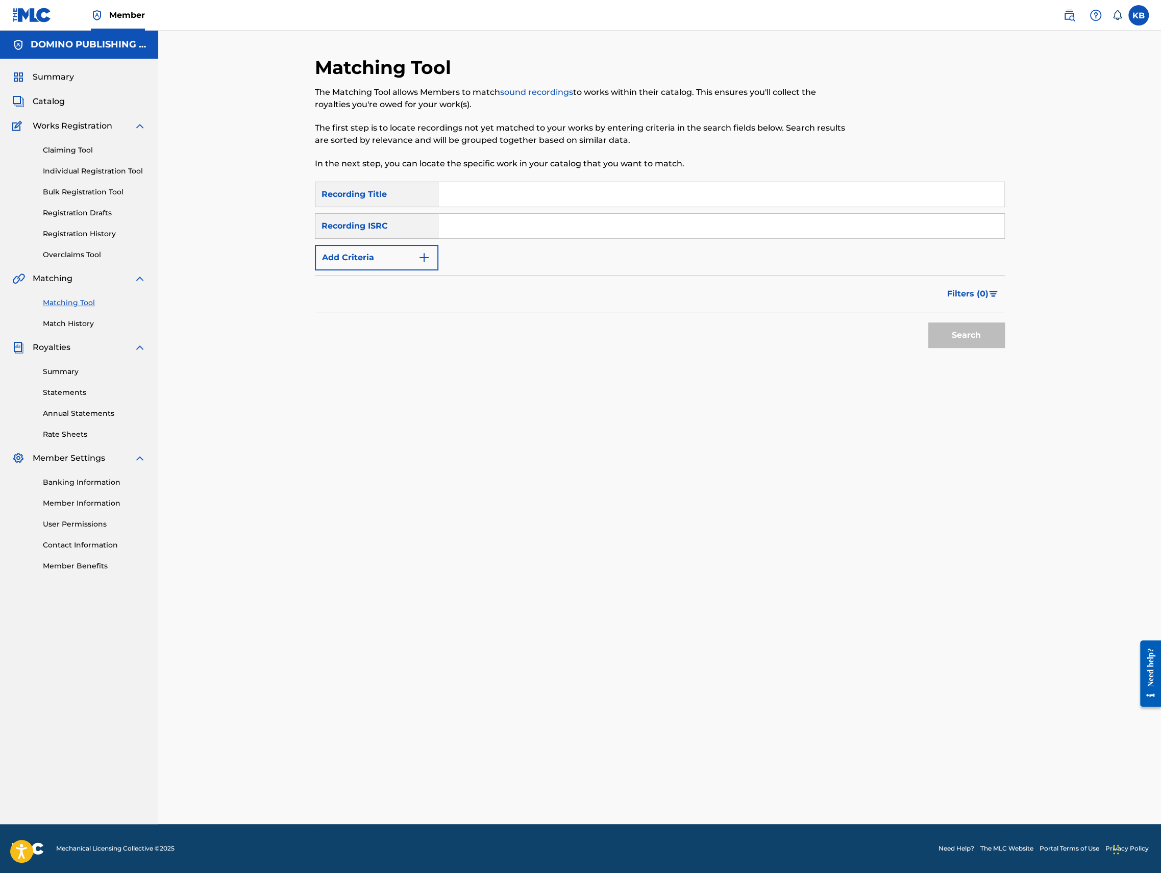
click at [651, 189] on input "Search Form" at bounding box center [721, 194] width 566 height 24
paste input "OLD NOTE ([PERSON_NAME]/MAC CON [PERSON_NAME])"
type input "OLD NOTE"
click at [371, 261] on button "Add Criteria" at bounding box center [377, 258] width 124 height 26
click at [493, 265] on input "Search Form" at bounding box center [711, 257] width 547 height 24
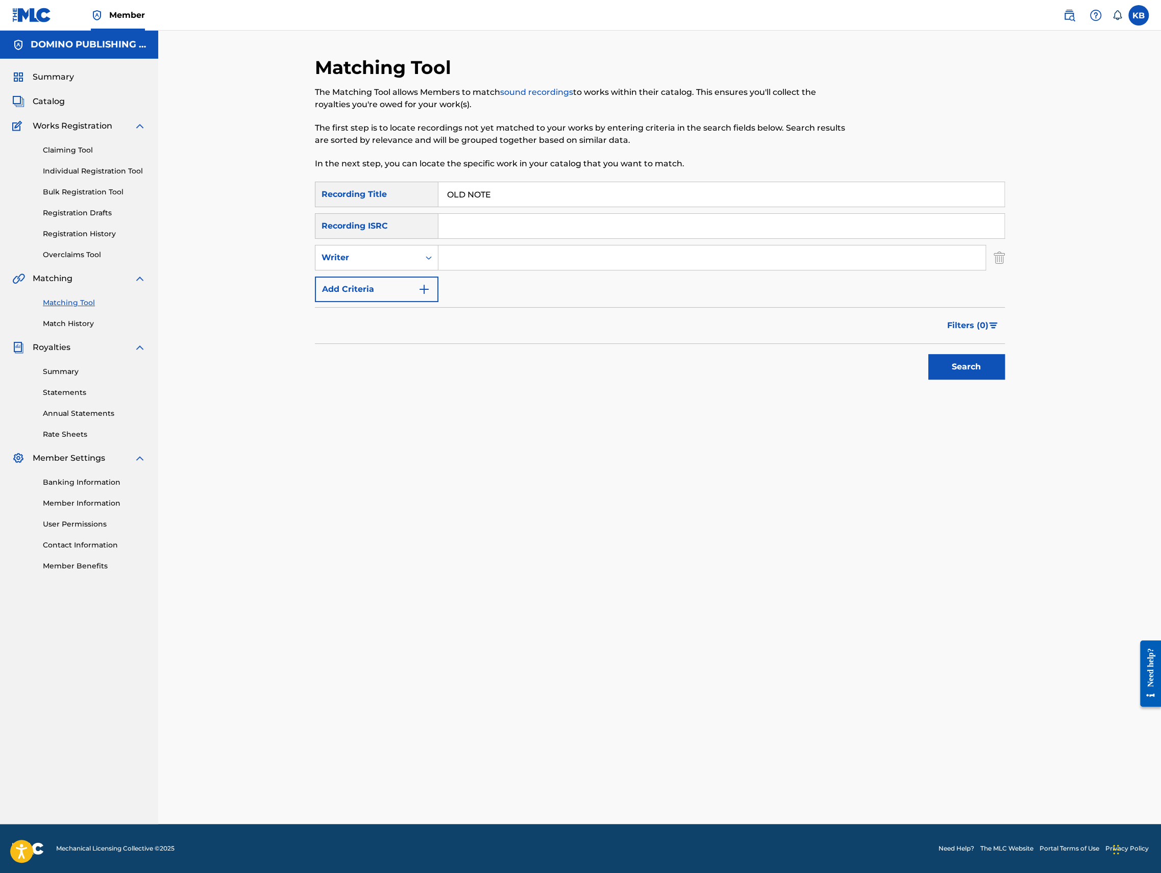
paste input "OLD NOTE ([PERSON_NAME]/MAC CON [PERSON_NAME])"
type input "[PERSON_NAME]/MAC CON [PERSON_NAME]"
click at [928, 354] on button "Search" at bounding box center [966, 367] width 77 height 26
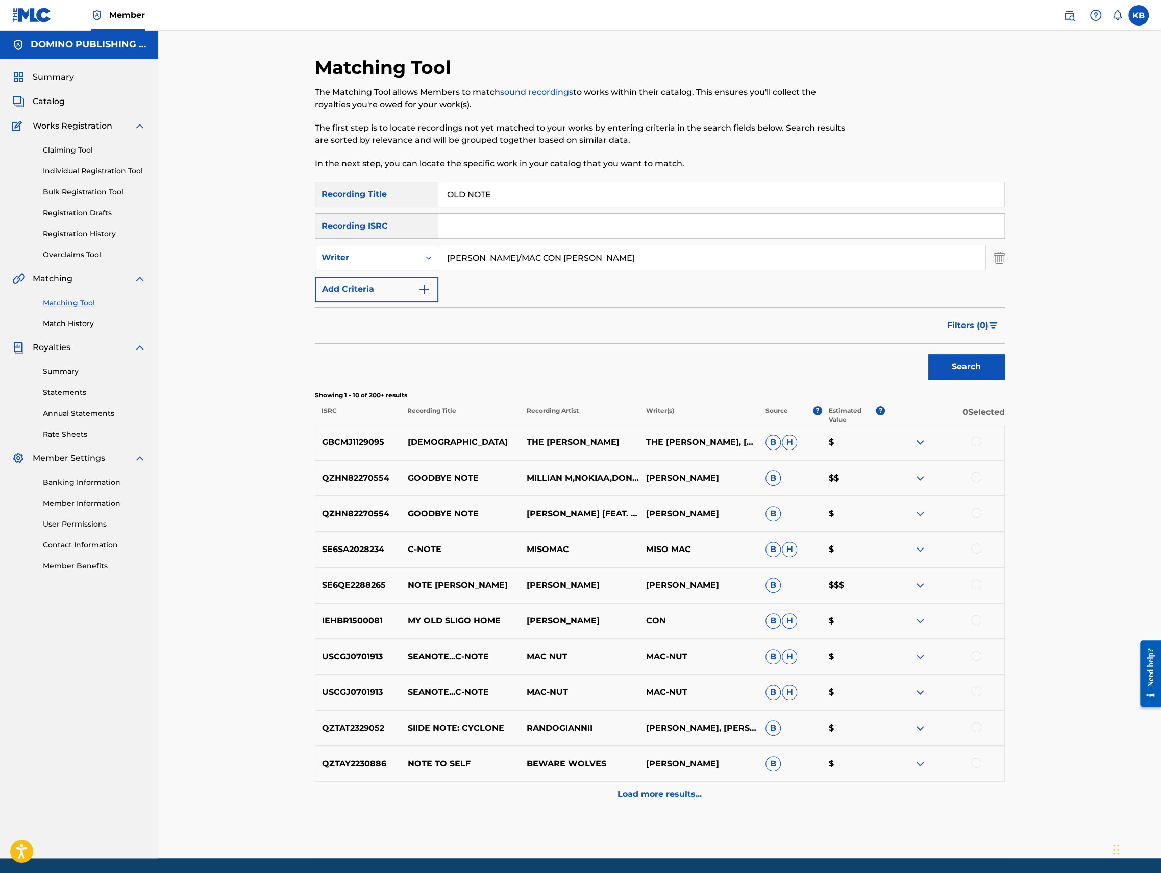
click at [390, 263] on div "Writer" at bounding box center [368, 258] width 92 height 12
click at [387, 284] on div "Recording Artist" at bounding box center [376, 283] width 122 height 26
click at [473, 261] on input "Search Form" at bounding box center [711, 257] width 547 height 24
type input "[PERSON_NAME]"
click at [928, 354] on button "Search" at bounding box center [966, 367] width 77 height 26
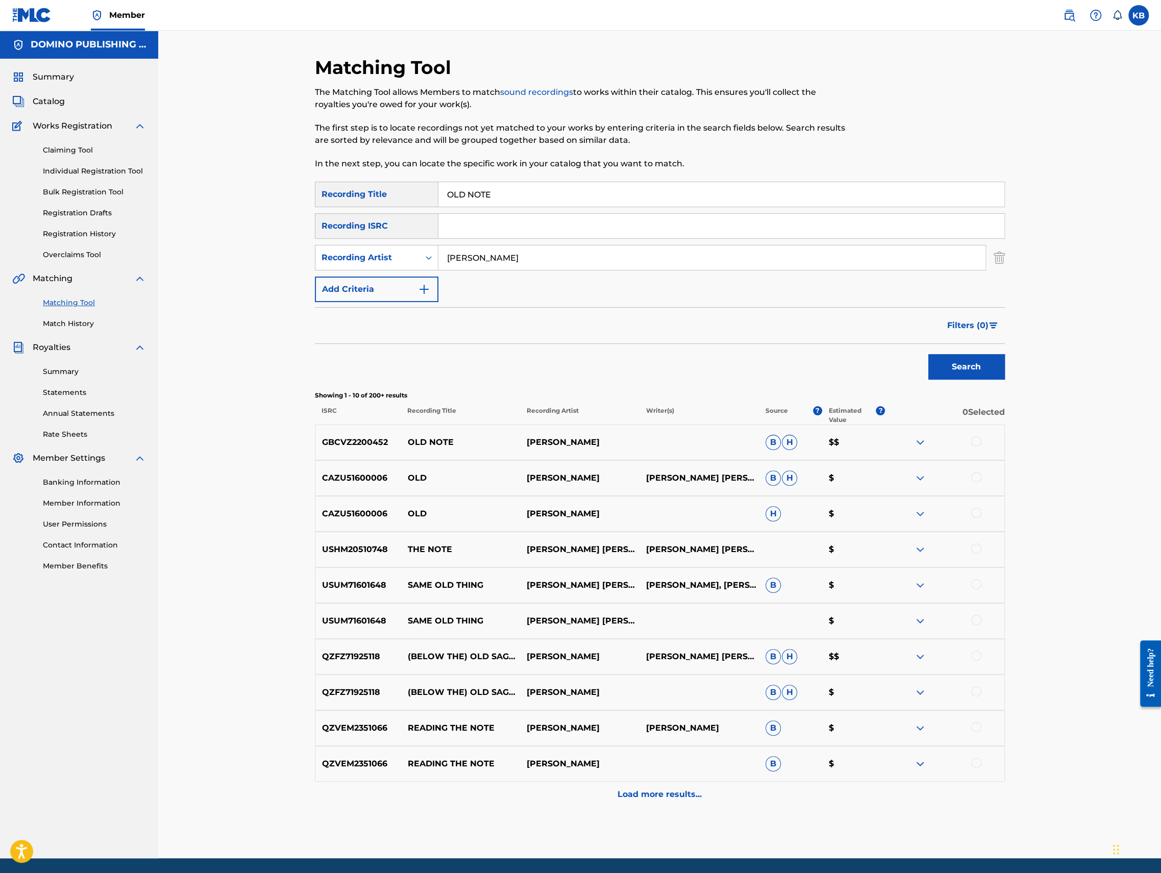
click at [977, 441] on div at bounding box center [976, 441] width 10 height 10
click at [723, 793] on button "Match 1 Group" at bounding box center [717, 790] width 113 height 26
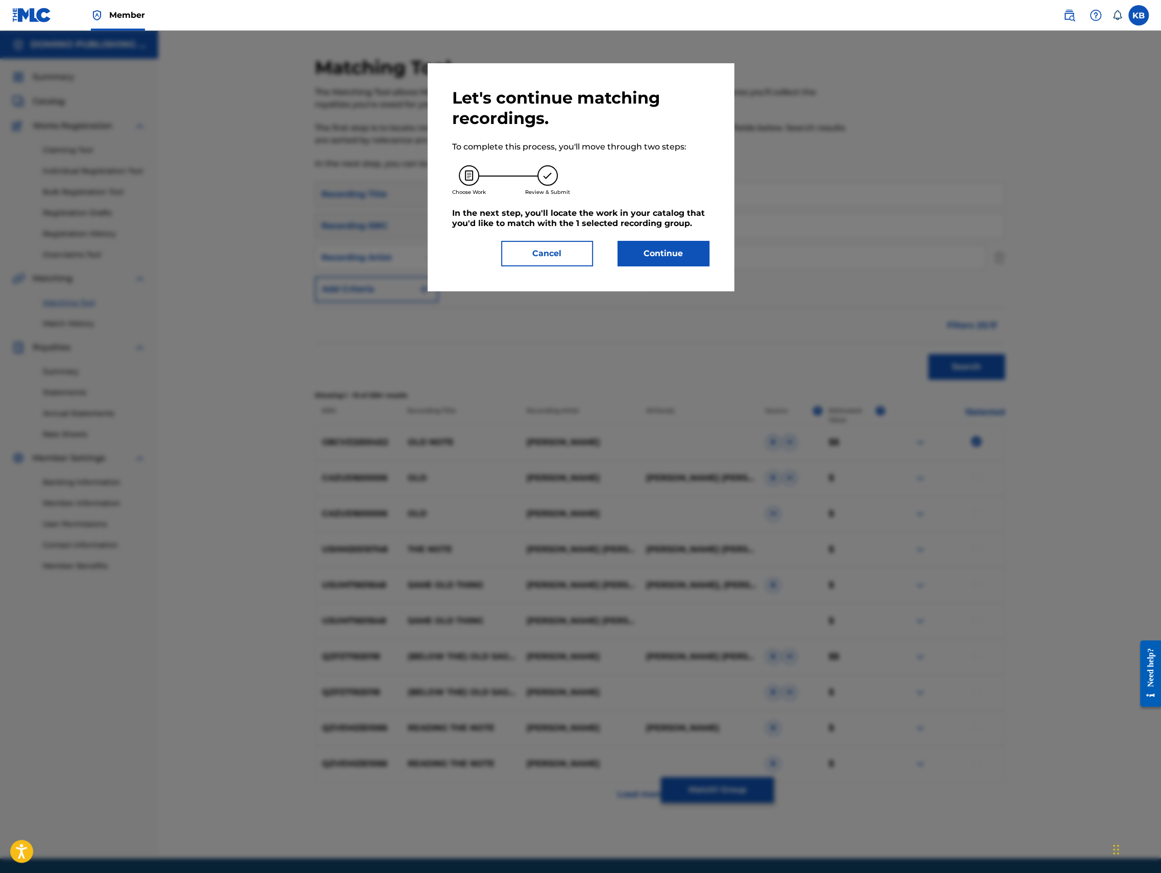
click at [687, 256] on button "Continue" at bounding box center [664, 254] width 92 height 26
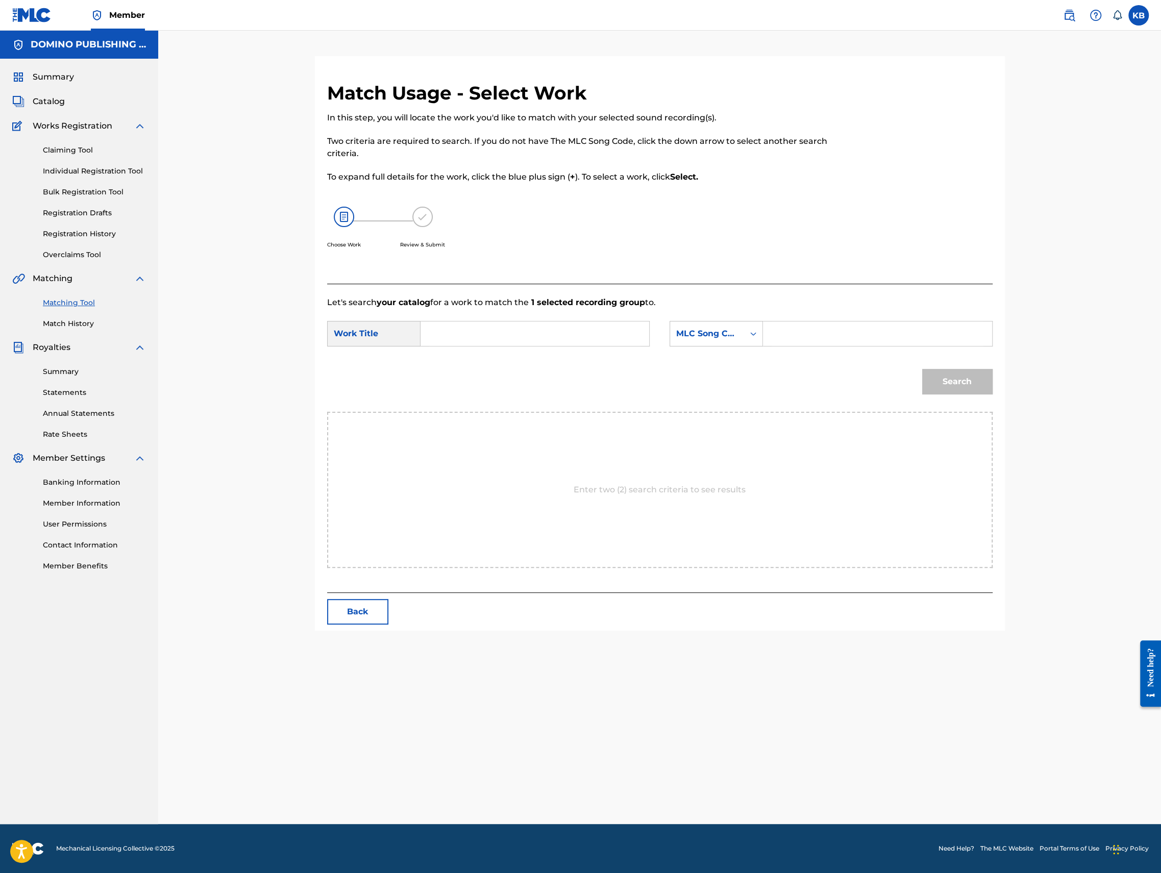
click at [557, 331] on input "Search Form" at bounding box center [534, 334] width 211 height 24
paste input "OLD NOTE ([PERSON_NAME]/MAC CON [PERSON_NAME])"
type input "OLD NOTE"
click at [721, 333] on div "MLC Song Code" at bounding box center [707, 334] width 62 height 12
click at [709, 364] on div "Writer Name" at bounding box center [716, 360] width 92 height 26
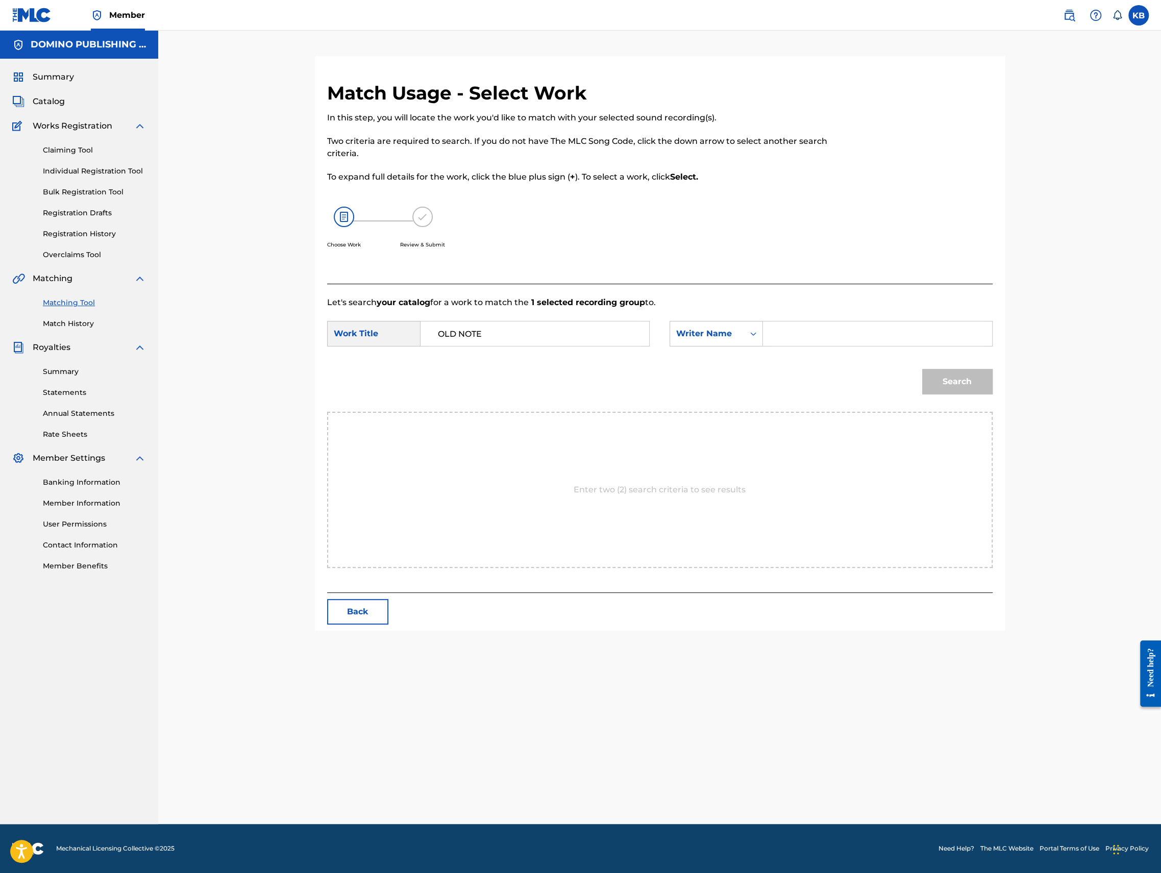
click at [803, 339] on input "Search Form" at bounding box center [877, 334] width 211 height 24
paste input "OLD NOTE ([PERSON_NAME]/MAC CON [PERSON_NAME])"
click at [922, 369] on button "Search" at bounding box center [957, 382] width 70 height 26
drag, startPoint x: 846, startPoint y: 335, endPoint x: 854, endPoint y: 290, distance: 45.1
click at [854, 293] on div "Let's search your catalog for a work to match the 1 selected recording group to…" at bounding box center [659, 359] width 665 height 150
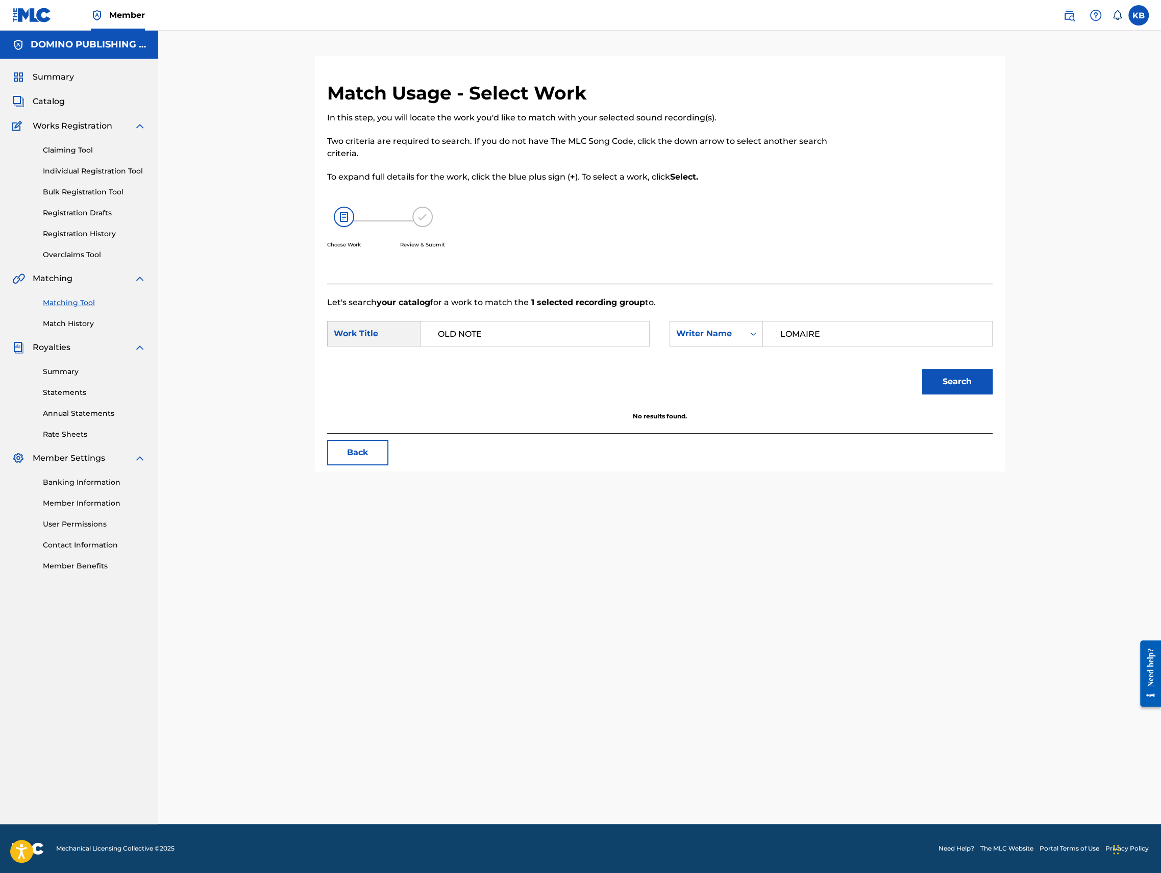
paste input "OLD NOTE ([PERSON_NAME]/MAC CON [PERSON_NAME])"
type input "[PERSON_NAME]"
click at [922, 369] on button "Search" at bounding box center [957, 382] width 70 height 26
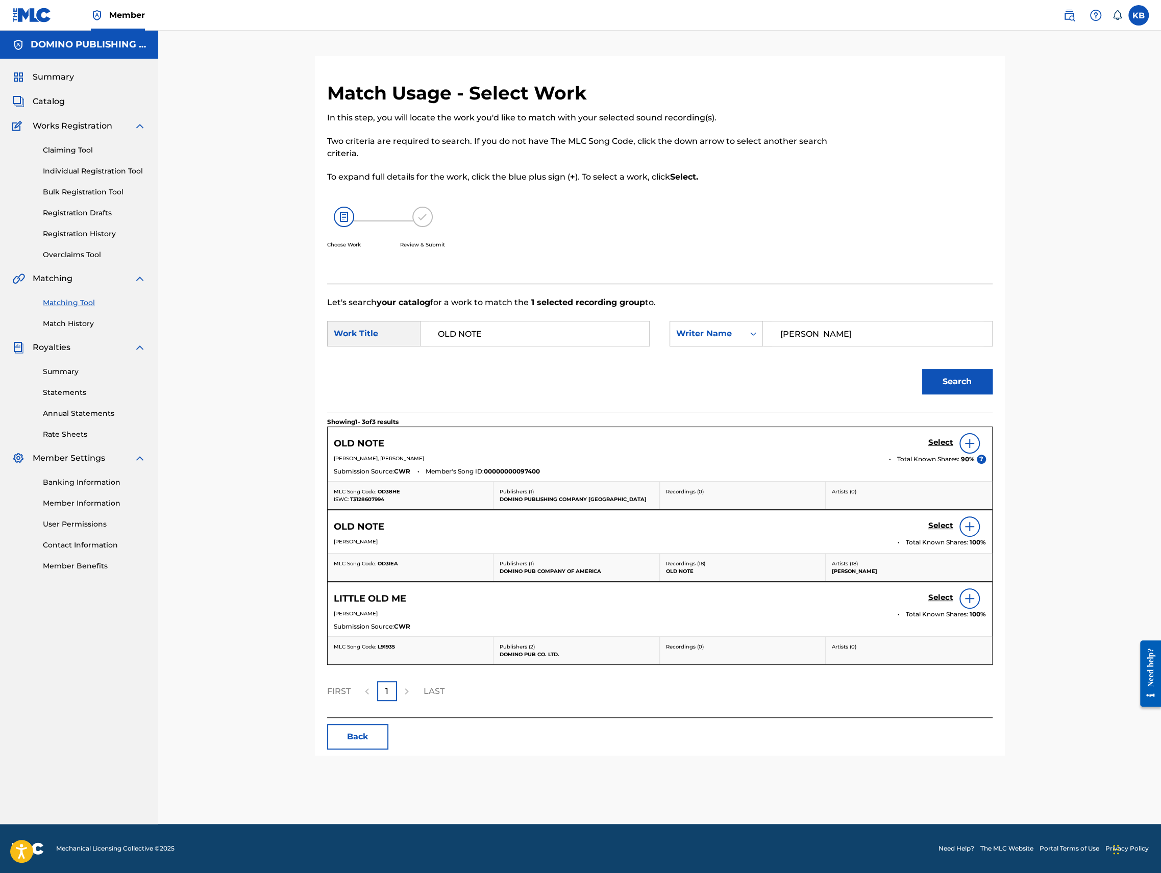
click at [388, 490] on span "OD38HE" at bounding box center [389, 491] width 22 height 7
copy span "OD38HE"
click at [385, 560] on span "OD3IEA" at bounding box center [388, 563] width 20 height 7
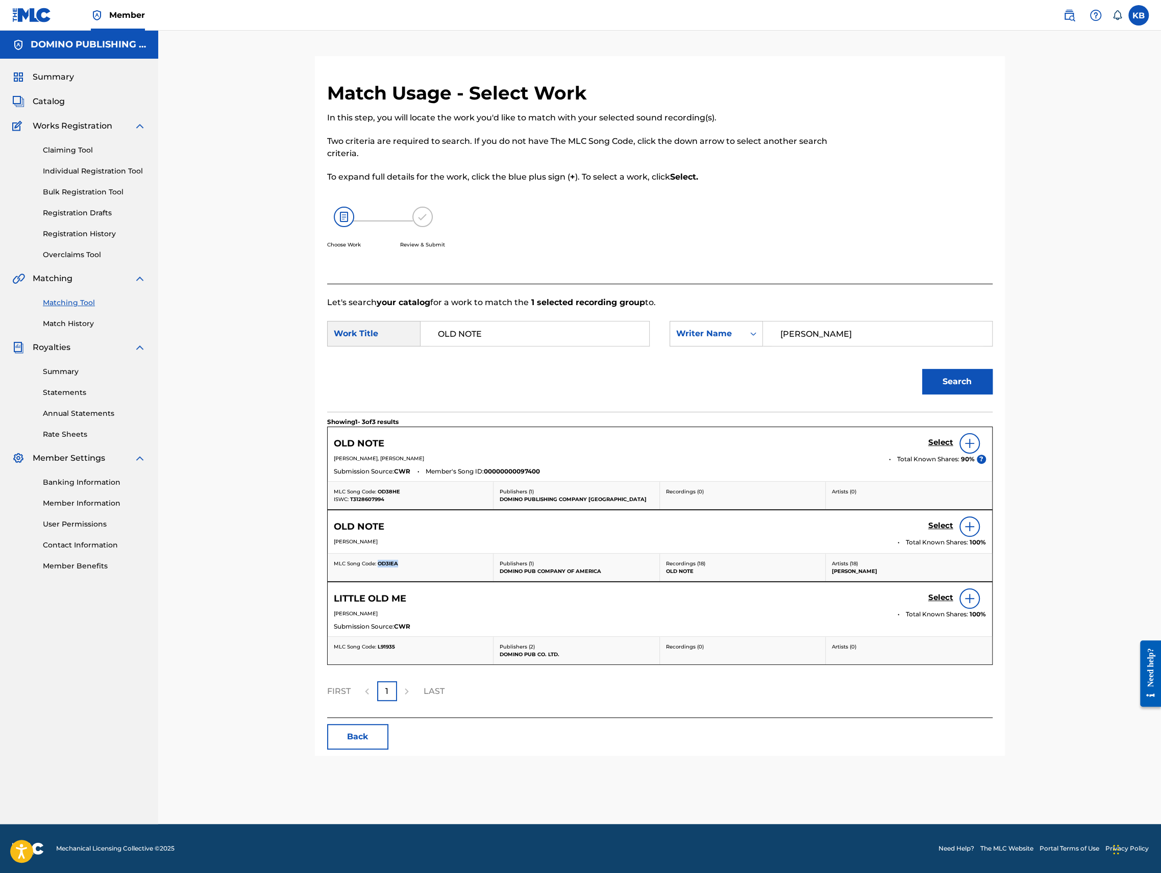
copy span "OD3IEA"
click at [941, 448] on h5 "Select" at bounding box center [940, 443] width 25 height 10
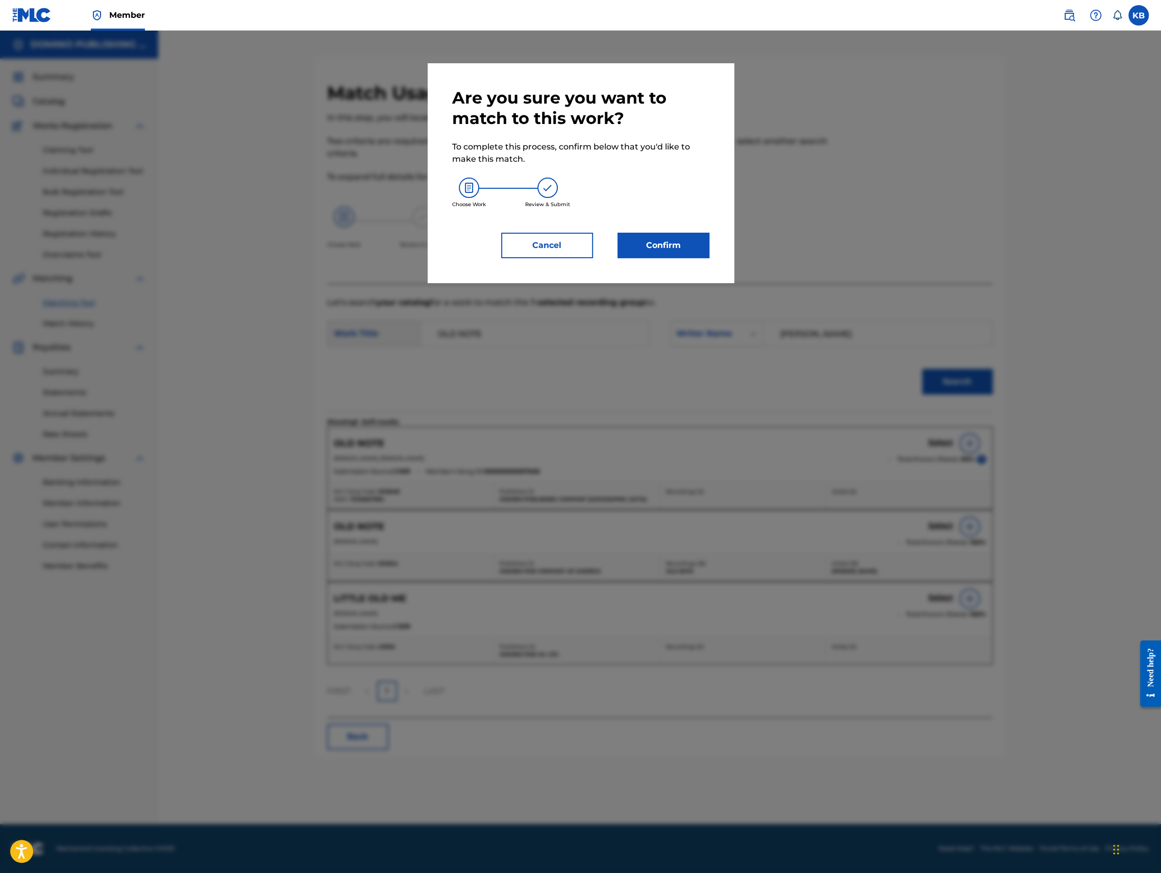
click at [659, 244] on button "Confirm" at bounding box center [664, 246] width 92 height 26
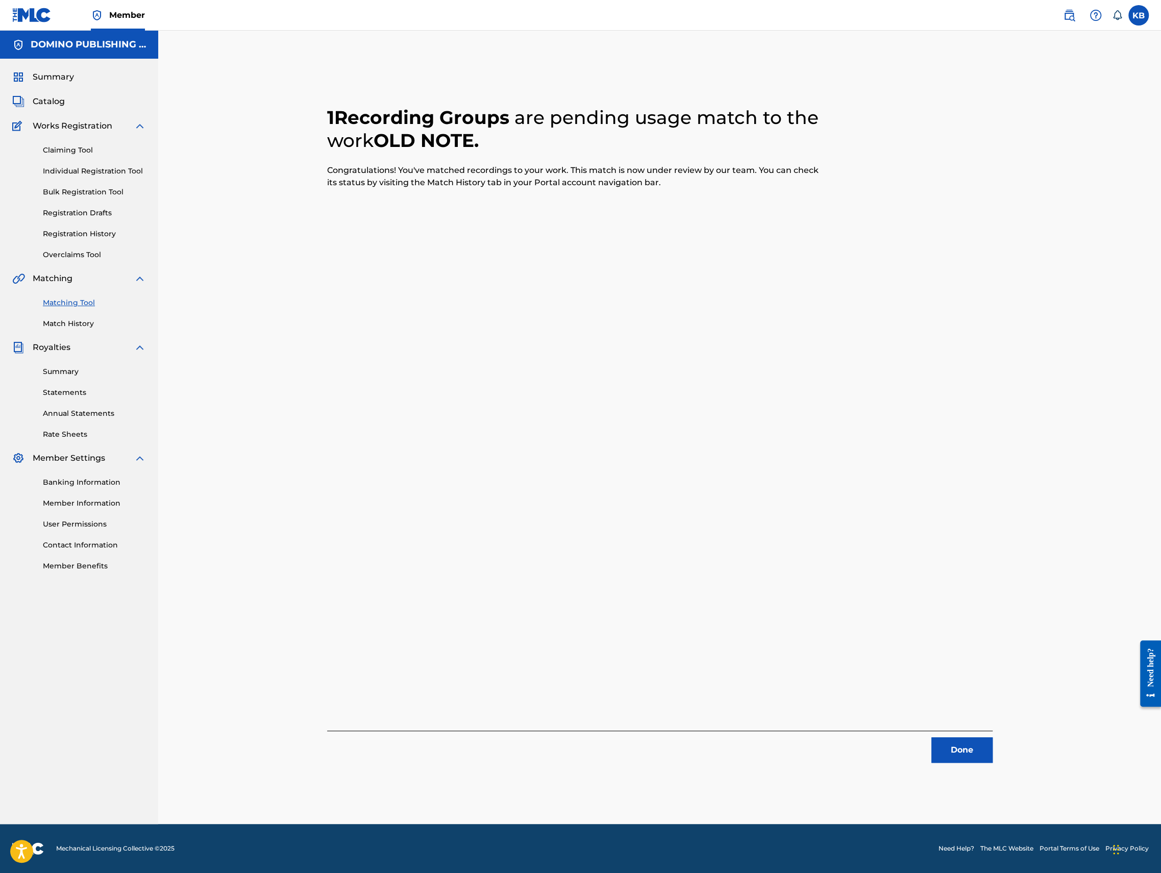
click at [971, 745] on button "Done" at bounding box center [961, 750] width 61 height 26
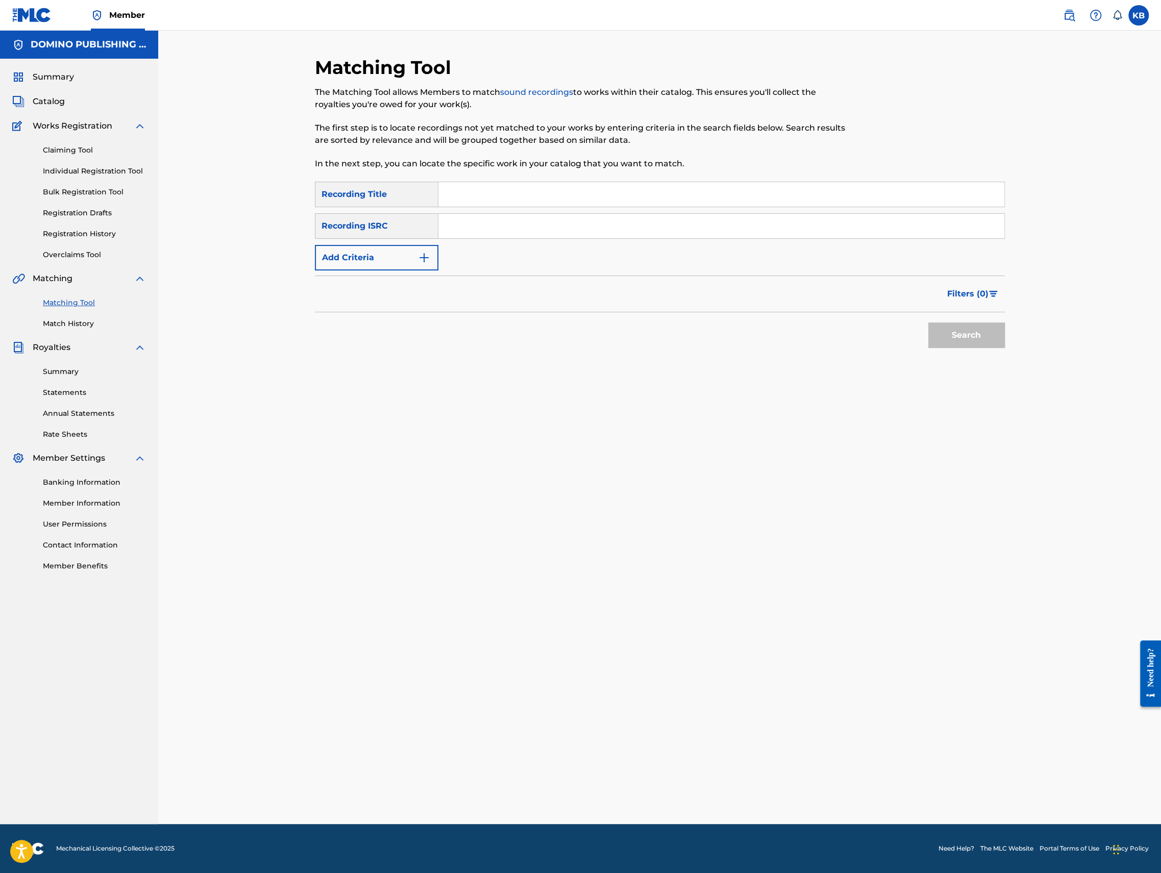
click at [627, 202] on input "Search Form" at bounding box center [721, 194] width 566 height 24
paste input "HOLY GHOST ([PERSON_NAME]/SPARHAWK)"
type input "HOLY GHOST"
click at [408, 264] on button "Add Criteria" at bounding box center [377, 258] width 124 height 26
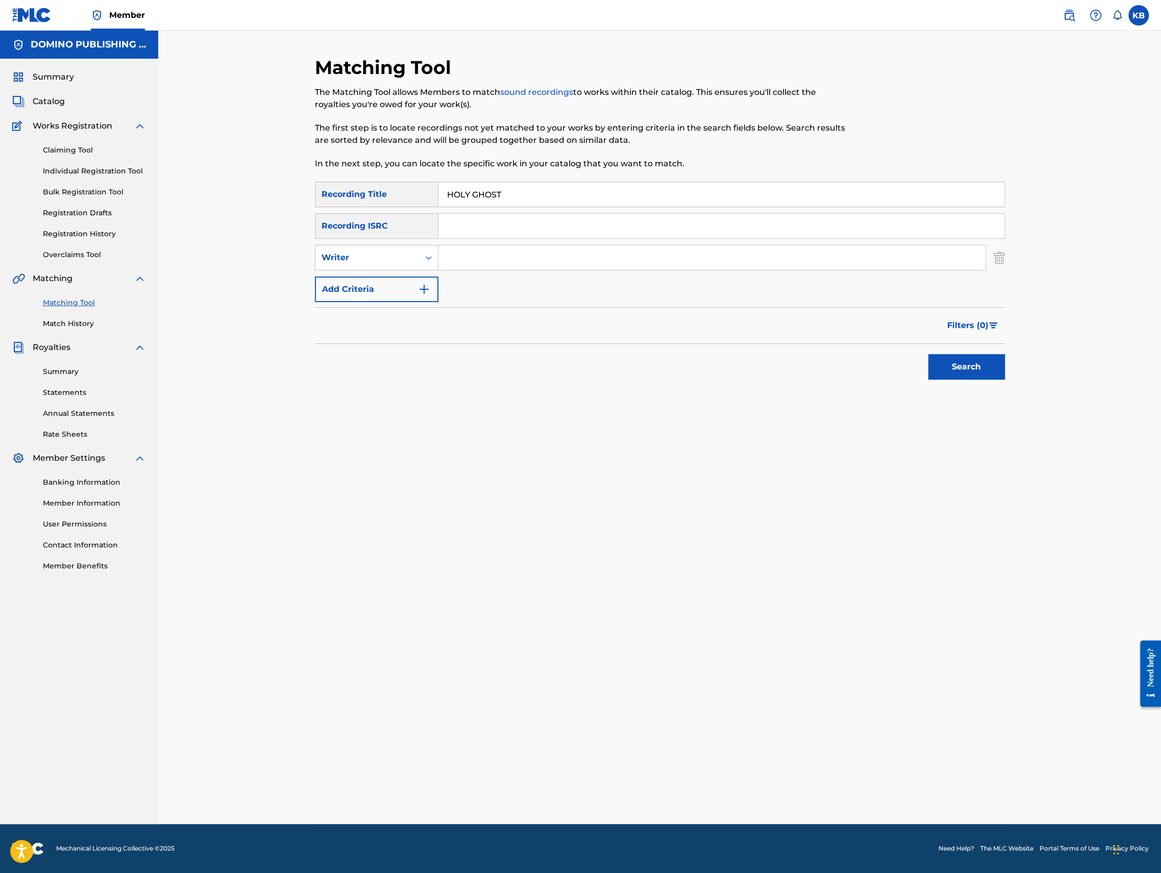
click at [533, 259] on input "Search Form" at bounding box center [711, 257] width 547 height 24
paste input "HOLY GHOST ([PERSON_NAME]/SPARHAWK)"
type input "[PERSON_NAME]/SPARHAWK"
click at [928, 354] on button "Search" at bounding box center [966, 367] width 77 height 26
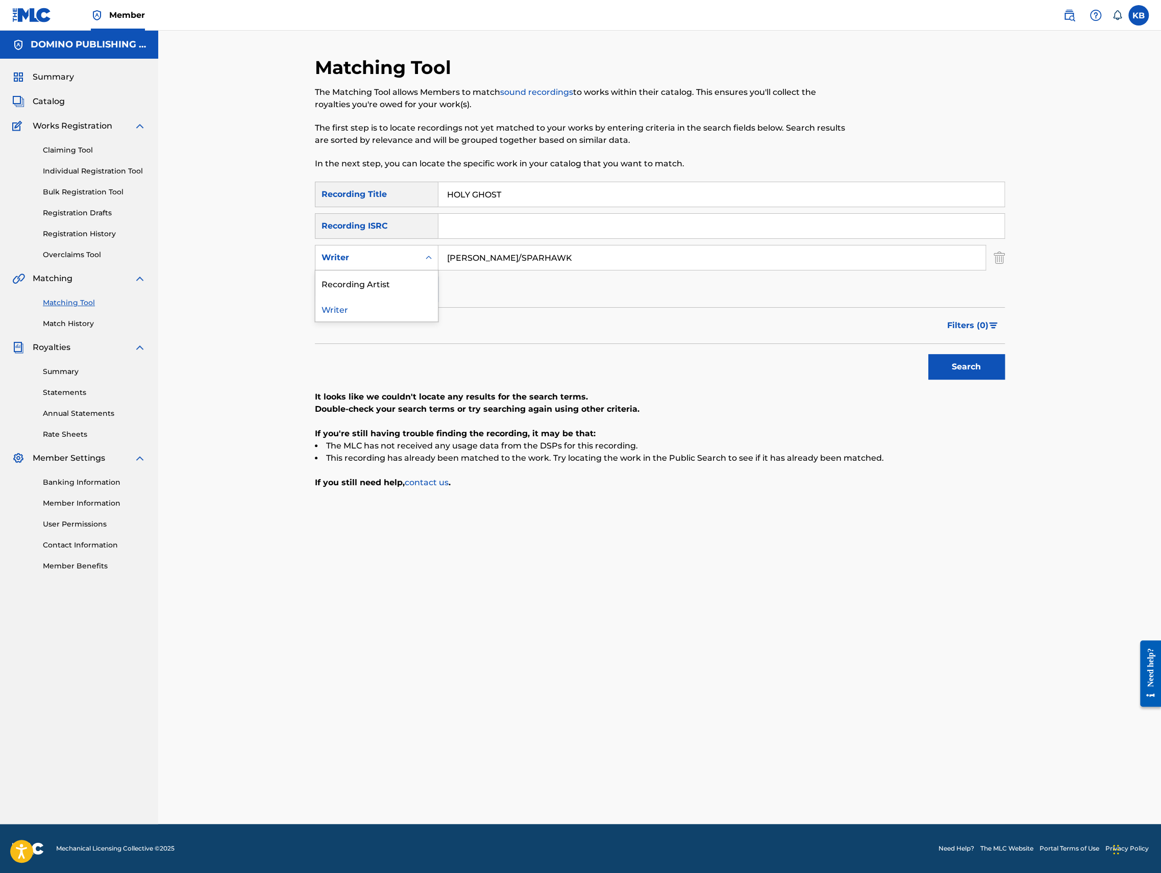
click at [381, 258] on div "Writer" at bounding box center [368, 258] width 92 height 12
click at [380, 284] on div "Recording Artist" at bounding box center [376, 283] width 122 height 26
click at [533, 262] on input "Search Form" at bounding box center [711, 257] width 547 height 24
type input "low"
click at [928, 354] on button "Search" at bounding box center [966, 367] width 77 height 26
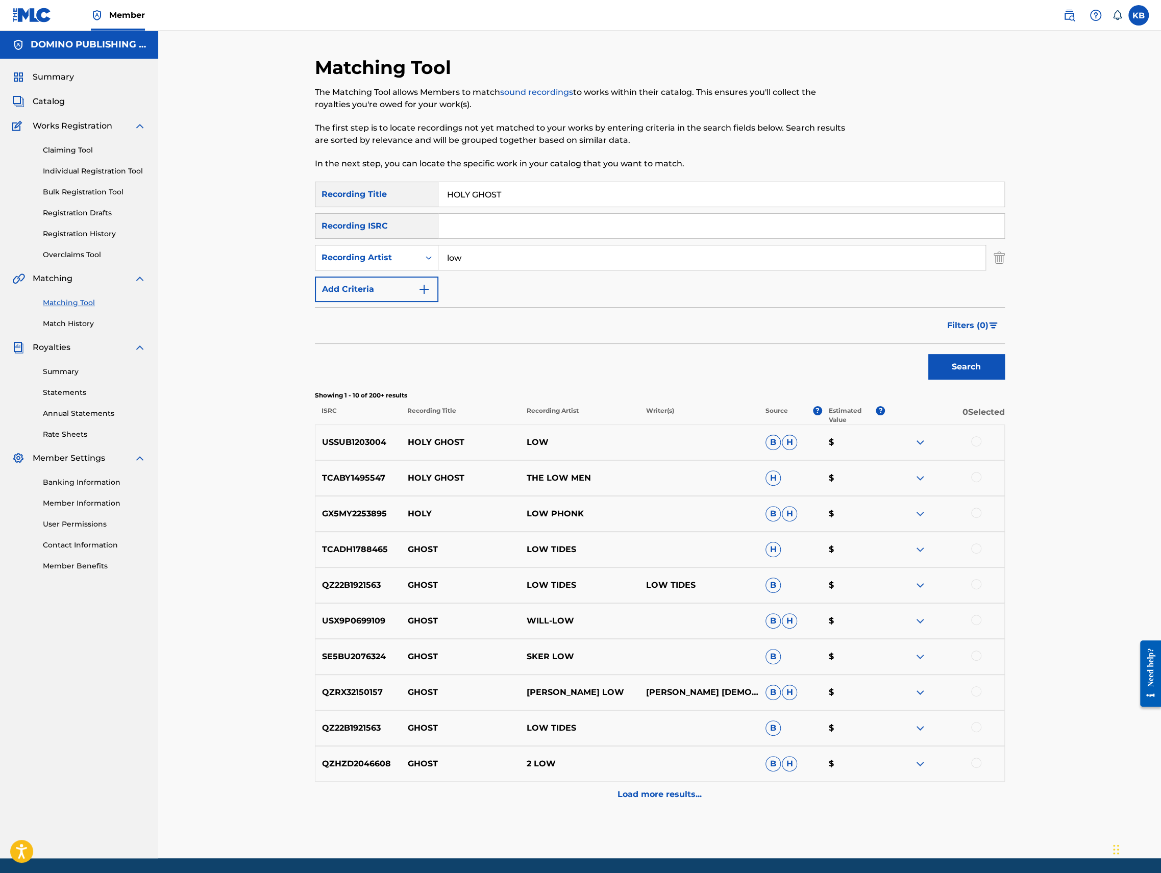
click at [784, 342] on div "Filters ( 0 )" at bounding box center [660, 325] width 690 height 37
click at [974, 443] on div at bounding box center [976, 441] width 10 height 10
click at [710, 796] on button "Match 1 Group" at bounding box center [717, 790] width 113 height 26
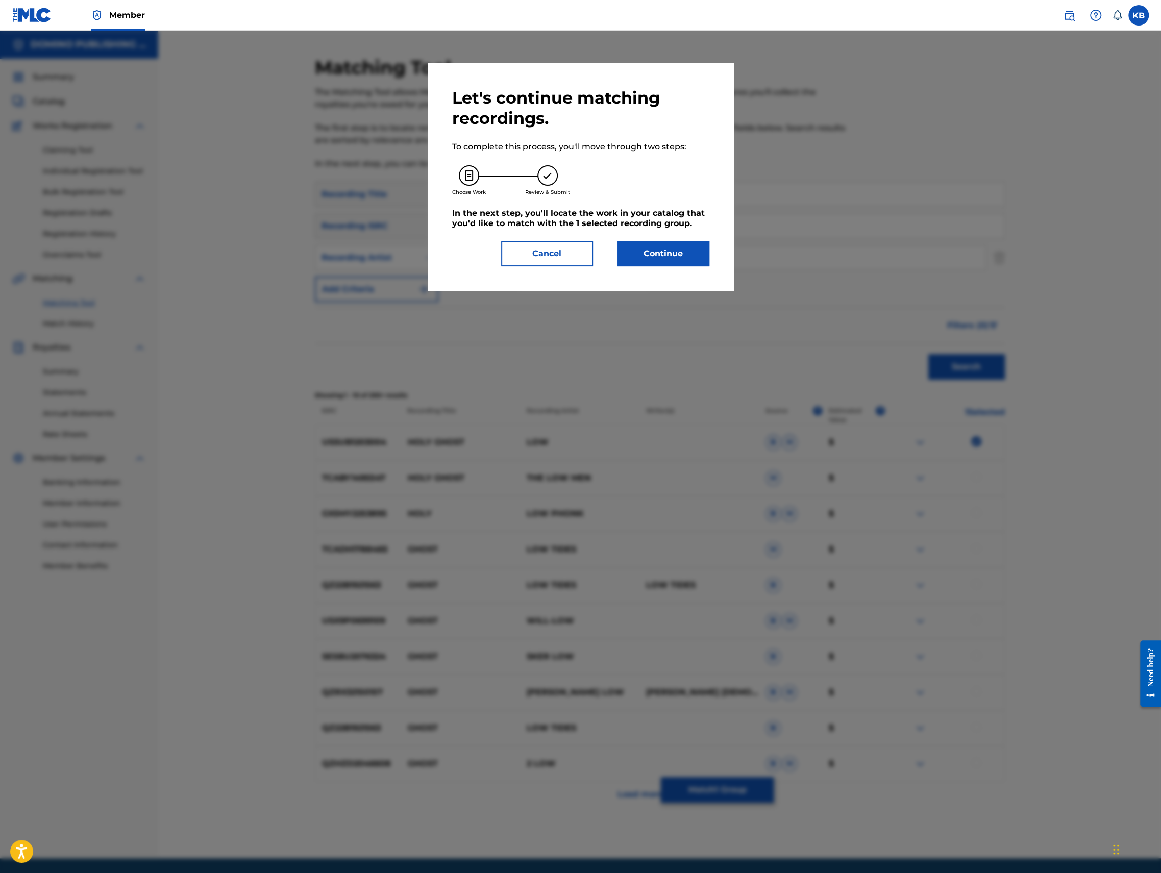
click at [652, 261] on button "Continue" at bounding box center [664, 254] width 92 height 26
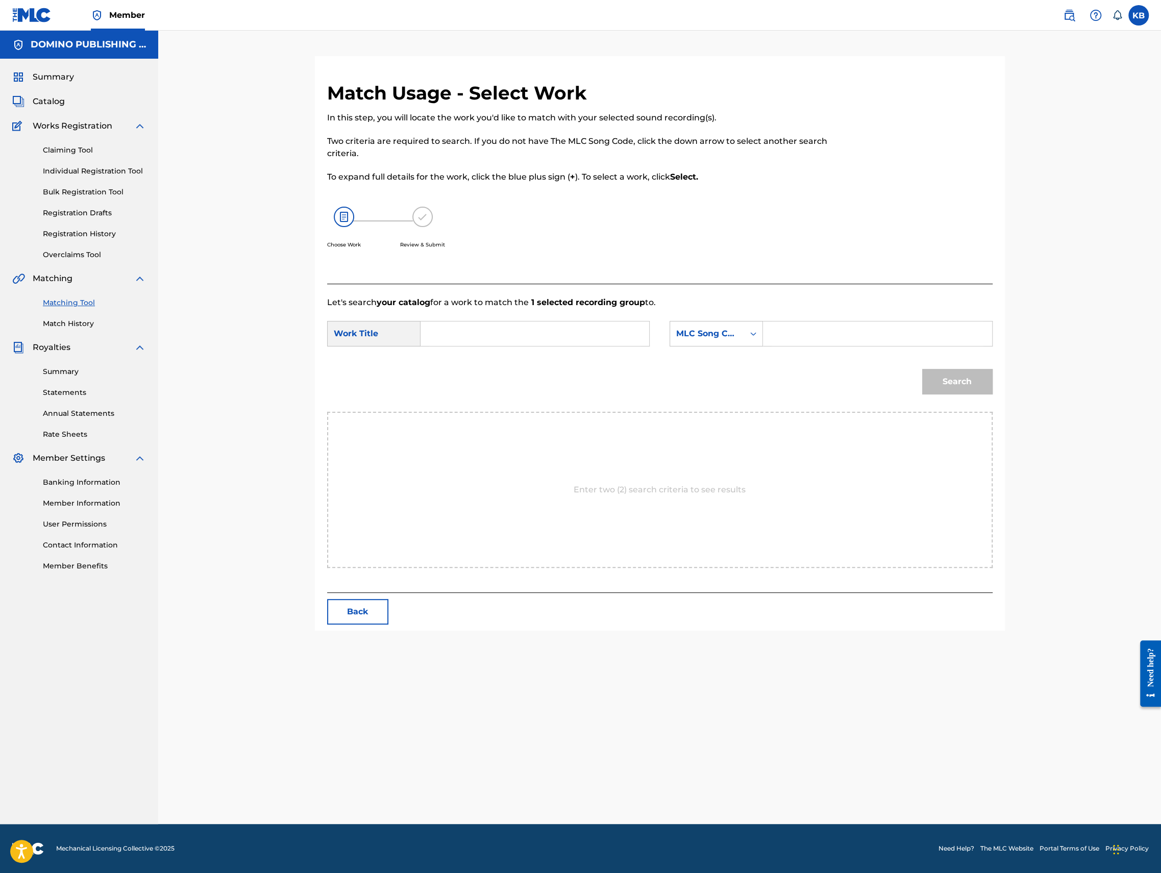
click at [601, 328] on input "Search Form" at bounding box center [534, 334] width 211 height 24
paste input "HOLY GHOST ([PERSON_NAME]/SPARHAWK)"
type input "HOLY GHOST"
click at [718, 342] on div "MLC Song Code" at bounding box center [707, 333] width 74 height 19
click at [703, 364] on div "Writer Name" at bounding box center [716, 360] width 92 height 26
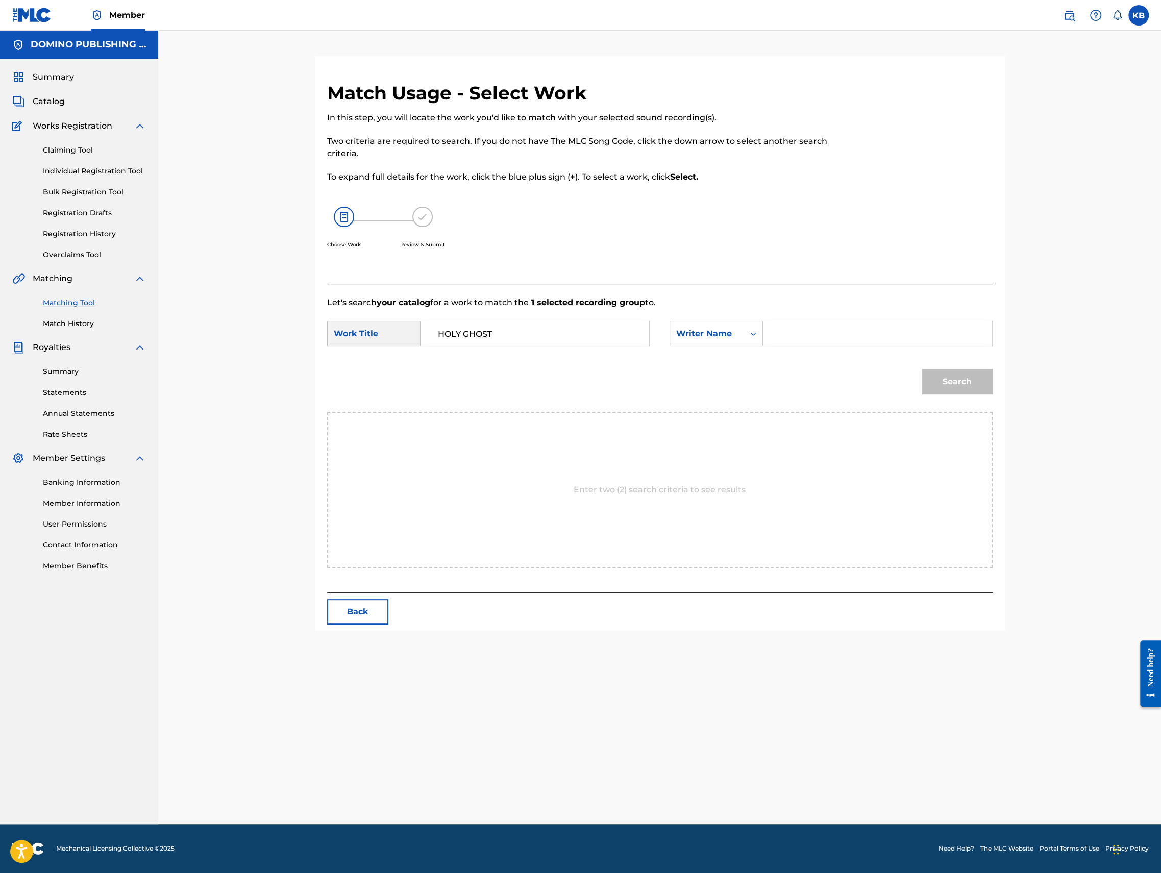
click at [864, 320] on form "SearchWithCriteria1c9853a3-1d7a-4ccc-b187-d2030c6ea154 Work Title HOLY GHOST Se…" at bounding box center [659, 360] width 665 height 103
click at [862, 331] on input "Search Form" at bounding box center [877, 334] width 211 height 24
paste input "HOLY GHOST ([PERSON_NAME]/SPARHAWK)"
type input "SPARHAWK"
click at [922, 369] on button "Search" at bounding box center [957, 382] width 70 height 26
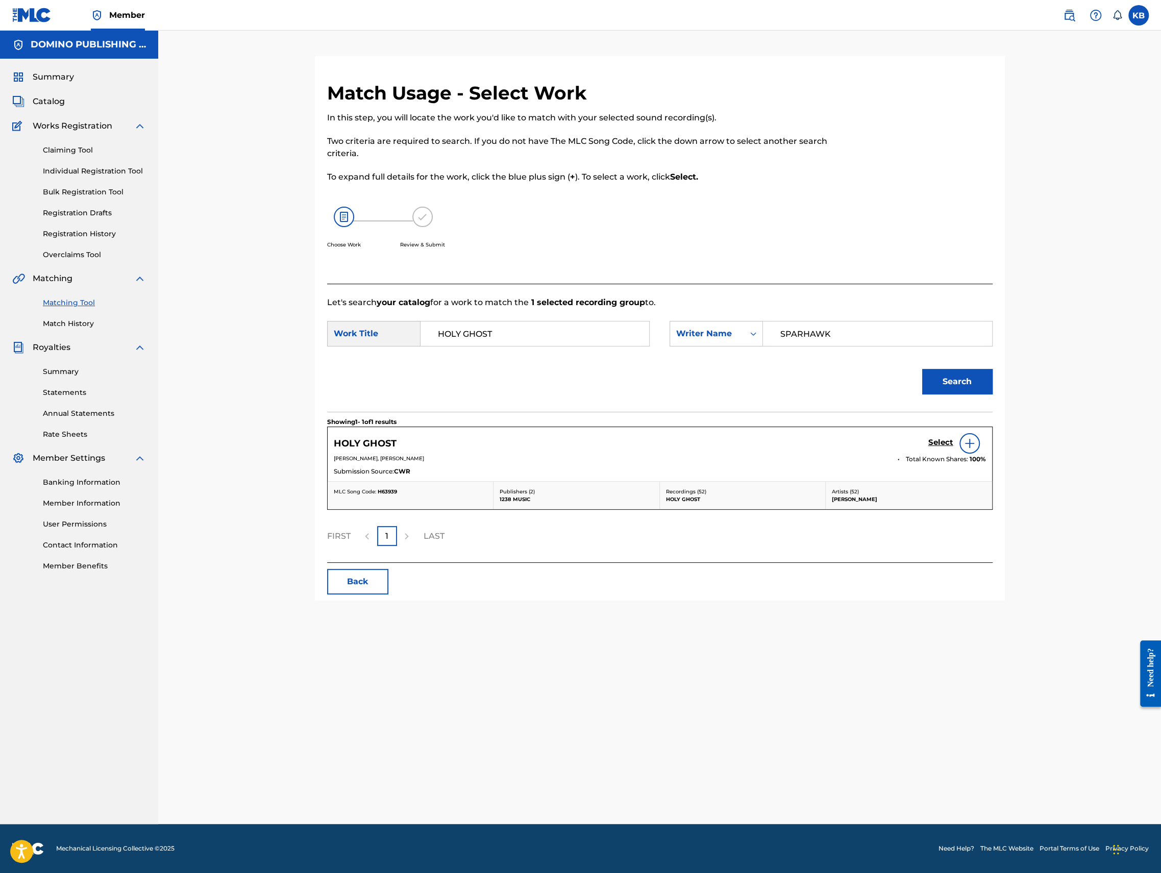
click at [936, 443] on h5 "Select" at bounding box center [940, 443] width 25 height 10
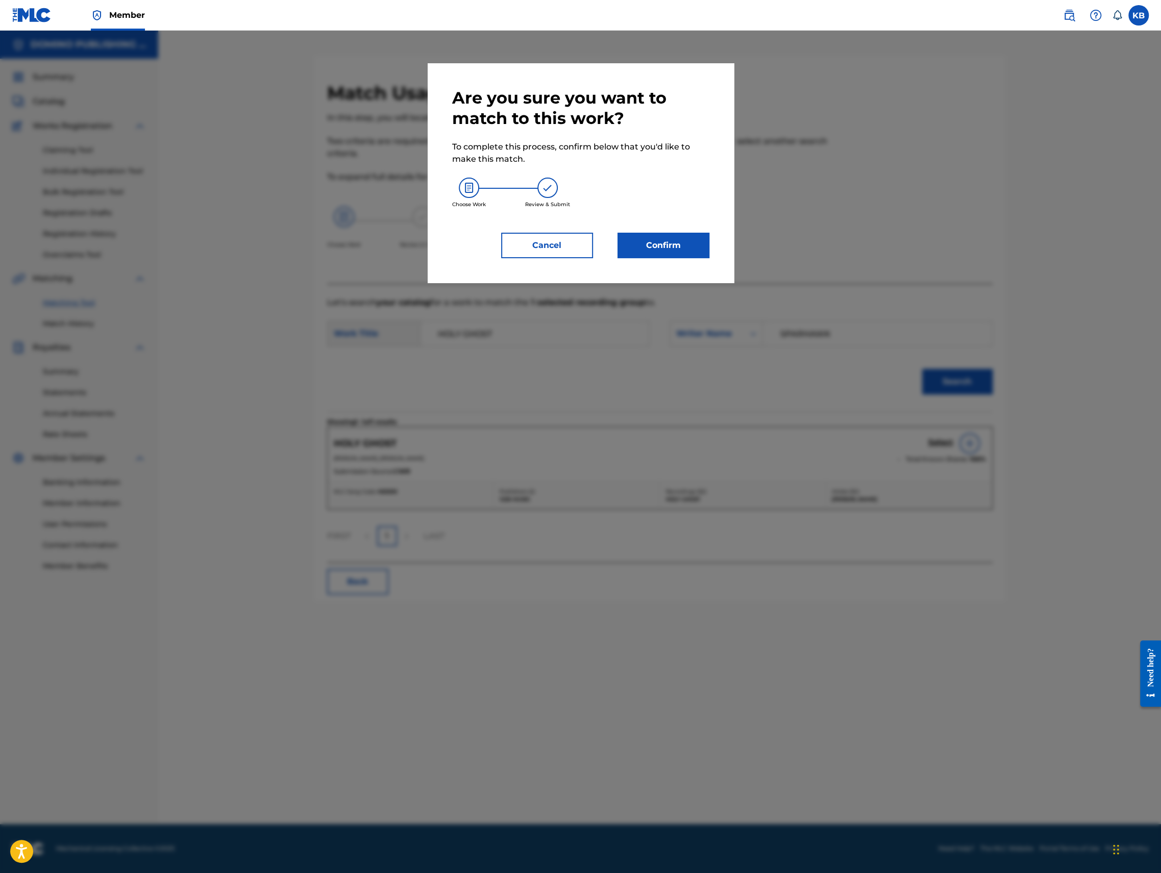
click at [632, 249] on button "Confirm" at bounding box center [664, 246] width 92 height 26
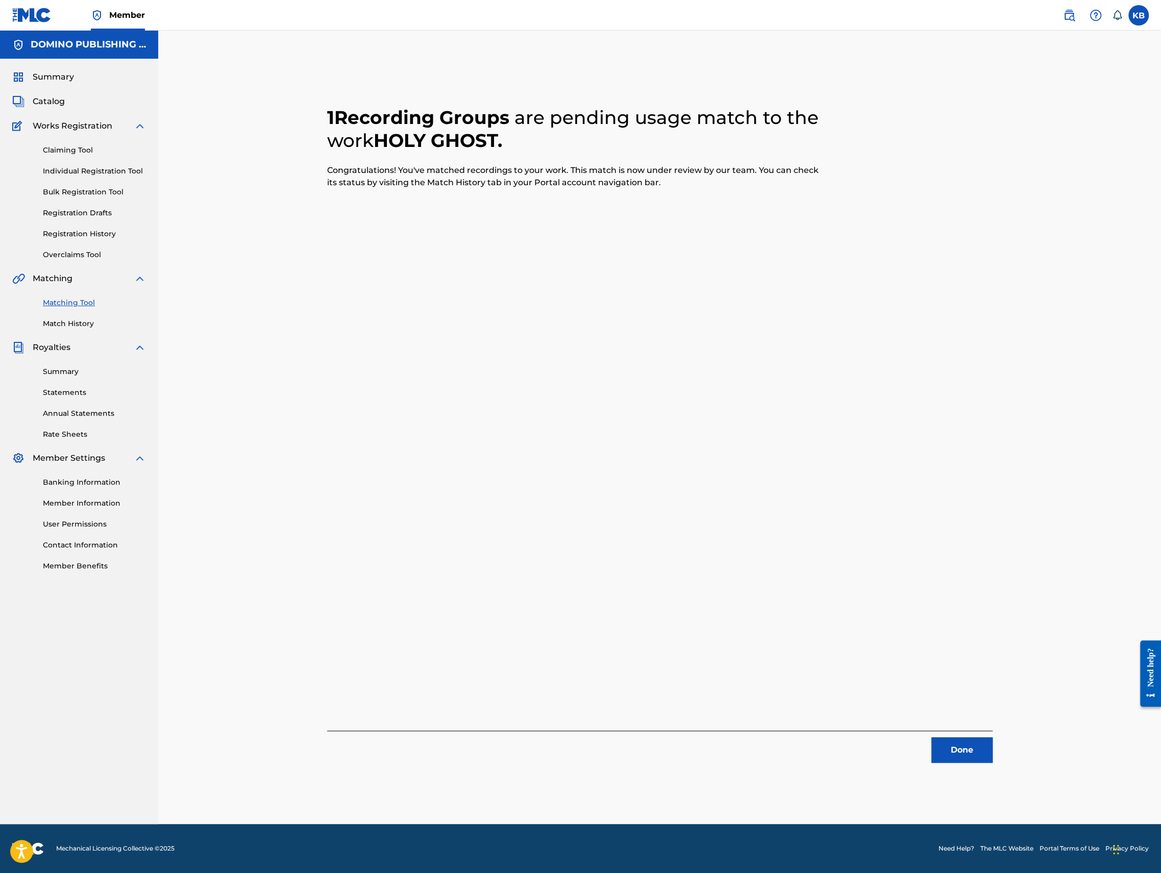
click at [951, 744] on button "Done" at bounding box center [961, 750] width 61 height 26
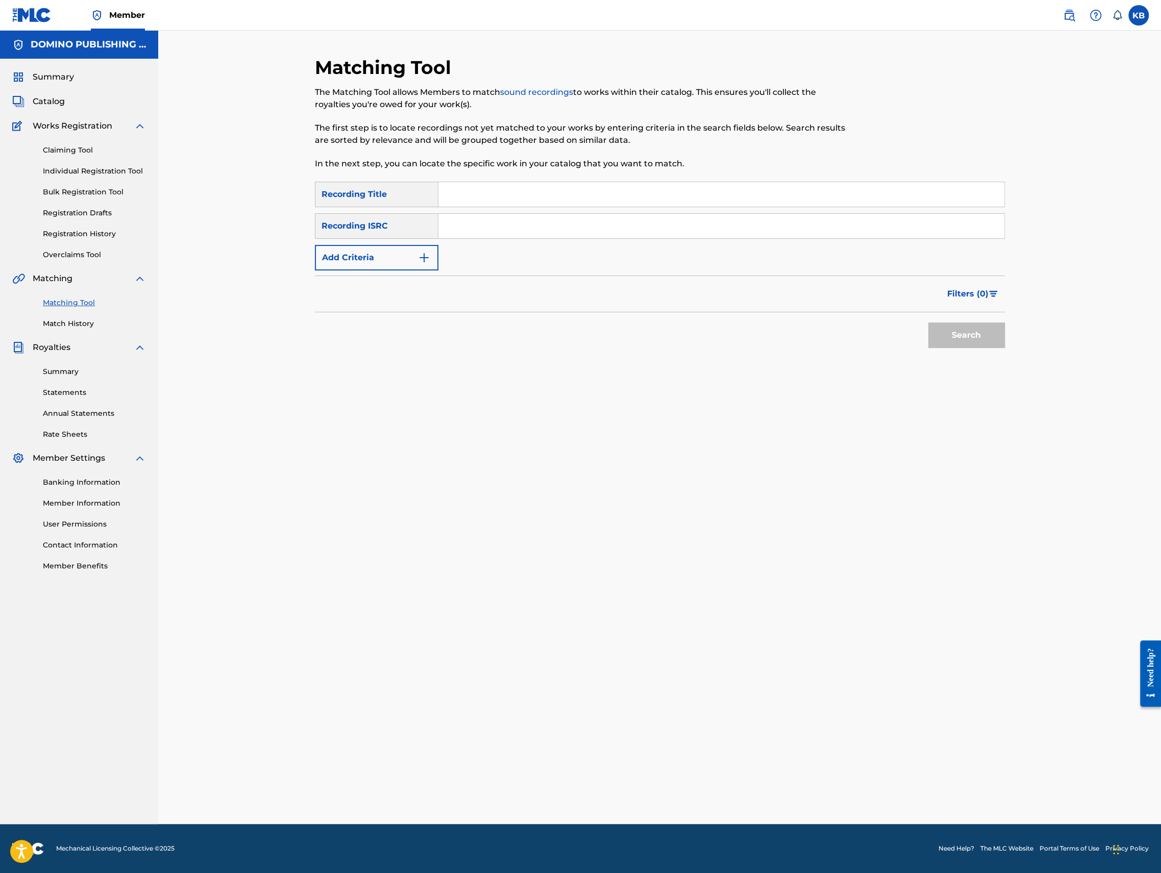
click at [628, 192] on input "Search Form" at bounding box center [721, 194] width 566 height 24
paste input "MUNICIPALITY (BLEEKER/[PERSON_NAME]/MONDANILE)"
type input "MUNICIPALITY"
click at [359, 259] on button "Add Criteria" at bounding box center [377, 258] width 124 height 26
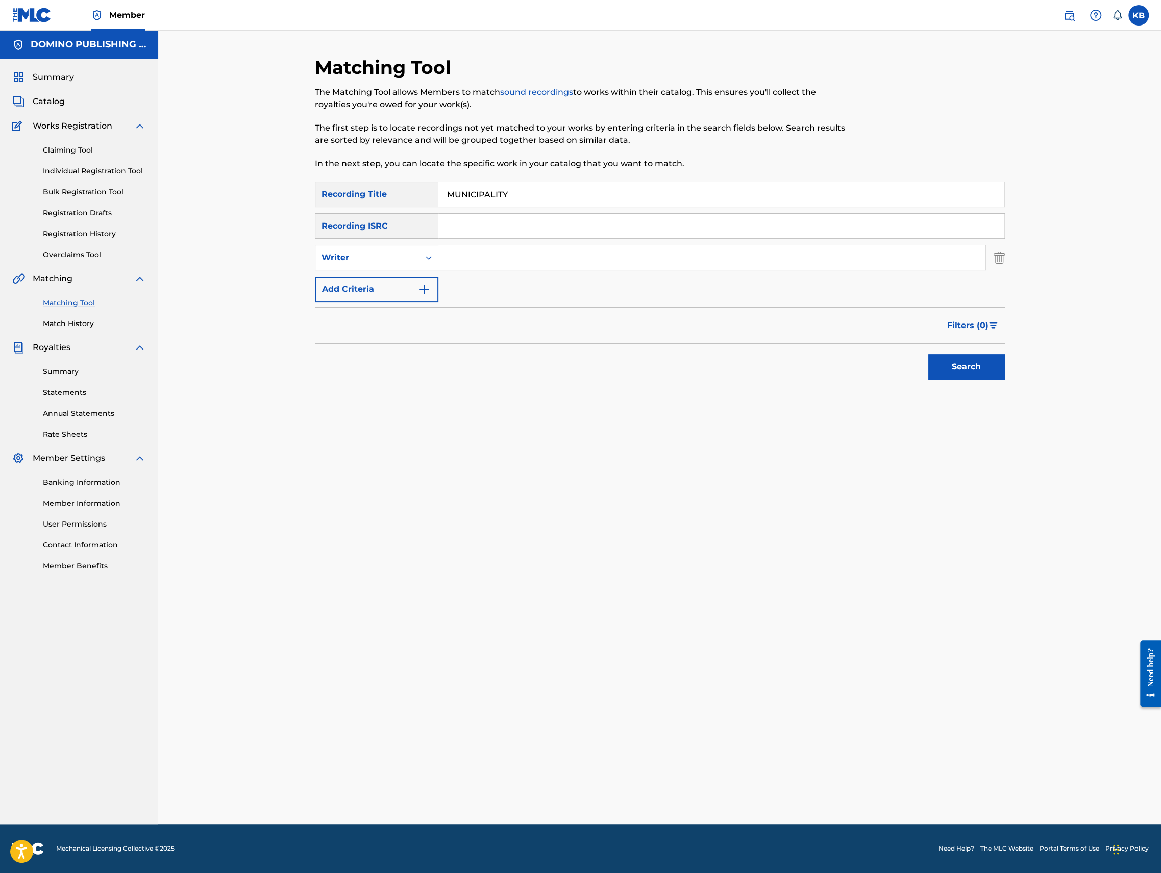
click at [481, 260] on input "Search Form" at bounding box center [711, 257] width 547 height 24
paste input "MUNICIPALITY (BLEEKER/[PERSON_NAME]/MONDANILE)"
type input "[PERSON_NAME]/[PERSON_NAME]/[PERSON_NAME]"
click at [928, 354] on button "Search" at bounding box center [966, 367] width 77 height 26
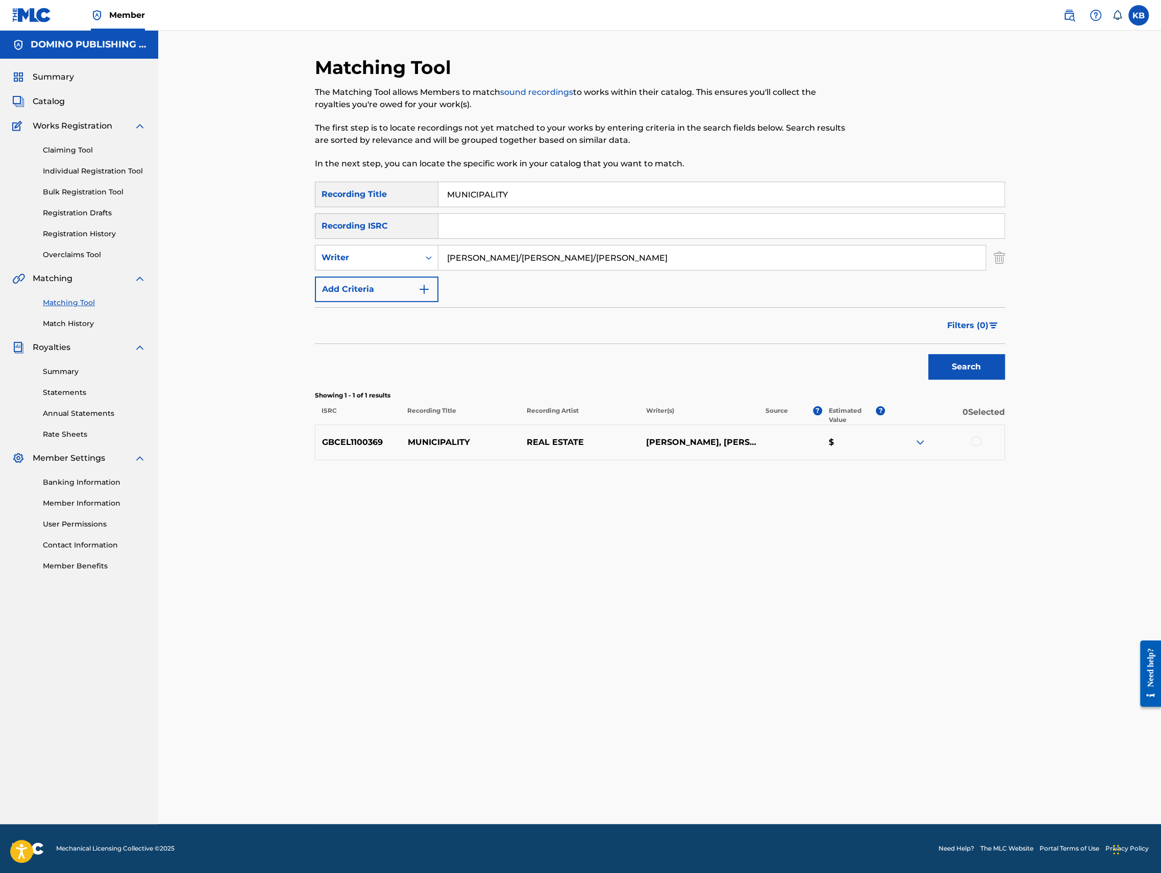
click at [979, 441] on div at bounding box center [976, 441] width 10 height 10
click at [386, 250] on div "Writer" at bounding box center [367, 257] width 104 height 19
click at [380, 284] on div "Recording Artist" at bounding box center [376, 283] width 122 height 26
click at [545, 258] on input "Search Form" at bounding box center [711, 257] width 547 height 24
type input "real estate"
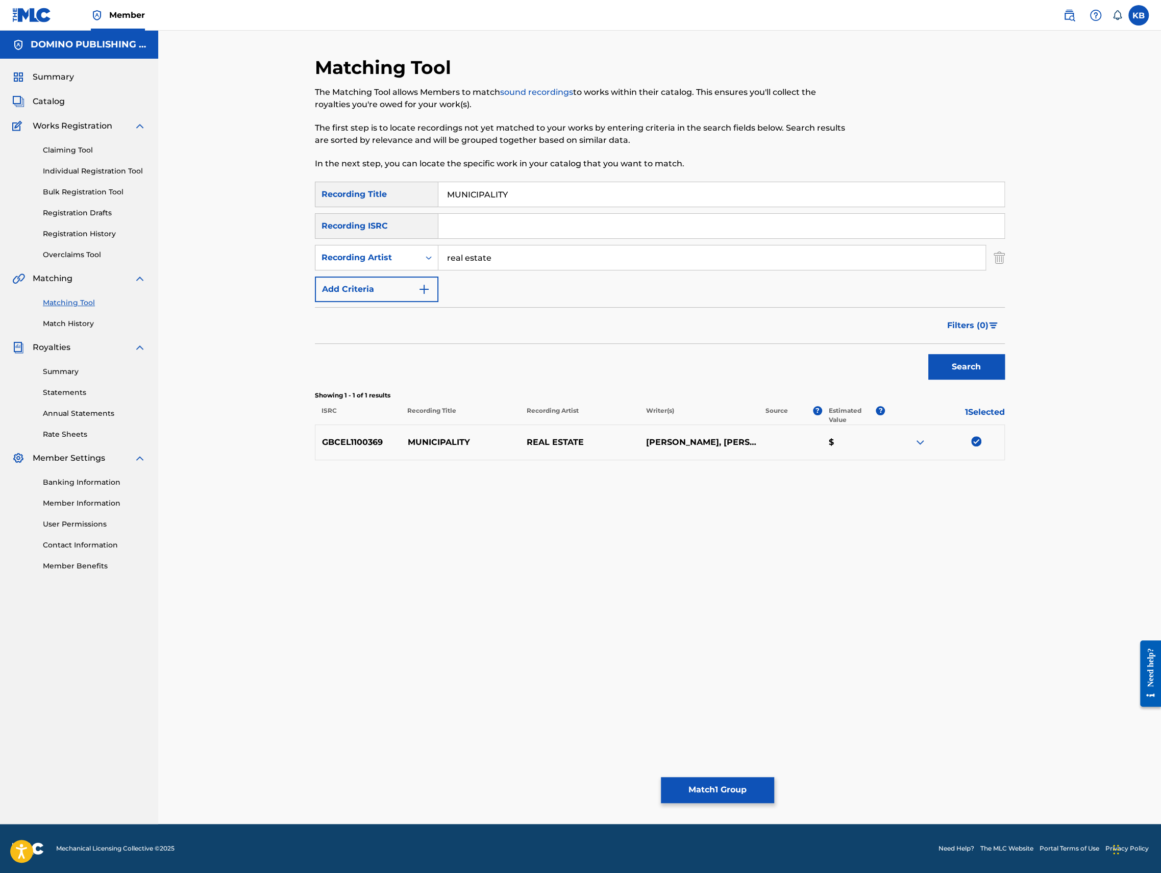
click at [928, 354] on button "Search" at bounding box center [966, 367] width 77 height 26
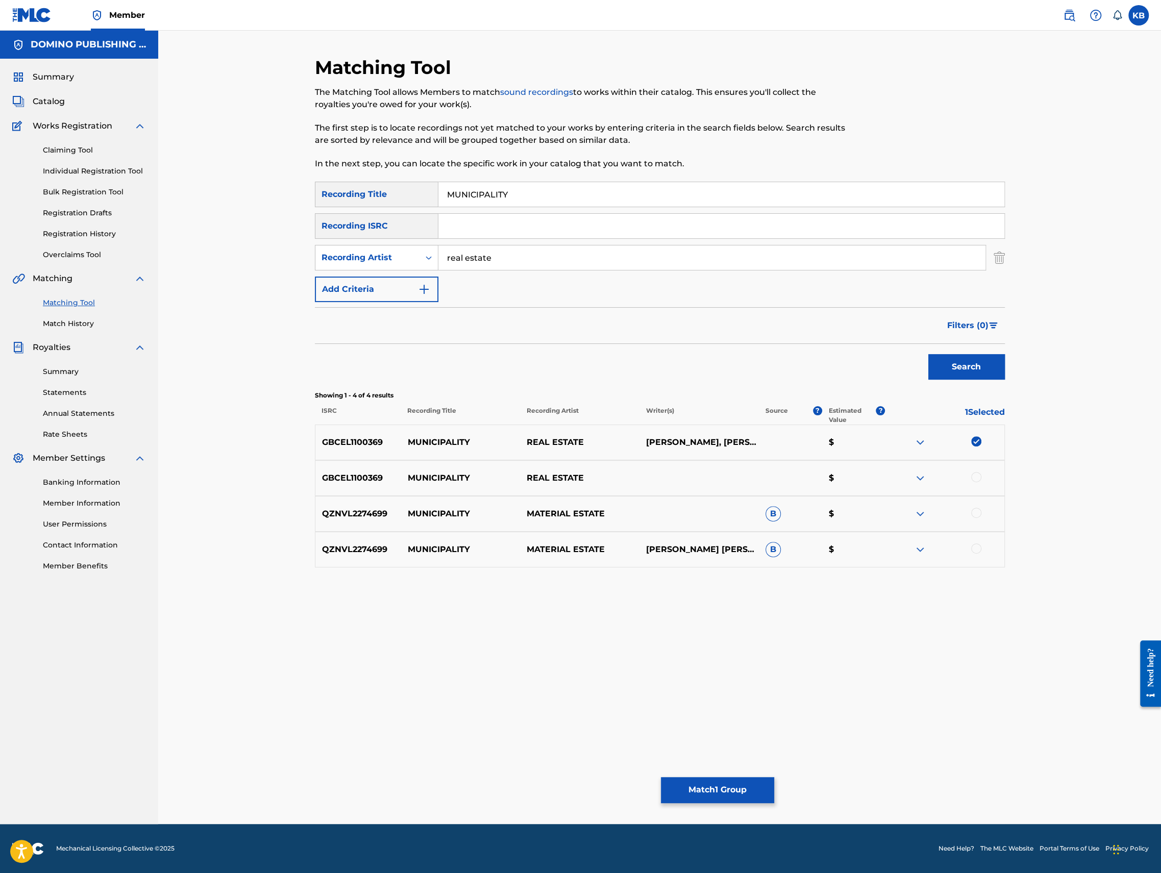
click at [976, 476] on div at bounding box center [976, 477] width 10 height 10
click at [978, 512] on div at bounding box center [976, 513] width 10 height 10
click at [977, 548] on div at bounding box center [976, 549] width 10 height 10
click at [716, 791] on button "Match 4 Groups" at bounding box center [717, 790] width 113 height 26
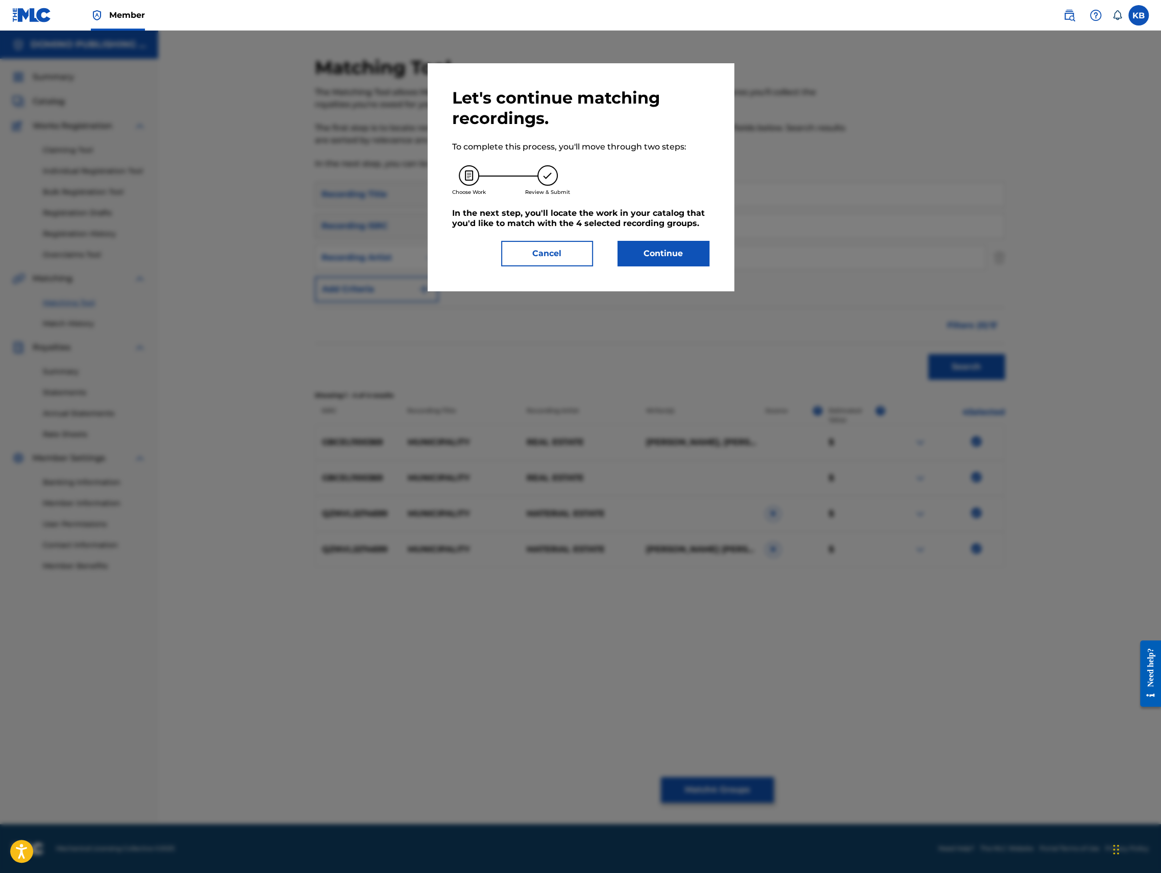
click at [671, 261] on button "Continue" at bounding box center [664, 254] width 92 height 26
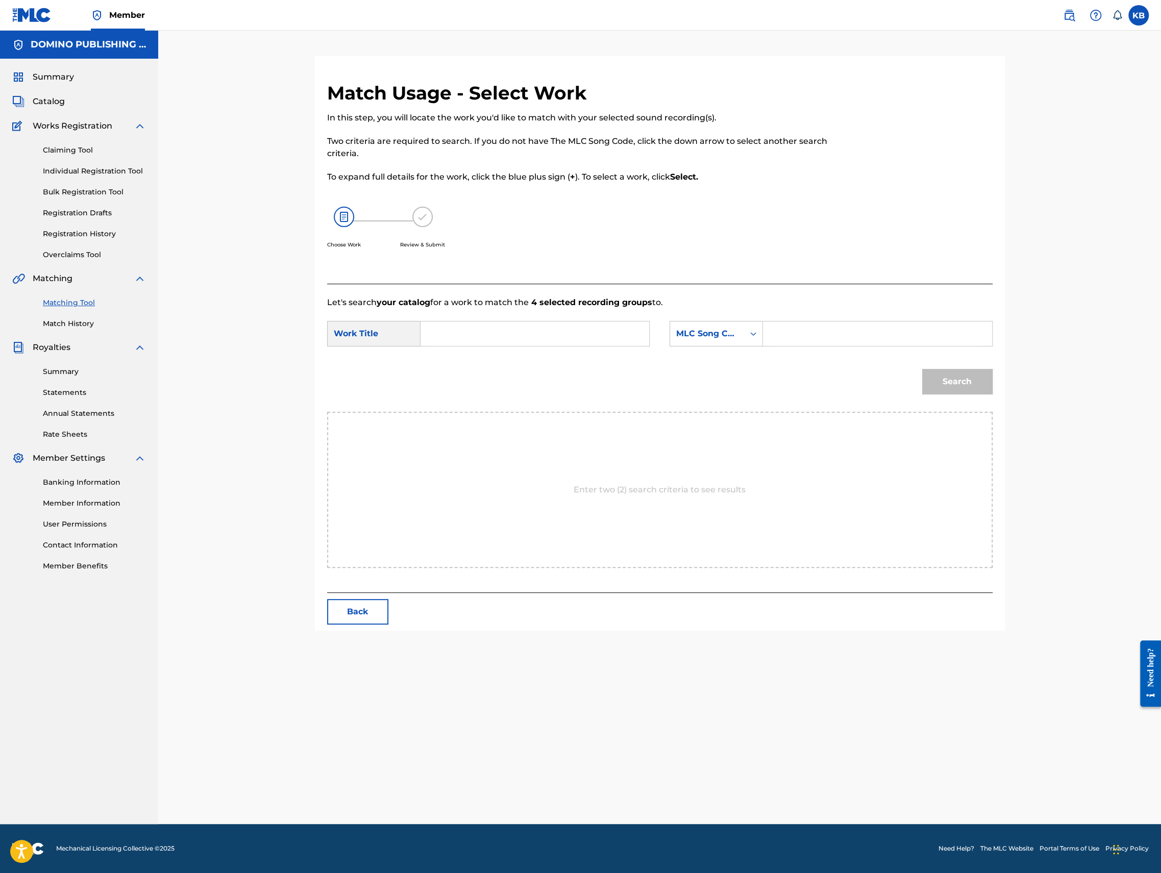
click at [541, 337] on input "Search Form" at bounding box center [534, 334] width 211 height 24
paste input "MUNICIPALITY (BLEEKER/[PERSON_NAME]/MONDANILE)"
type input "MUNICIPALITY"
click at [710, 325] on div "MLC Song Code" at bounding box center [707, 333] width 74 height 19
click at [705, 364] on div "Writer Name" at bounding box center [716, 360] width 92 height 26
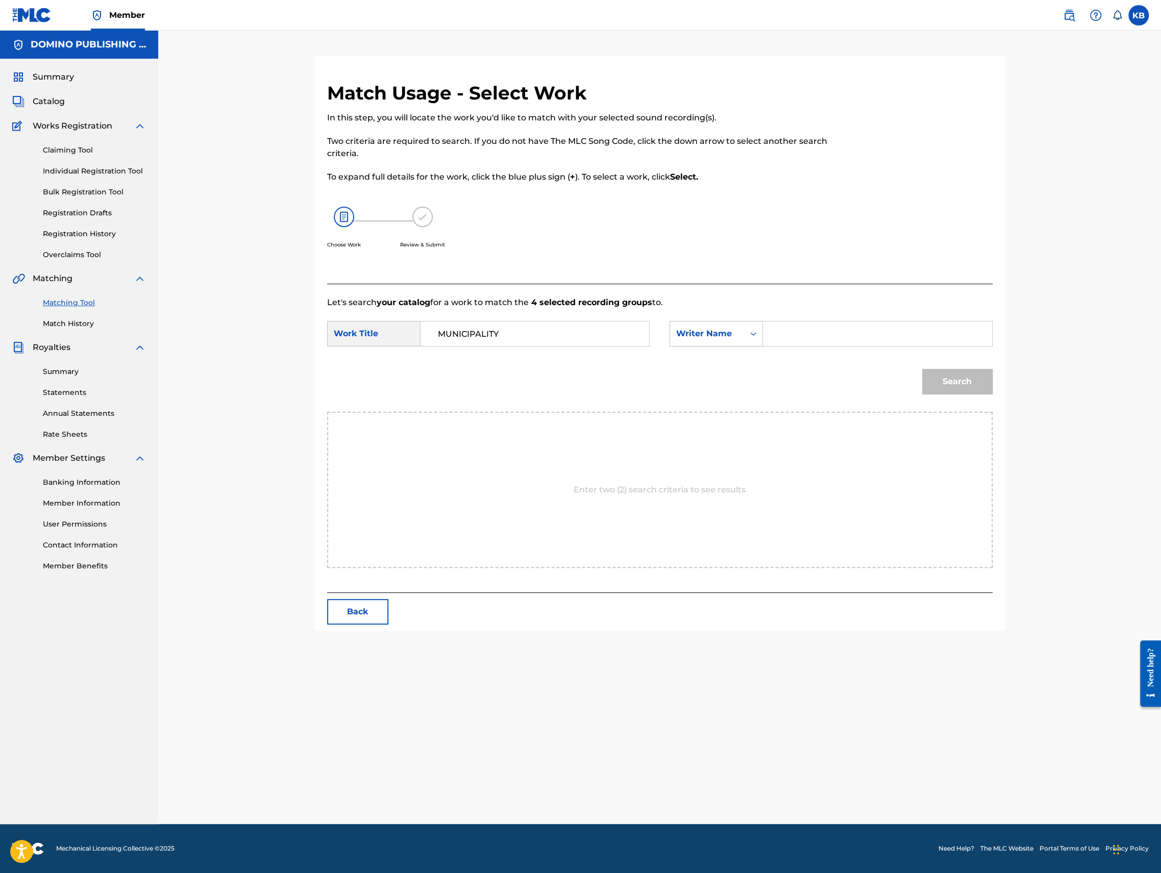
drag, startPoint x: 770, startPoint y: 348, endPoint x: 784, endPoint y: 347, distance: 14.8
click at [770, 348] on div "SearchWithCriteria1c9853a3-1d7a-4ccc-b187-d2030c6ea154 Work Title MUNICIPALITY …" at bounding box center [659, 337] width 665 height 32
click at [801, 343] on input "Search Form" at bounding box center [877, 334] width 211 height 24
paste input "MUNICIPALITY (BLEEKER/[PERSON_NAME]/MONDANILE)"
type input "MONDANILE"
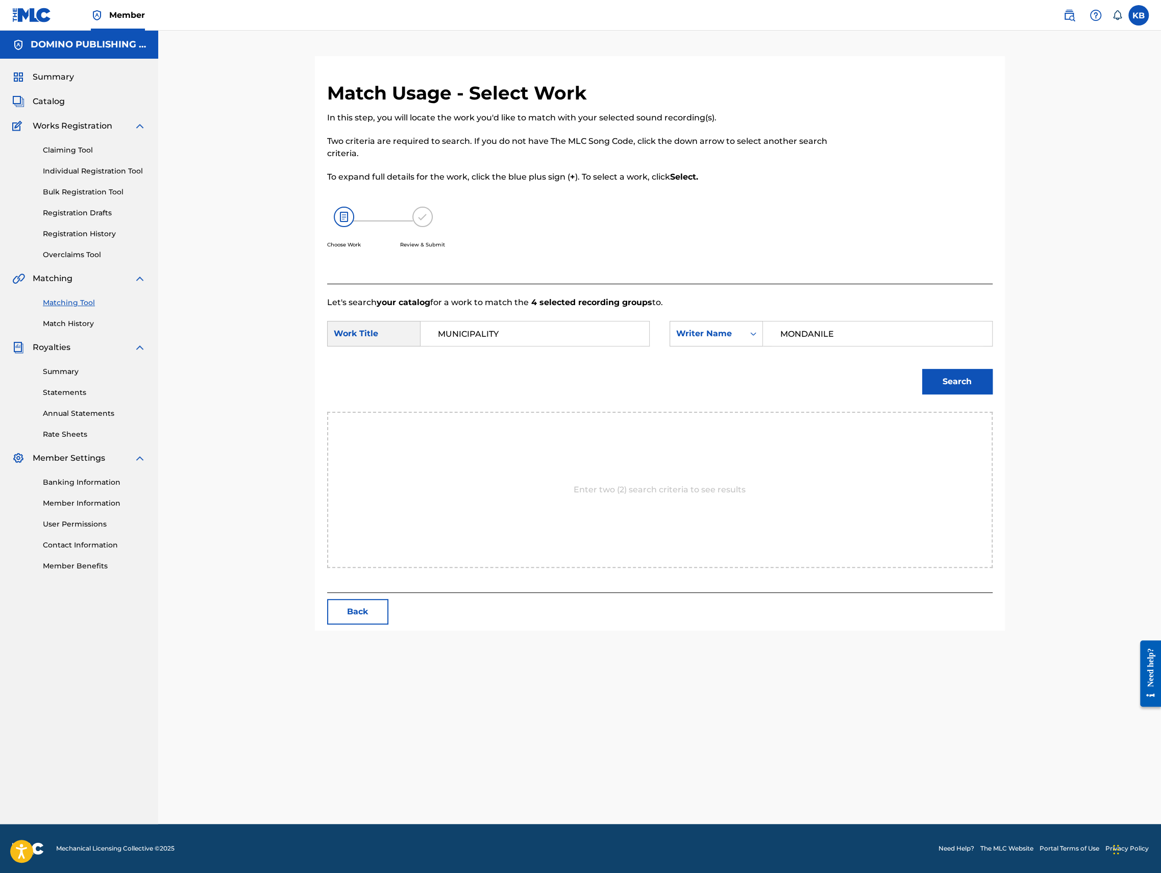
click at [922, 369] on button "Search" at bounding box center [957, 382] width 70 height 26
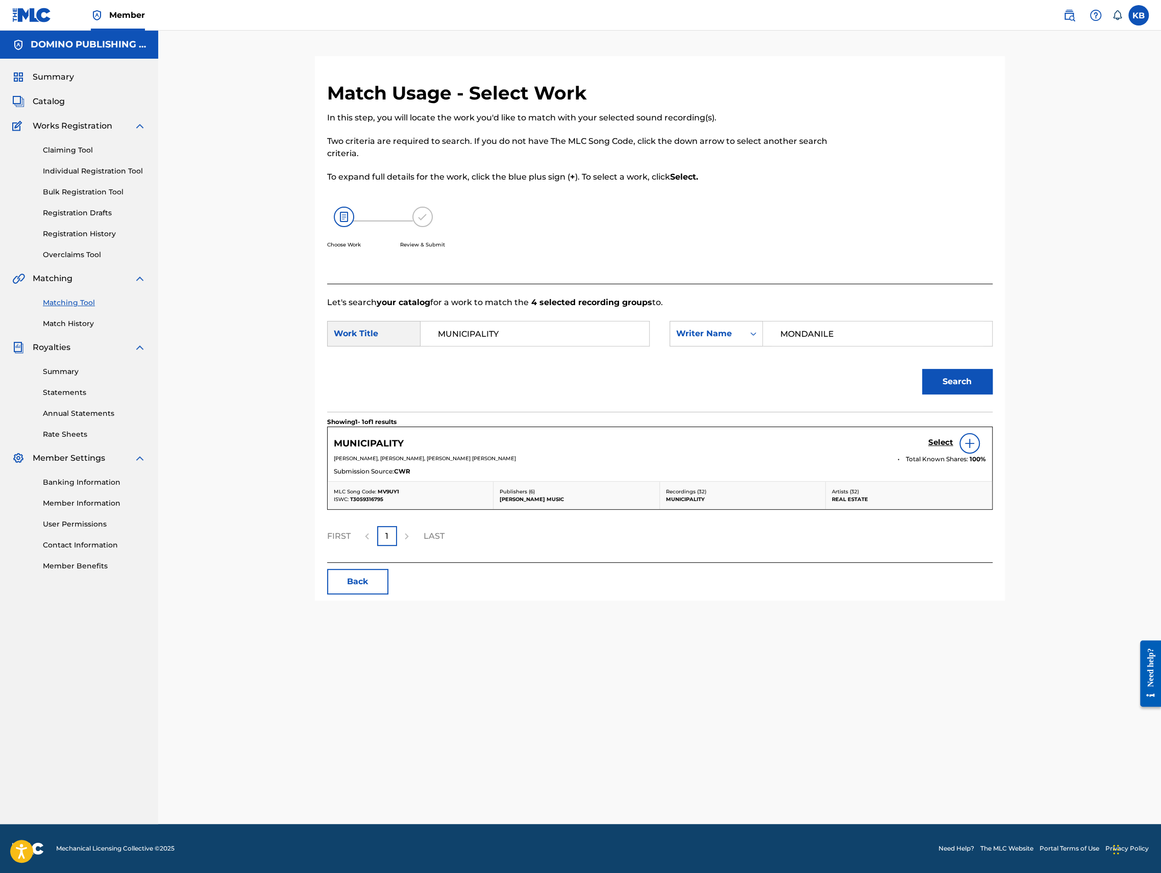
click at [934, 441] on h5 "Select" at bounding box center [940, 443] width 25 height 10
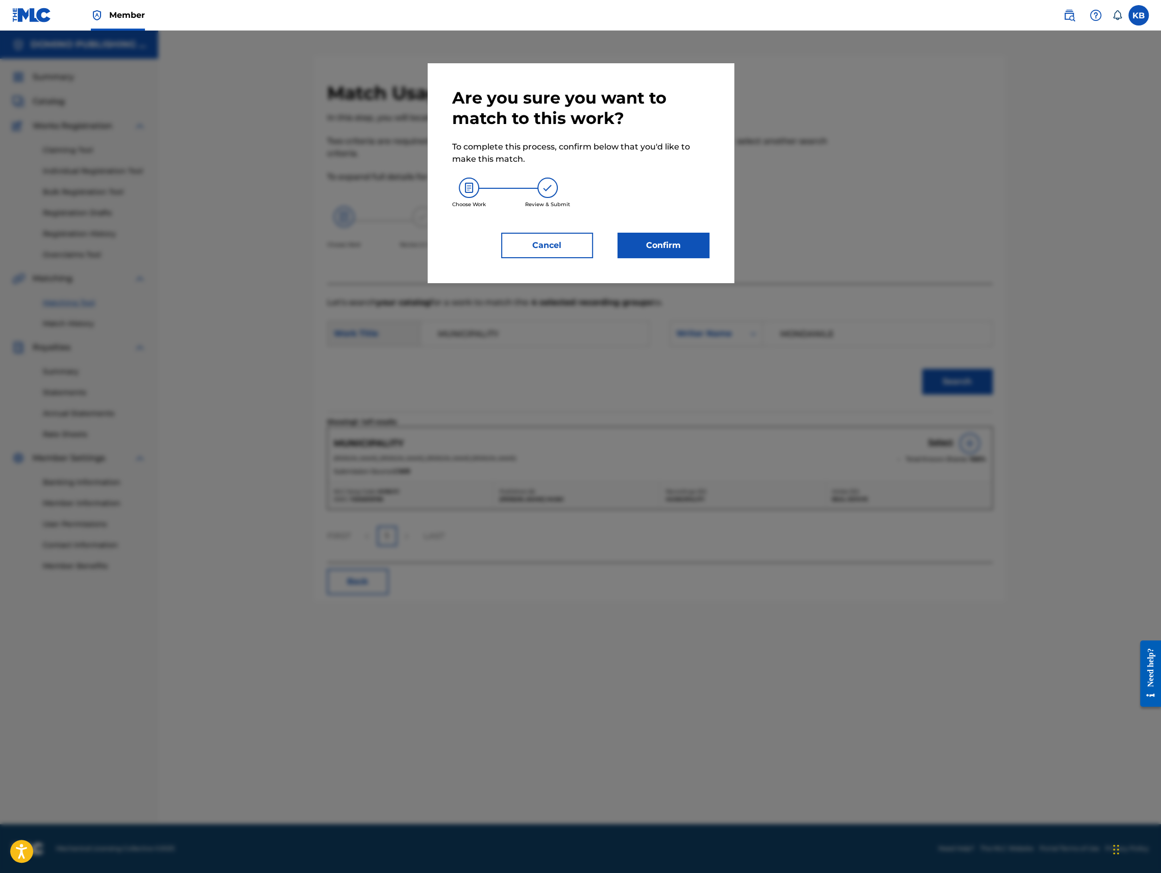
click at [656, 247] on button "Confirm" at bounding box center [664, 246] width 92 height 26
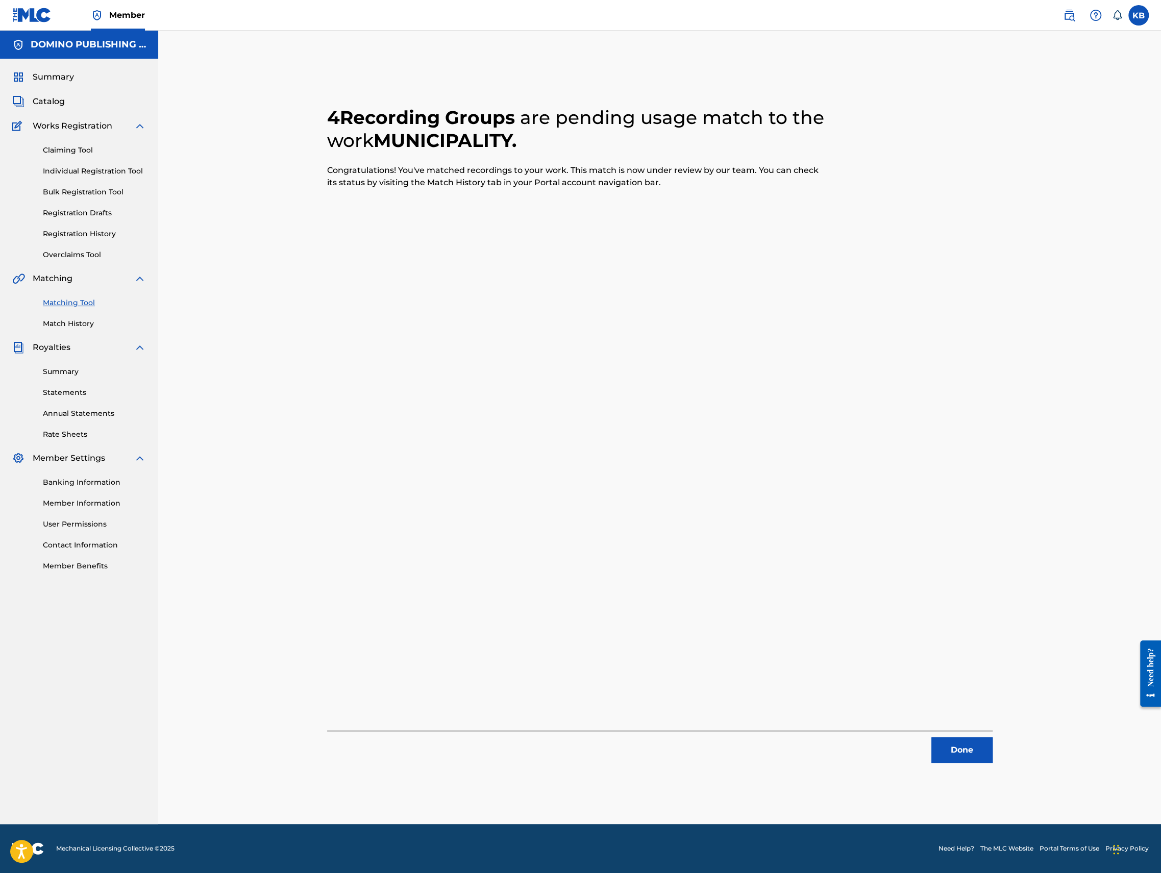
click at [968, 753] on button "Done" at bounding box center [961, 750] width 61 height 26
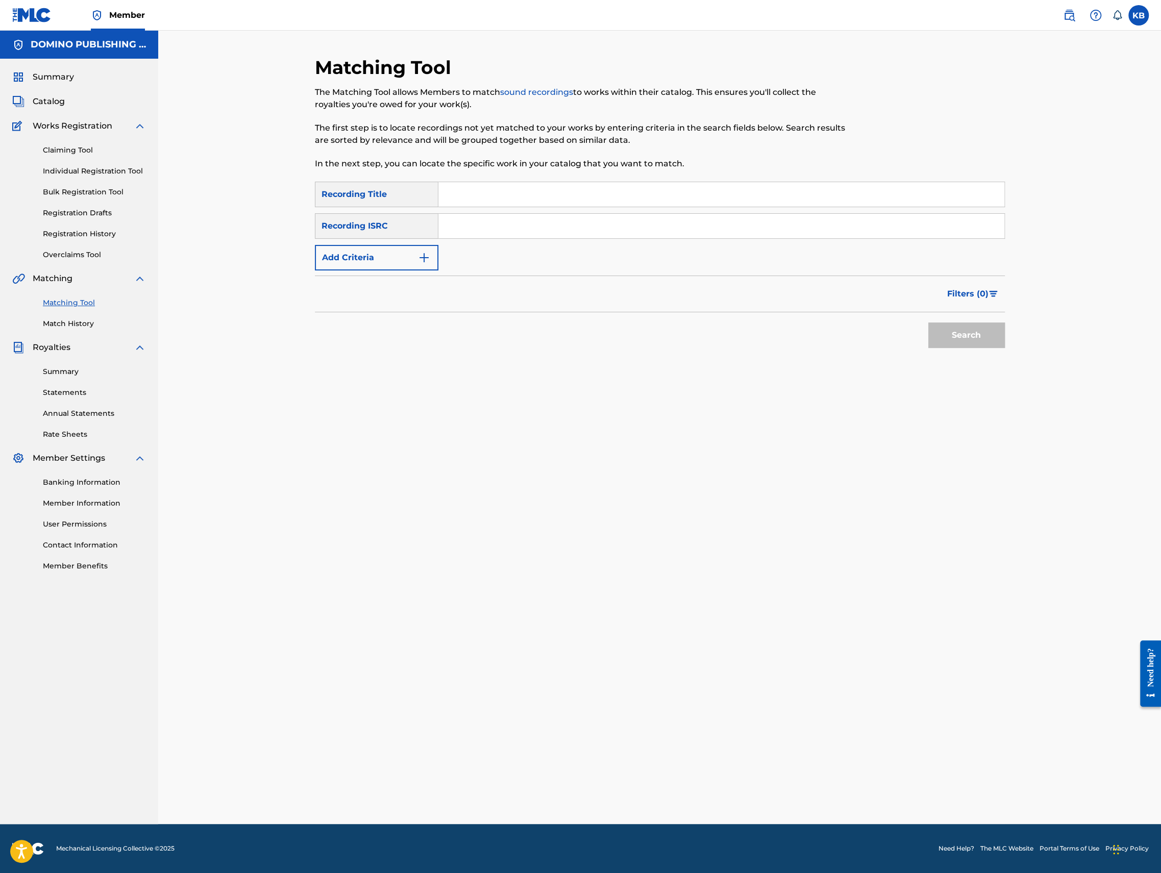
click at [673, 201] on input "Search Form" at bounding box center [721, 194] width 566 height 24
paste input "THE OIL SLICK ([PERSON_NAME]/[PERSON_NAME]/[PERSON_NAME]/[PERSON_NAME]/[PERSON_…"
type input "THE OIL SLICK"
click at [398, 252] on button "Add Criteria" at bounding box center [377, 258] width 124 height 26
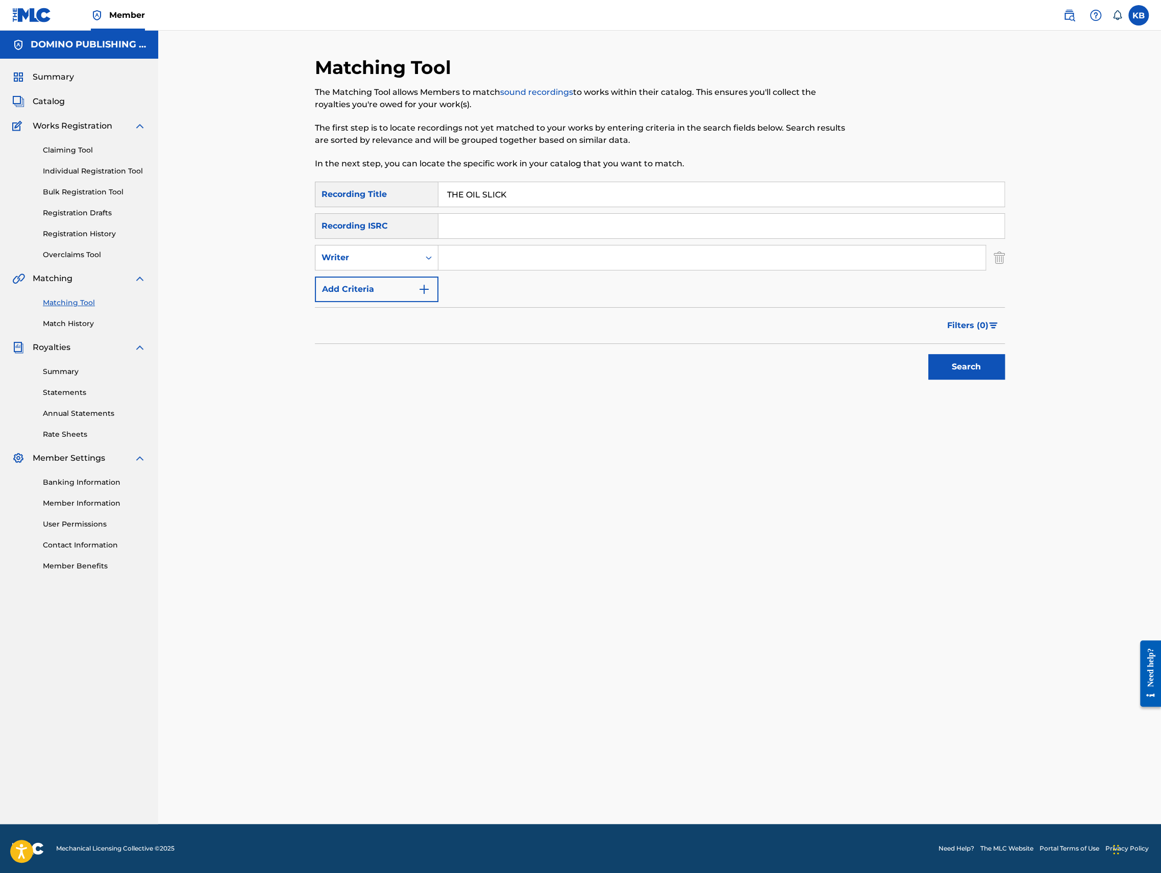
click at [517, 271] on div "SearchWithCriteria2f3bcbcc-3992-44b6-b3da-41e1b01f5e52 Recording Title THE OIL …" at bounding box center [660, 242] width 690 height 120
click at [519, 262] on input "Search Form" at bounding box center [711, 257] width 547 height 24
paste input "THE OIL SLICK ([PERSON_NAME]/[PERSON_NAME]/[PERSON_NAME]/[PERSON_NAME]/[PERSON_…"
type input "[PERSON_NAME]/[PERSON_NAME]/[PERSON_NAME]/[PERSON_NAME]/[PERSON_NAME]"
click at [928, 354] on button "Search" at bounding box center [966, 367] width 77 height 26
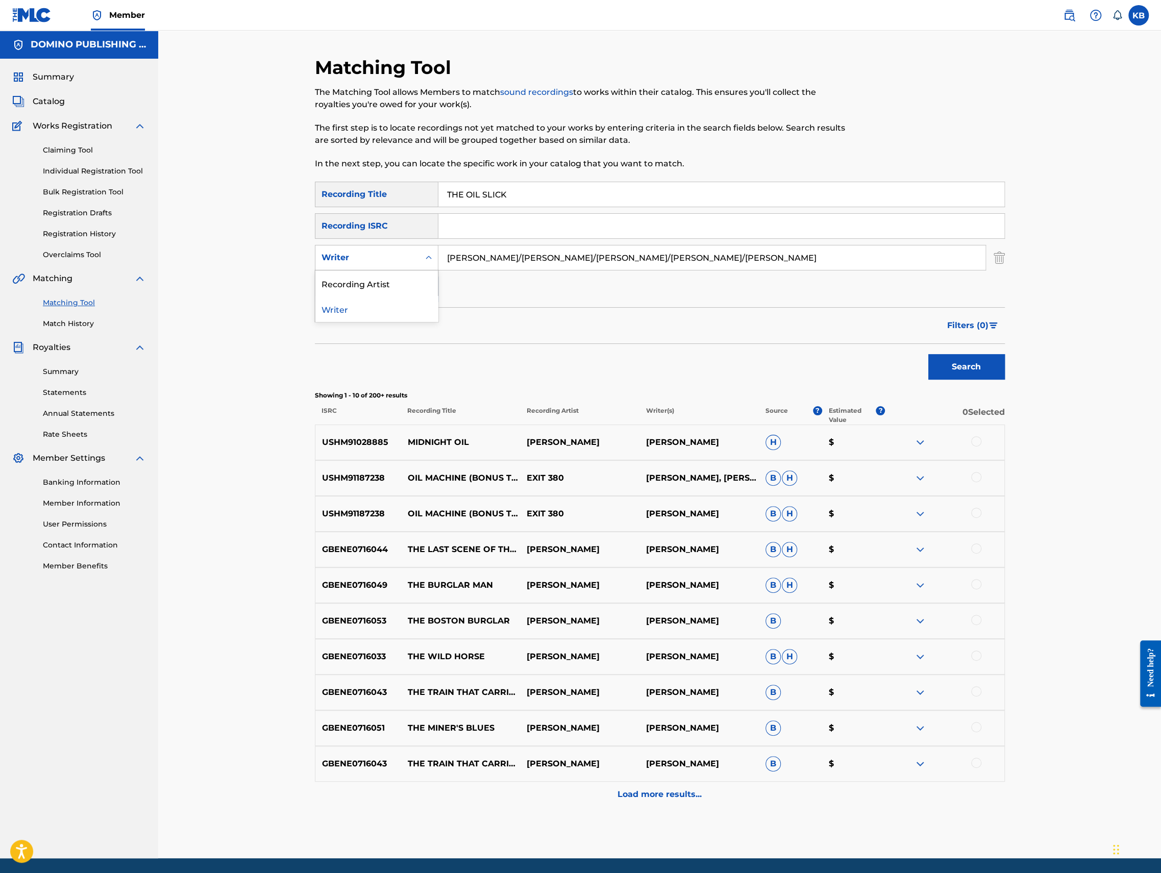
click at [400, 251] on div "Writer" at bounding box center [367, 257] width 104 height 19
click at [389, 287] on div "Recording Artist" at bounding box center [376, 283] width 122 height 26
click at [531, 258] on input "Search Form" at bounding box center [711, 257] width 547 height 24
type input "frightened rabbit"
click at [928, 354] on button "Search" at bounding box center [966, 367] width 77 height 26
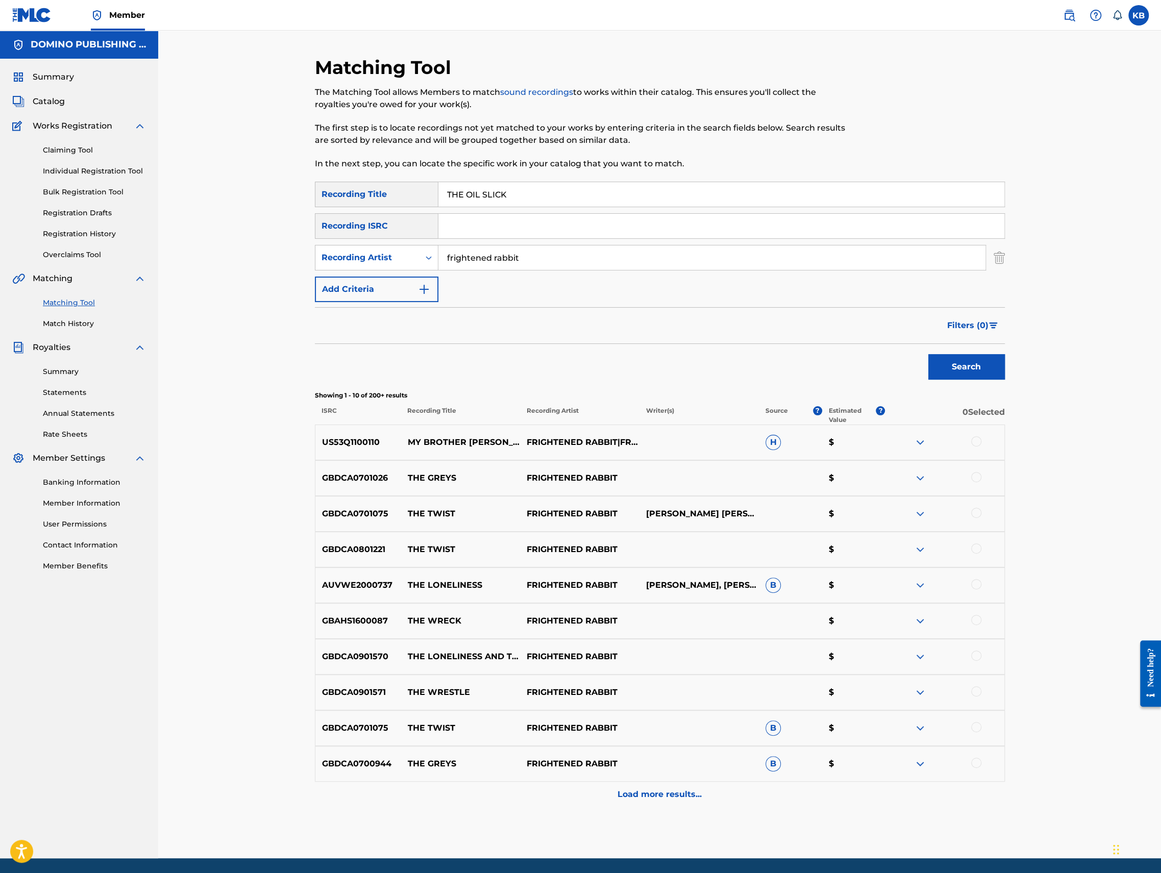
drag, startPoint x: 788, startPoint y: 199, endPoint x: 809, endPoint y: 136, distance: 66.3
click at [800, 159] on div "Matching Tool The Matching Tool allows Members to match sound recordings to wor…" at bounding box center [660, 457] width 690 height 802
paste input "STONED AND STARVING (BROWN/SAVAGE/SAVAGE/[PERSON_NAME])"
type input "STONED AND STARVING"
click at [381, 248] on div "Recording Artist" at bounding box center [367, 257] width 104 height 19
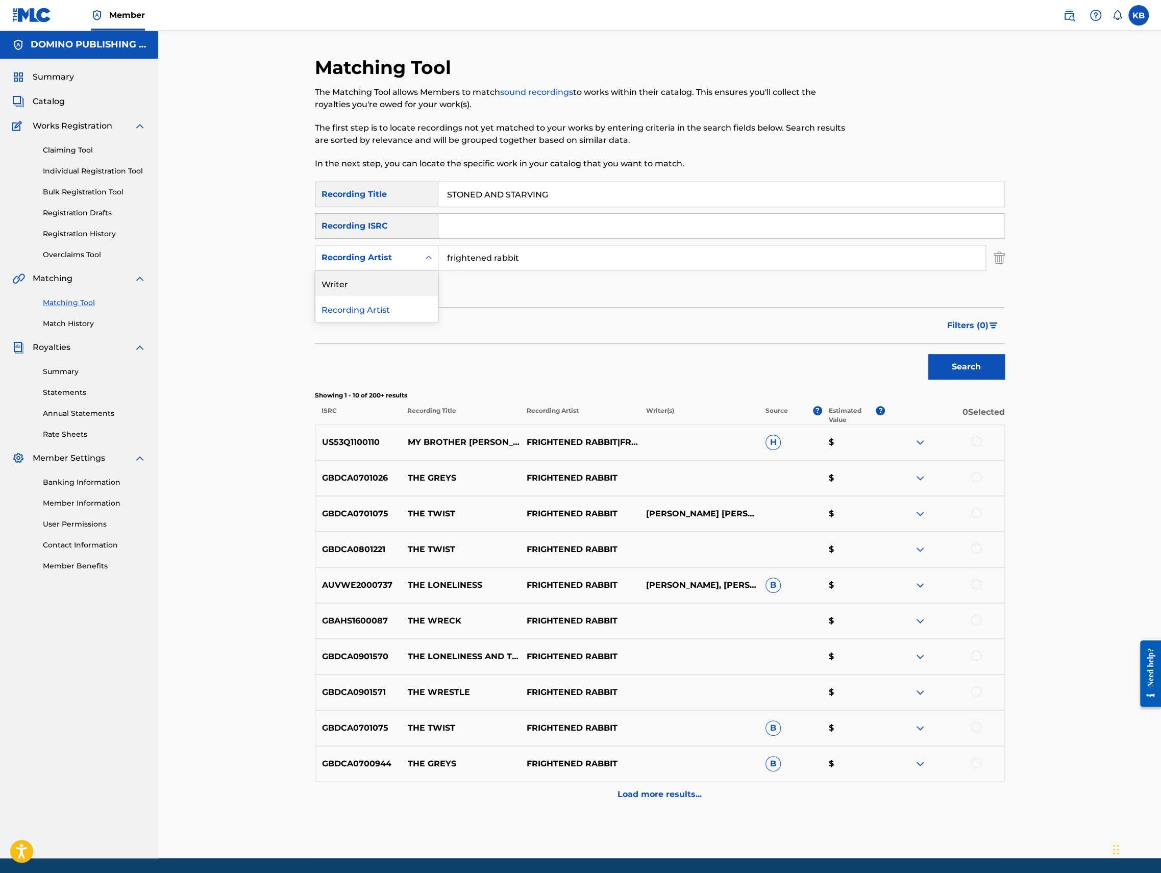
click at [378, 282] on div "Writer" at bounding box center [376, 283] width 122 height 26
click at [505, 261] on input "Search Form" at bounding box center [711, 257] width 547 height 24
paste input "STONED AND STARVING (BROWN/SAVAGE/SAVAGE/[PERSON_NAME])"
type input "BROWN/SAVAGE/SAVAGE/[PERSON_NAME]"
click at [928, 354] on button "Search" at bounding box center [966, 367] width 77 height 26
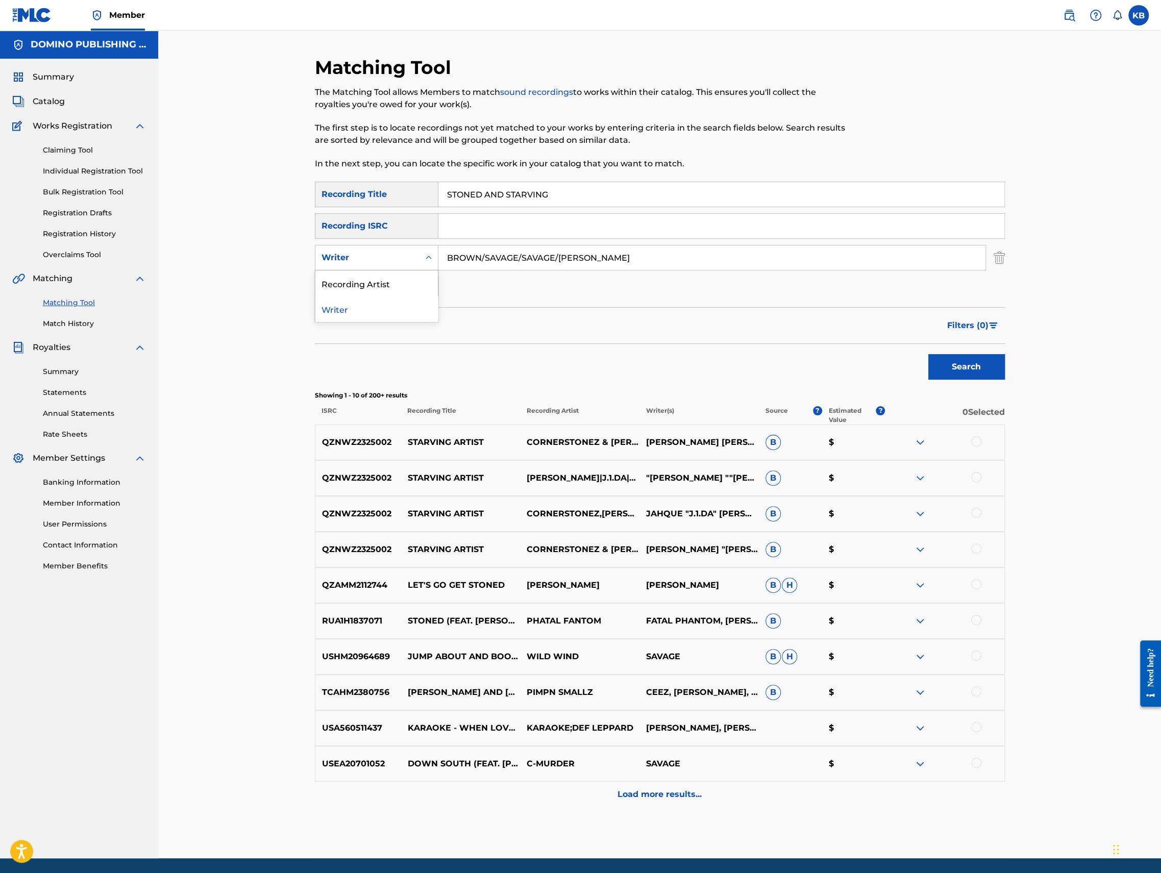
click at [404, 264] on div "Writer" at bounding box center [367, 257] width 104 height 19
click at [397, 283] on div "Recording Artist" at bounding box center [376, 283] width 122 height 26
click at [532, 249] on input "Search Form" at bounding box center [711, 257] width 547 height 24
type input "r"
type input "parquet courts"
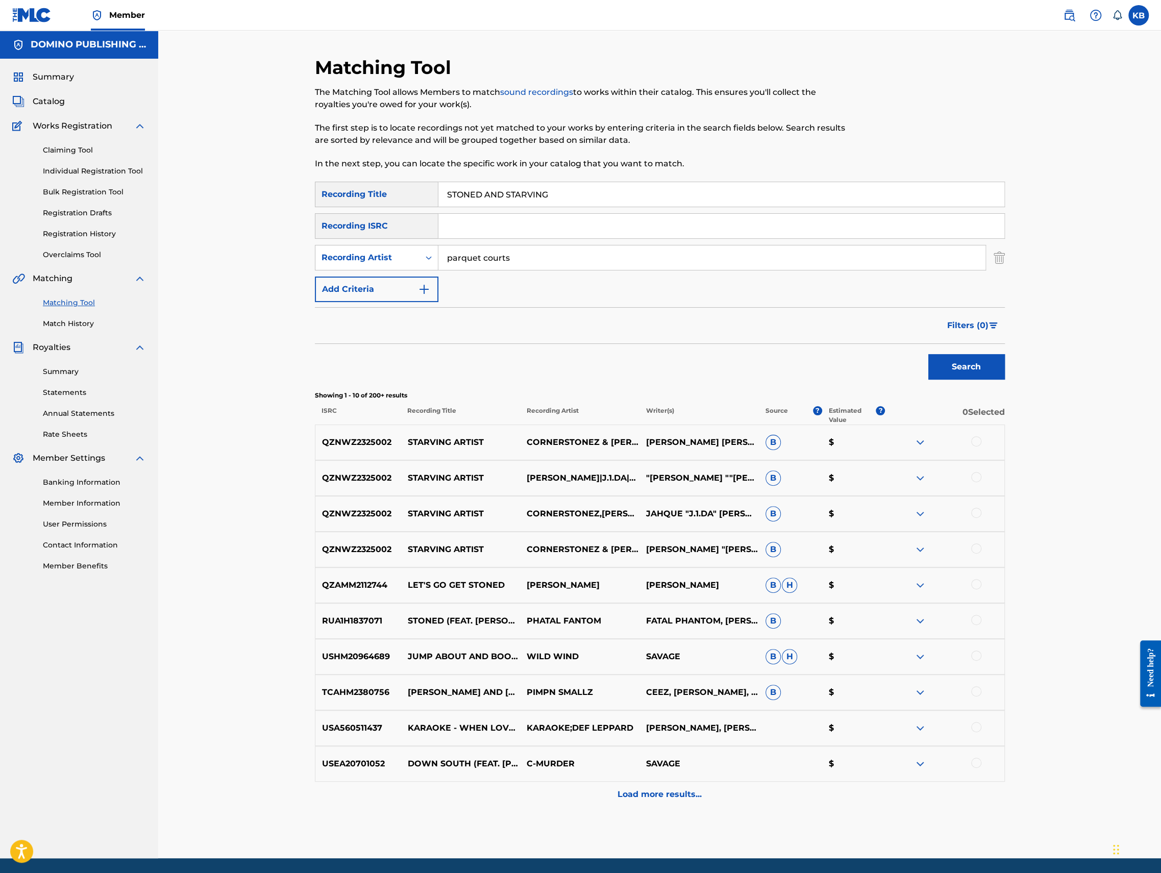
click at [928, 354] on button "Search" at bounding box center [966, 367] width 77 height 26
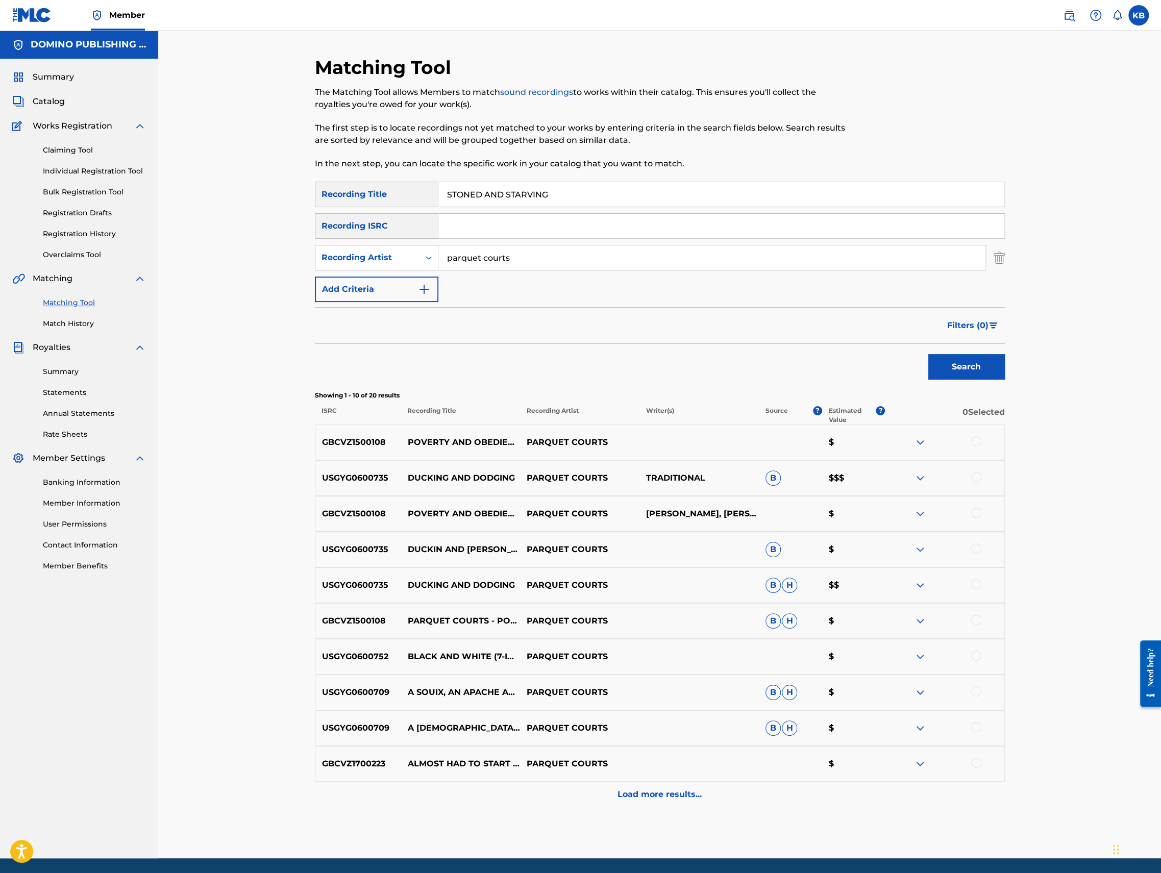
click at [1006, 255] on div "Matching Tool The Matching Tool allows Members to match sound recordings to wor…" at bounding box center [660, 457] width 714 height 802
click at [998, 258] on img "Search Form" at bounding box center [999, 258] width 11 height 26
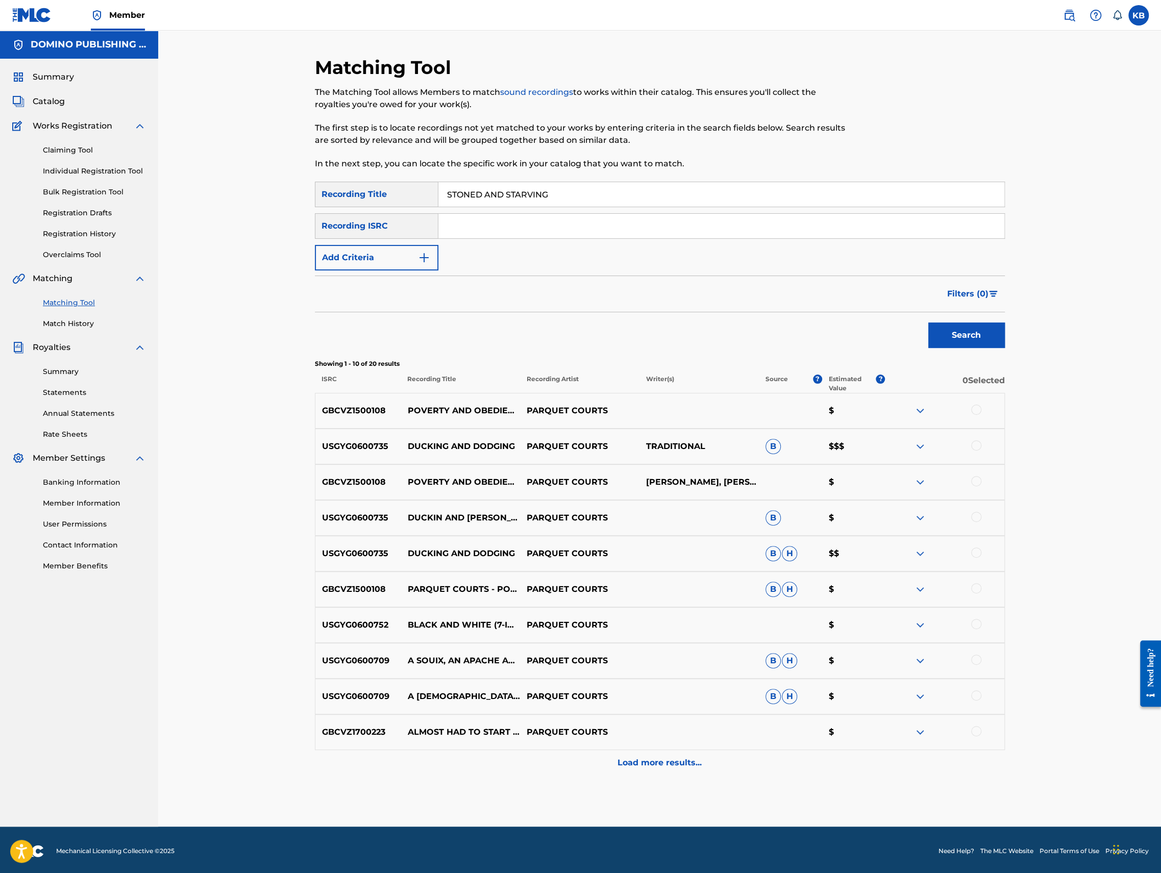
click at [965, 341] on button "Search" at bounding box center [966, 336] width 77 height 26
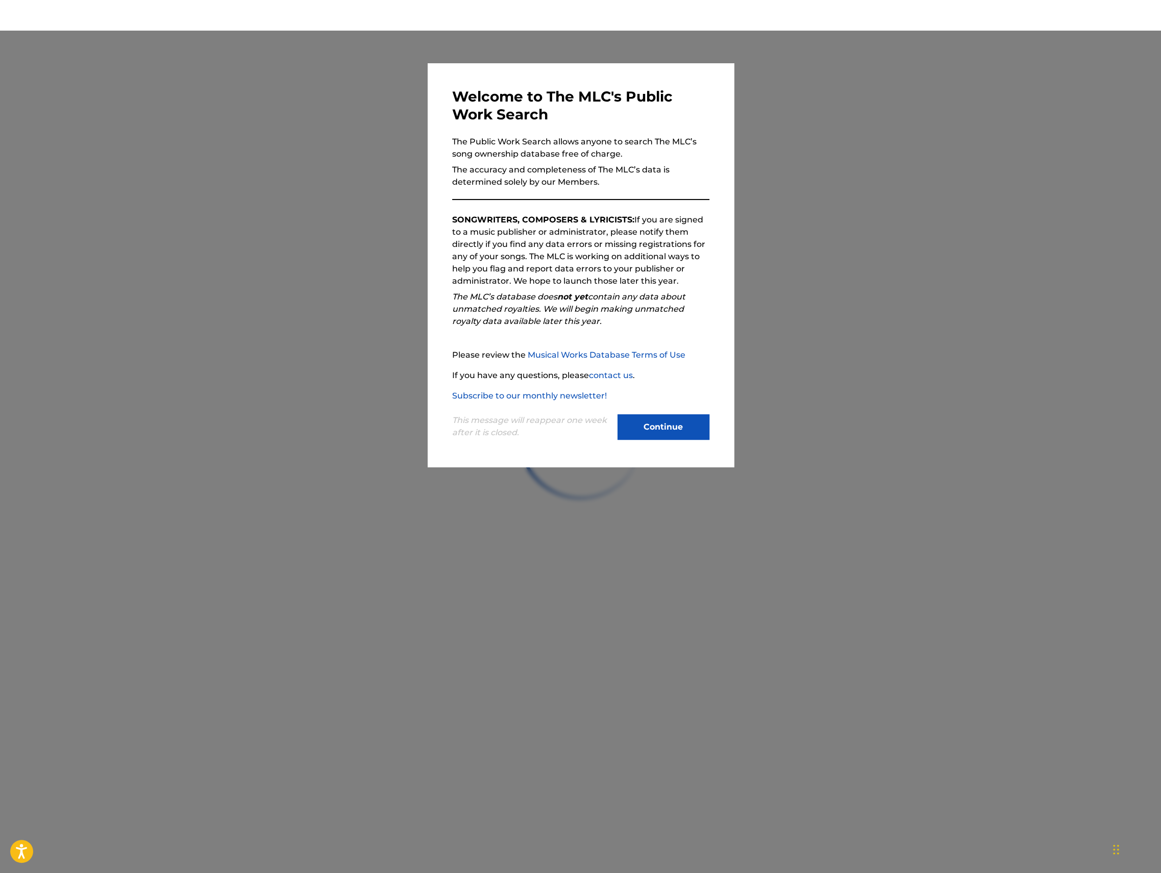
click at [667, 429] on button "Continue" at bounding box center [664, 427] width 92 height 26
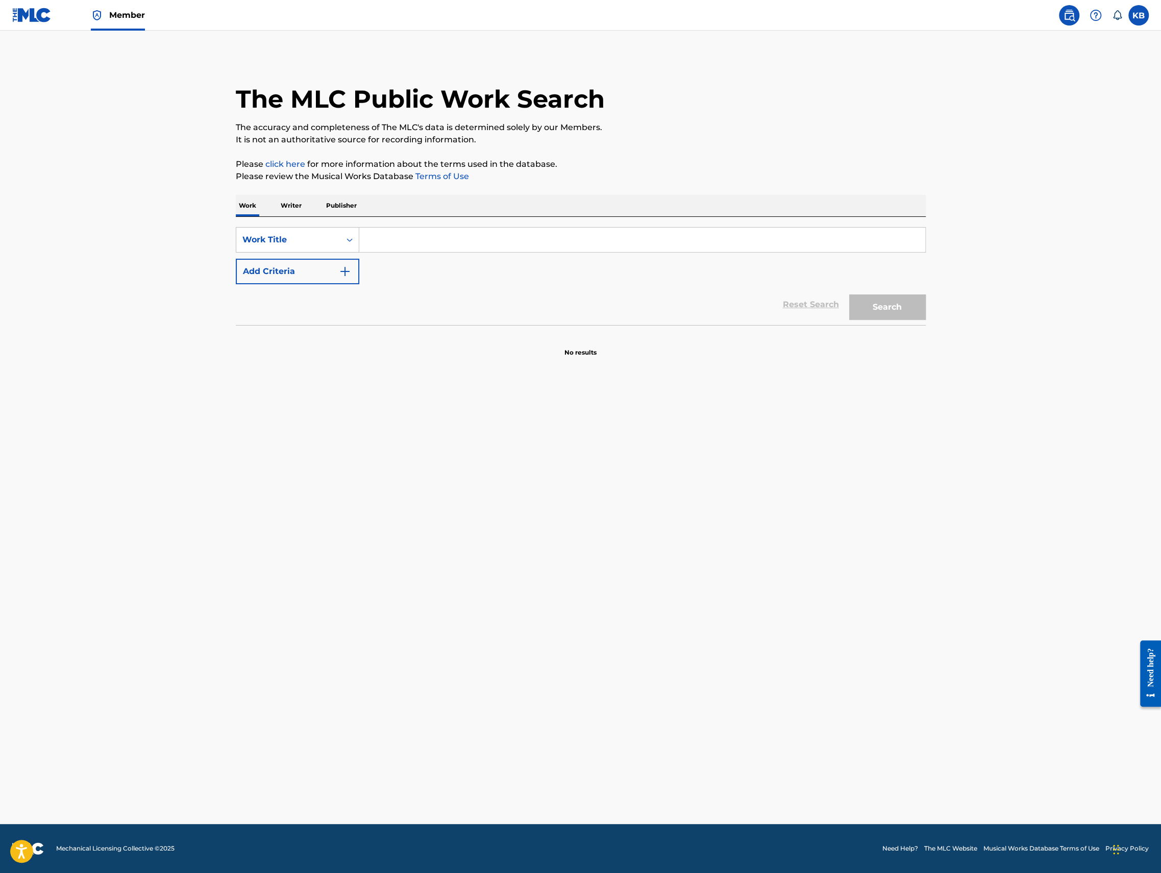
click at [473, 249] on input "Search Form" at bounding box center [642, 240] width 566 height 24
paste input "OD38HE"
type input "OD38HE"
click at [302, 235] on div "Work Title" at bounding box center [288, 240] width 92 height 12
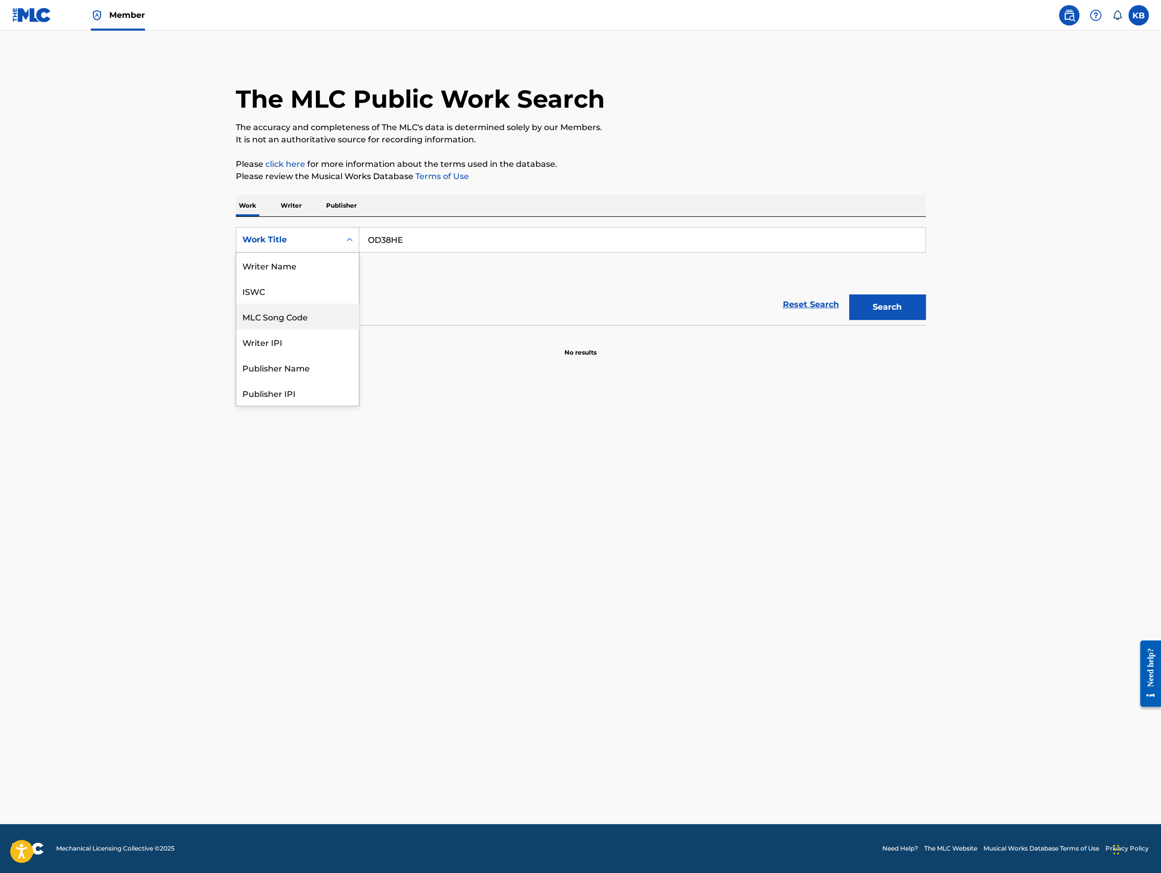
click at [295, 312] on div "MLC Song Code" at bounding box center [297, 317] width 122 height 26
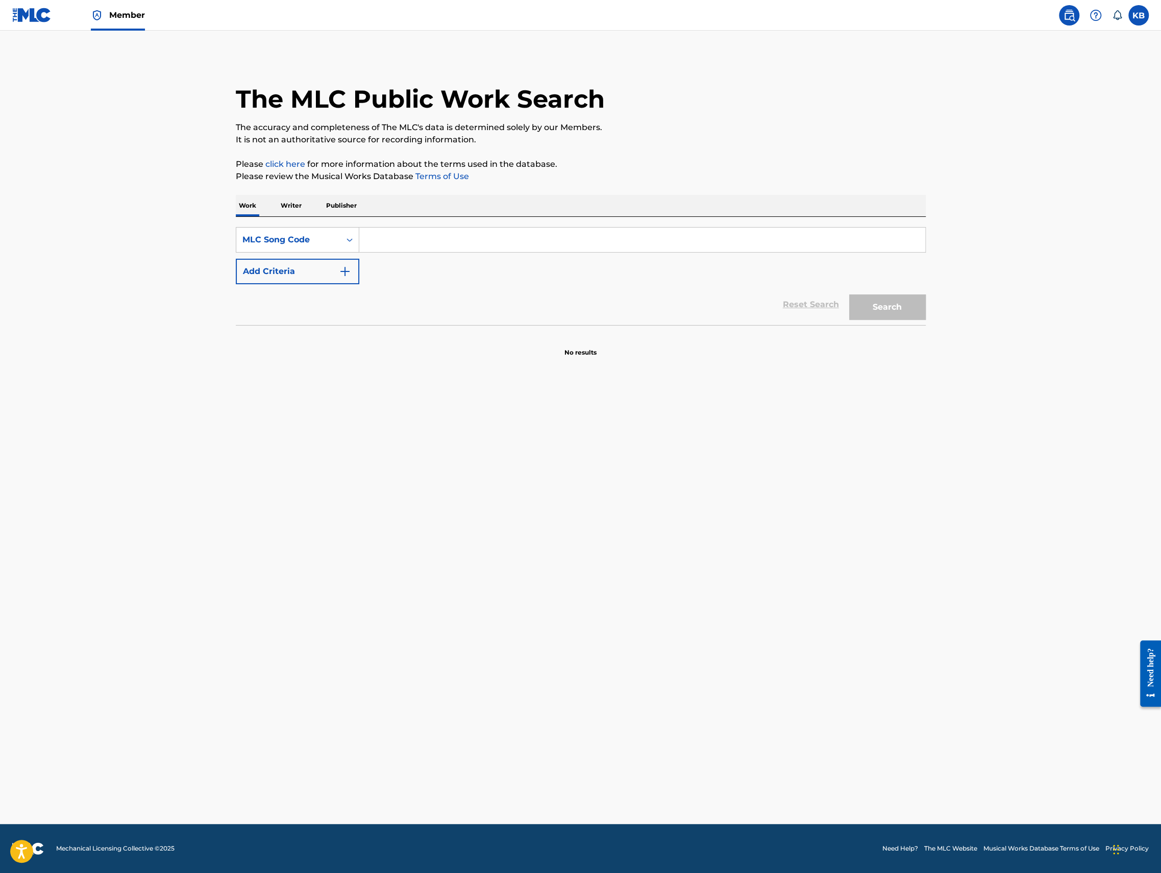
click at [480, 234] on input "Search Form" at bounding box center [642, 240] width 566 height 24
paste input "OD38HE"
type input "OD38HE"
click at [887, 309] on button "Search" at bounding box center [887, 307] width 77 height 26
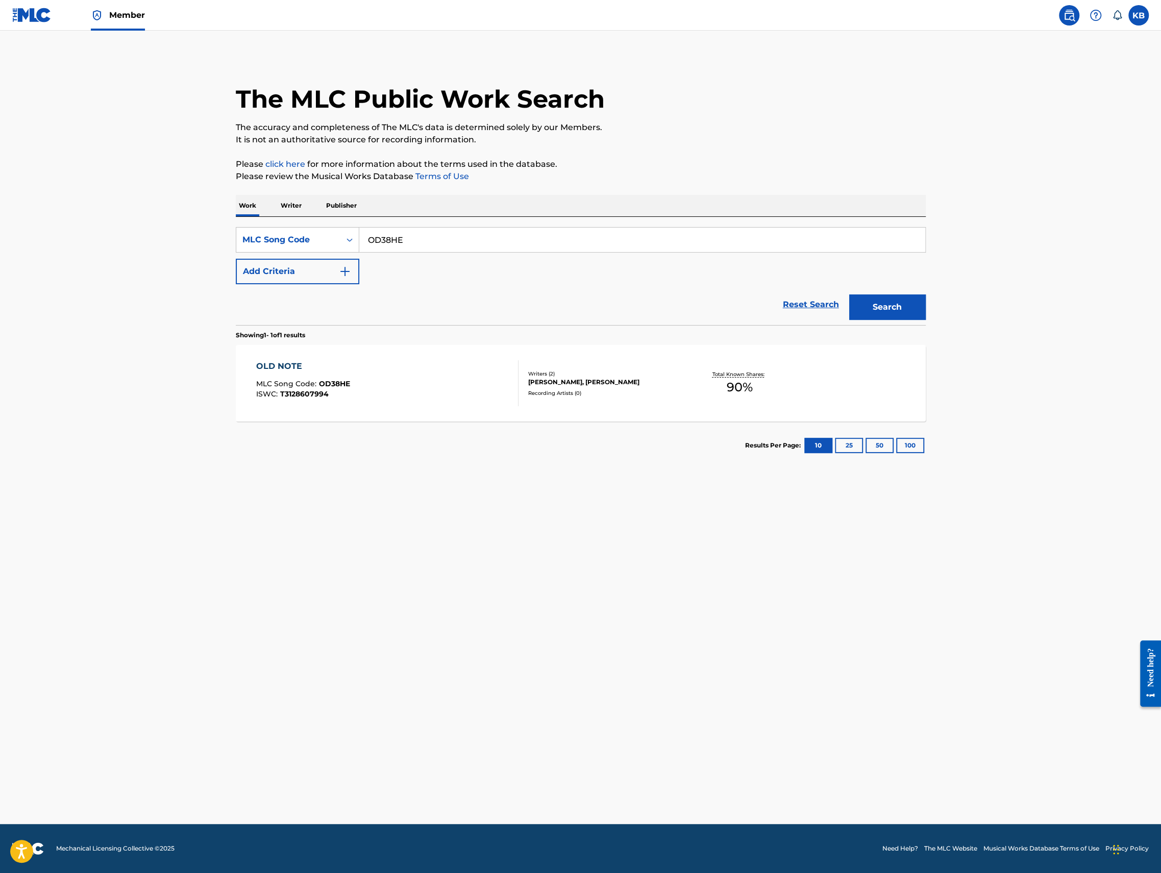
click at [447, 365] on div "OLD NOTE MLC Song Code : OD38HE ISWC : T3128607994" at bounding box center [387, 383] width 262 height 46
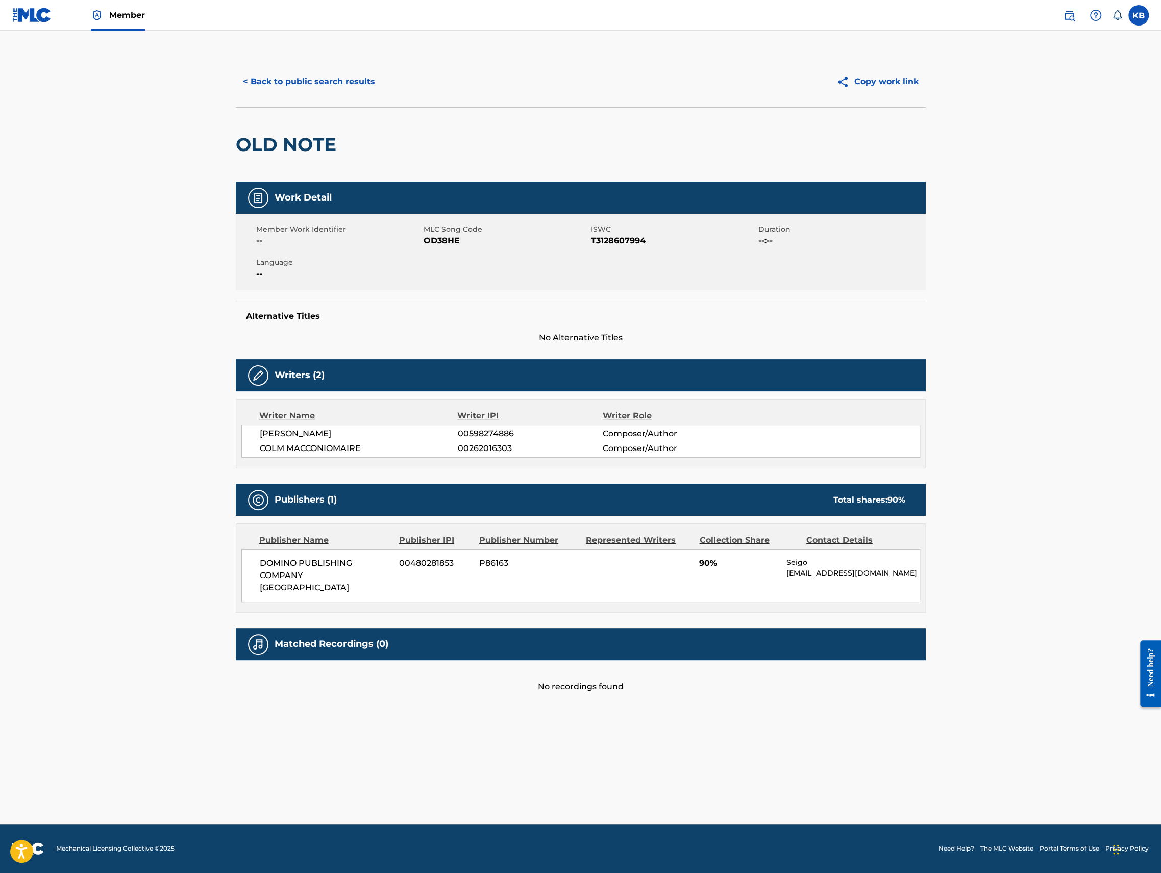
click at [315, 84] on button "< Back to public search results" at bounding box center [309, 82] width 146 height 26
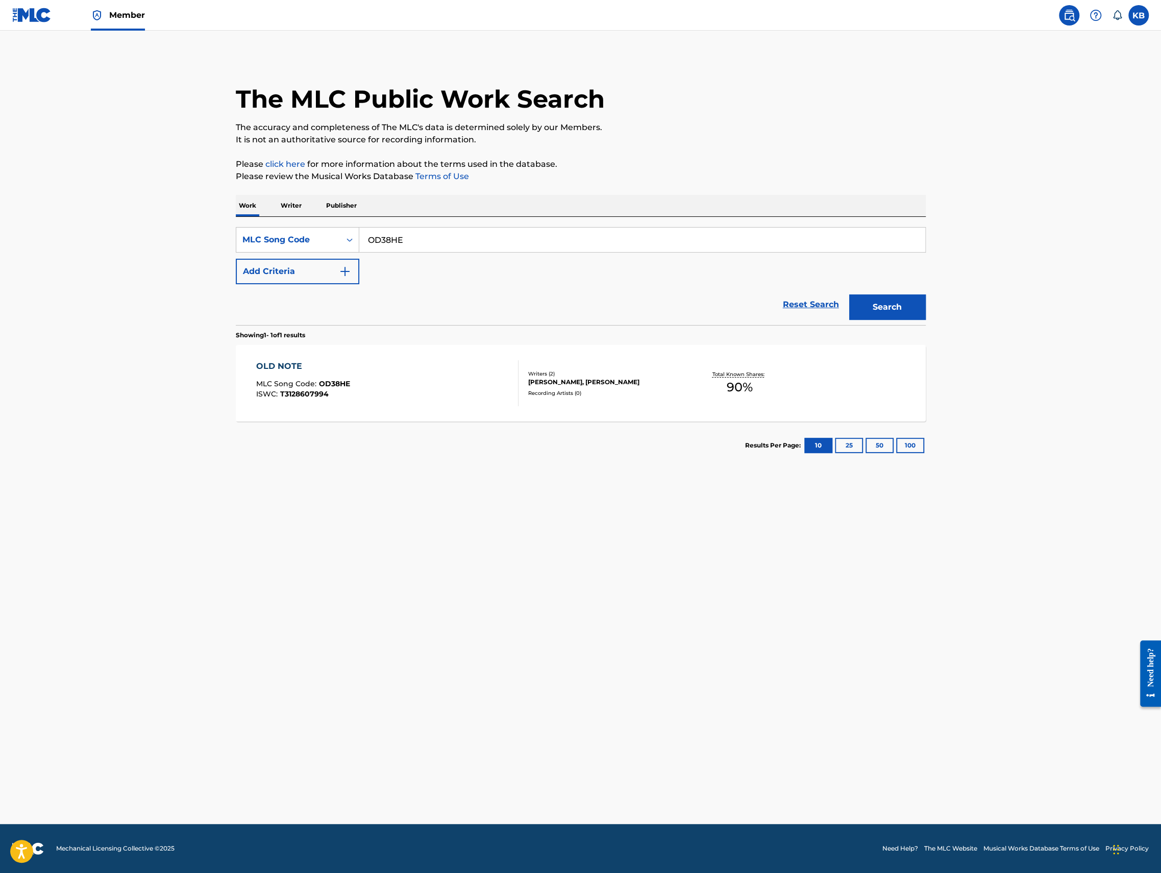
drag, startPoint x: 431, startPoint y: 238, endPoint x: 431, endPoint y: 201, distance: 37.3
click at [431, 202] on div "Work Writer Publisher SearchWithCriteria30fe1716-a4f5-4d31-929b-11eb62541a26 ML…" at bounding box center [581, 332] width 690 height 275
paste input "IEA"
type input "OD3IEA"
click at [899, 292] on div "Search" at bounding box center [885, 304] width 82 height 41
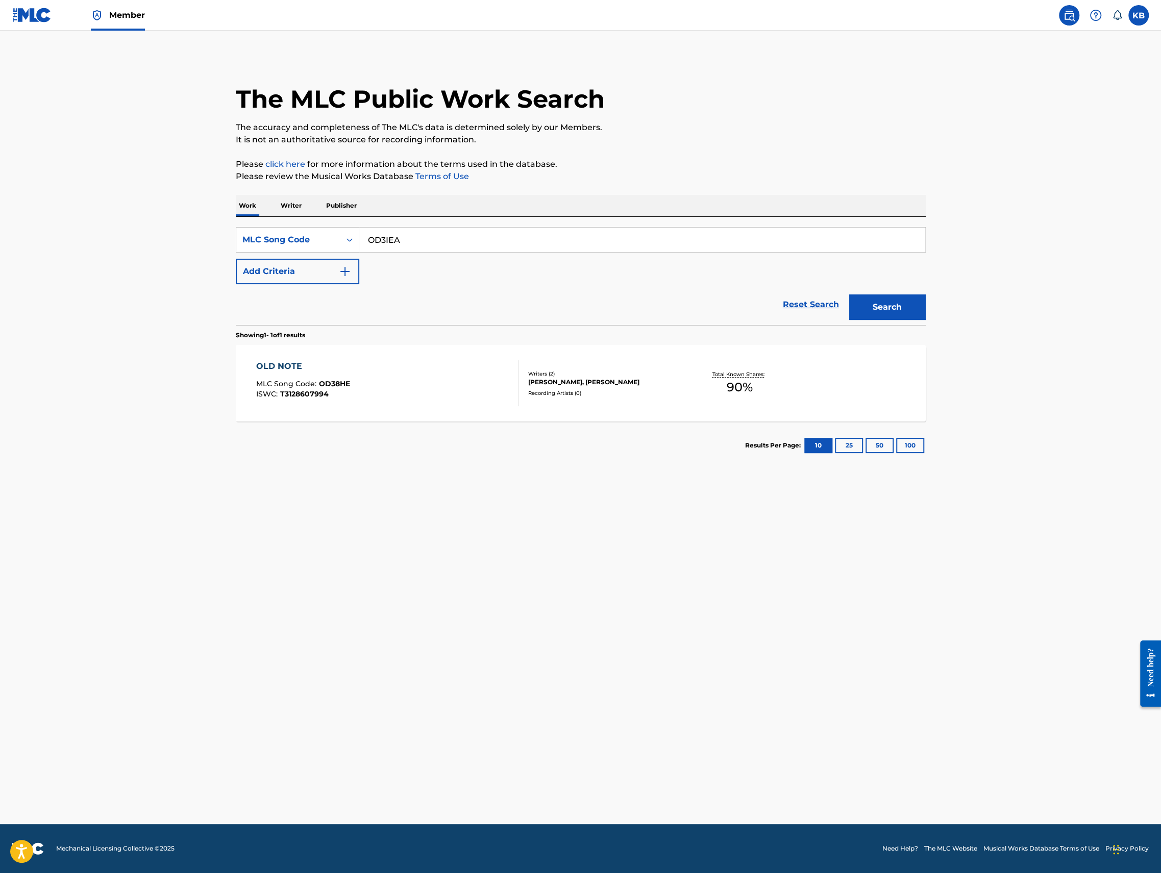
click at [887, 307] on button "Search" at bounding box center [887, 307] width 77 height 26
click at [405, 406] on div "OLD NOTE MLC Song Code : OD3IEA ISWC : Writers ( 1 ) LISA CATHERINE O'NEILL Rec…" at bounding box center [581, 383] width 690 height 77
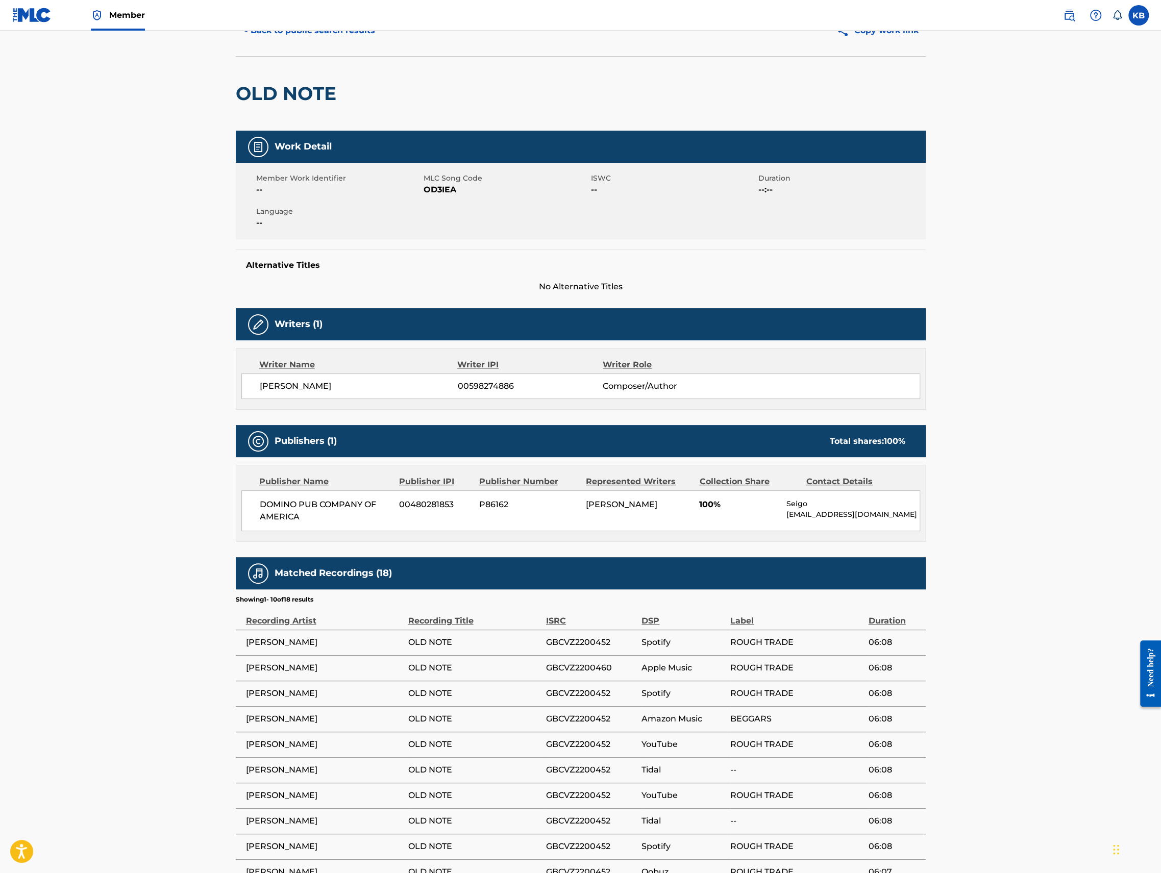
scroll to position [54, 0]
